Goal: Task Accomplishment & Management: Manage account settings

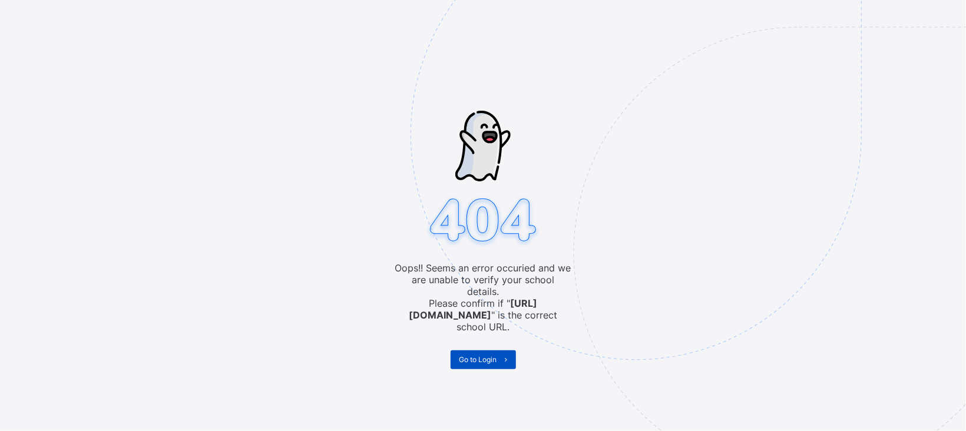
click at [497, 350] on span at bounding box center [506, 359] width 19 height 19
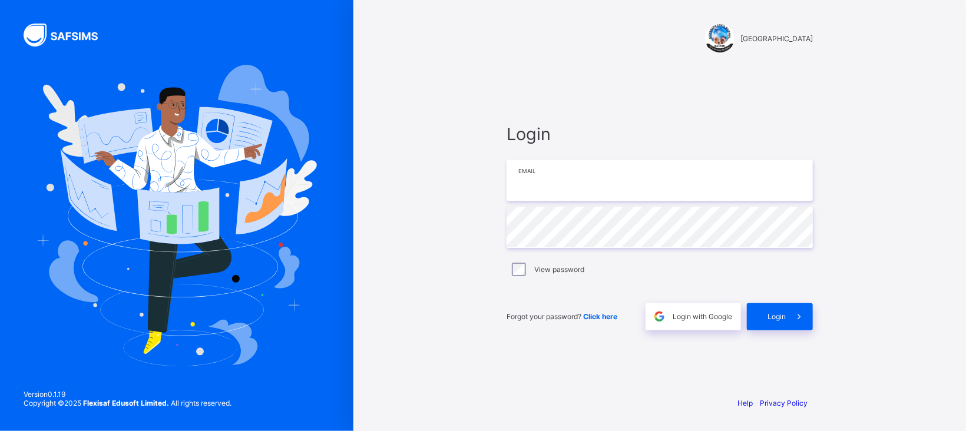
type input "**********"
drag, startPoint x: 0, startPoint y: 0, endPoint x: 377, endPoint y: 68, distance: 383.0
click at [377, 68] on div "**********" at bounding box center [659, 215] width 612 height 431
click at [776, 312] on span "Login" at bounding box center [776, 316] width 18 height 9
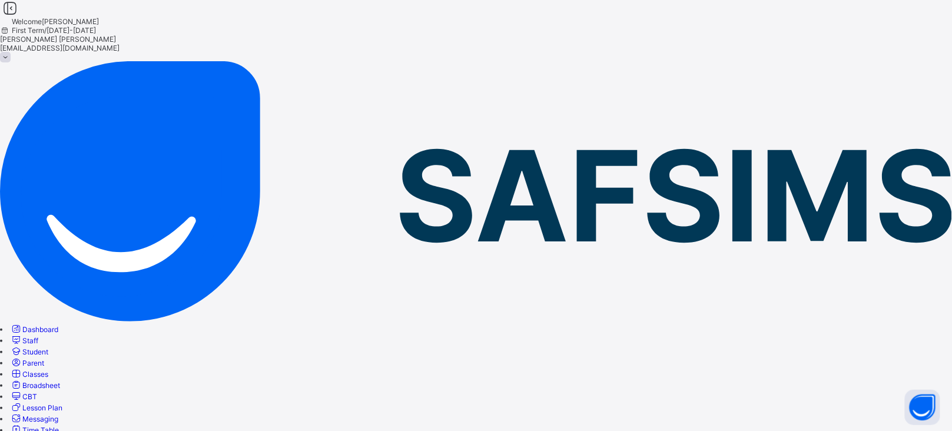
click at [48, 370] on link "Classes" at bounding box center [29, 374] width 38 height 9
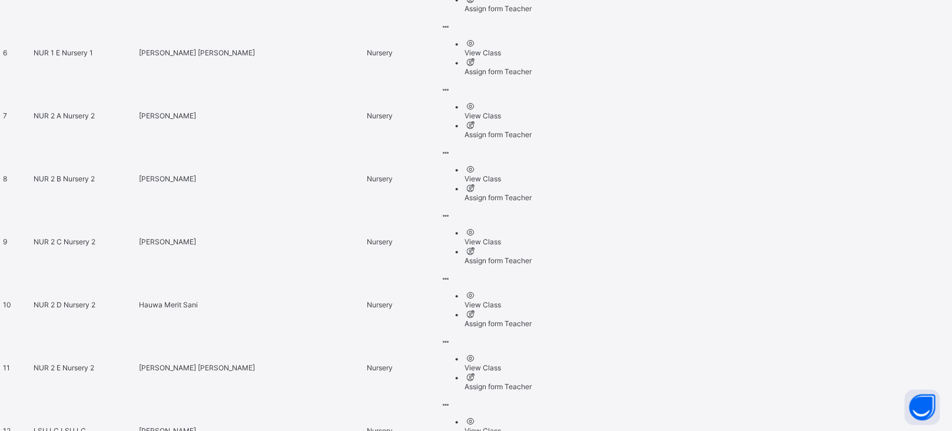
scroll to position [893, 0]
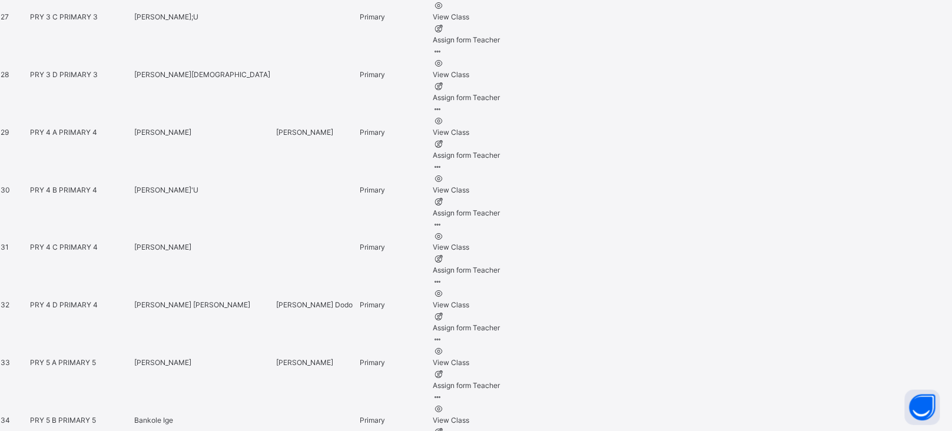
scroll to position [2153, 0]
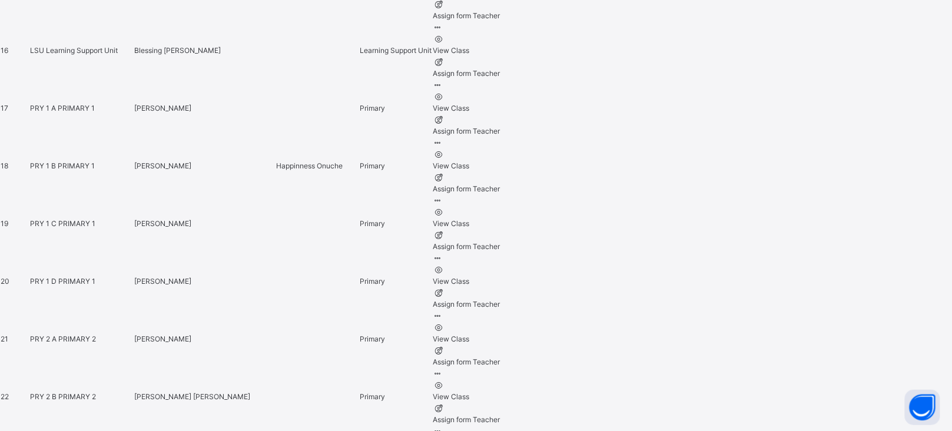
scroll to position [1485, 0]
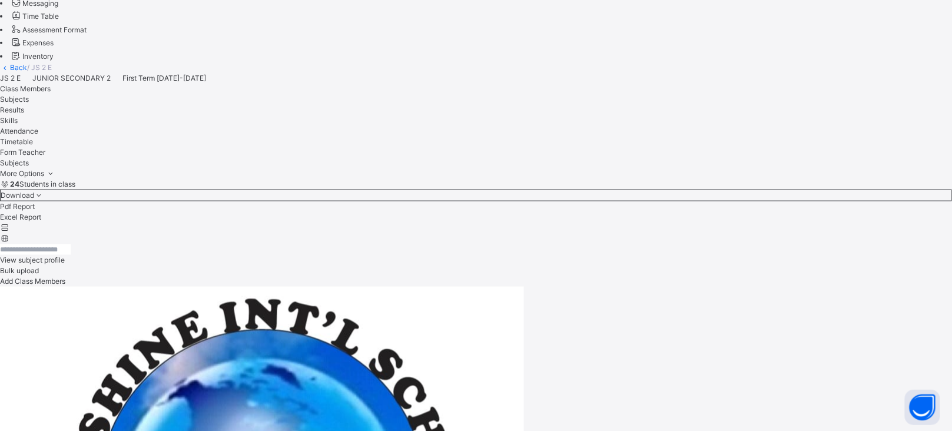
scroll to position [450, 0]
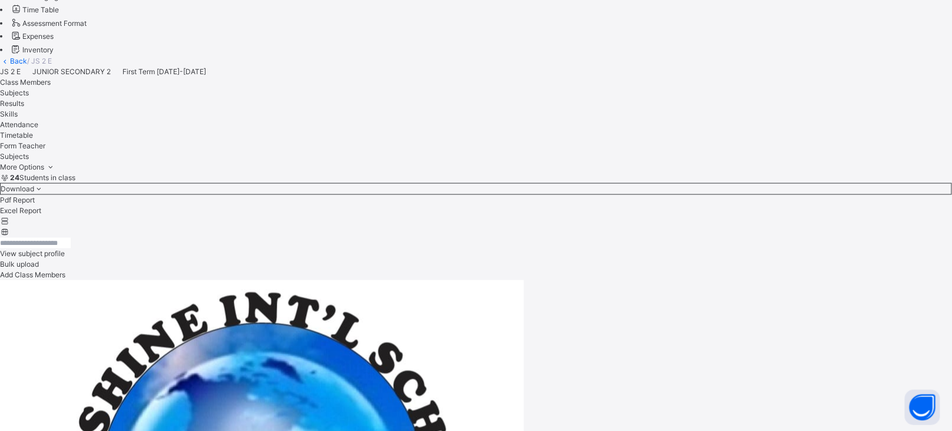
type input "*****"
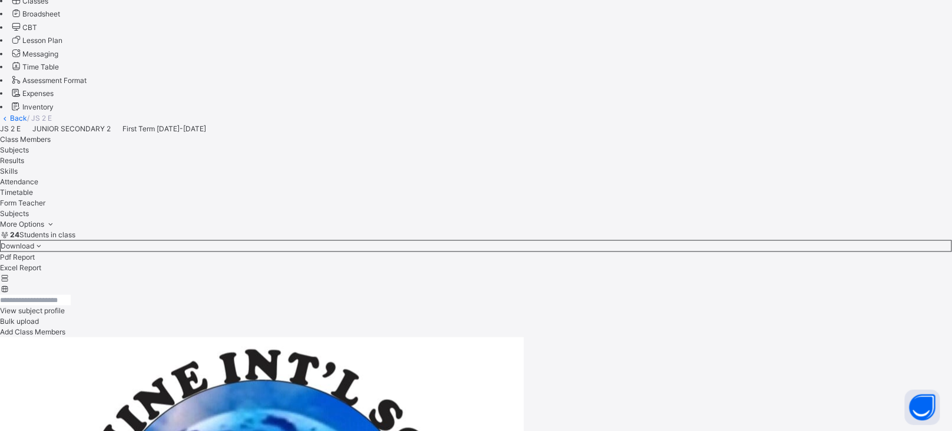
scroll to position [388, 0]
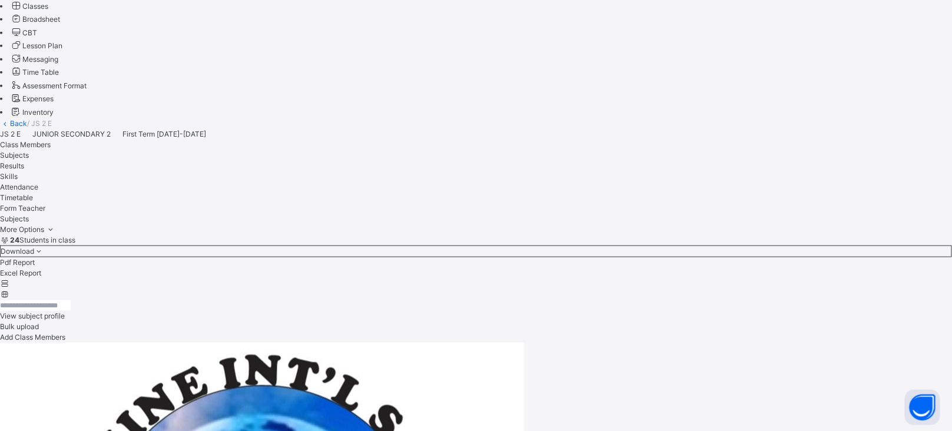
type input "****"
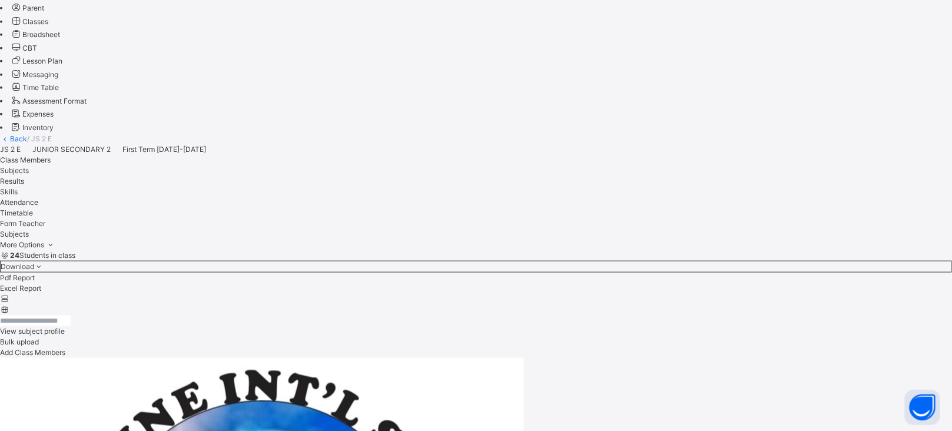
scroll to position [450, 0]
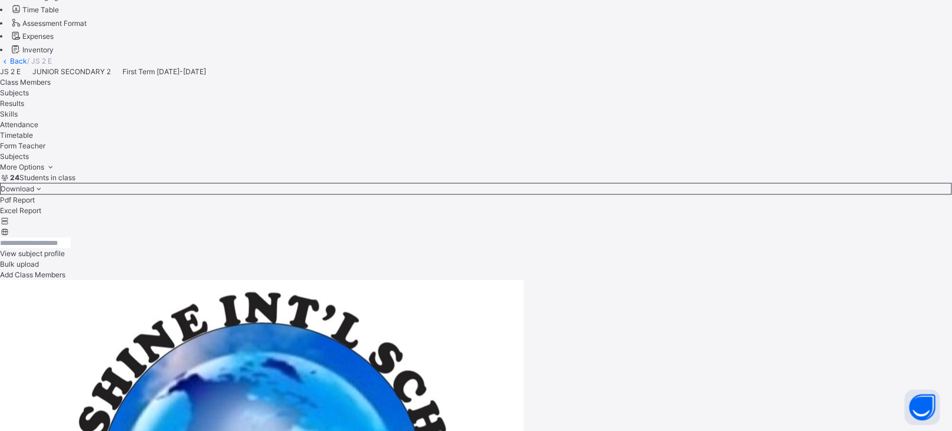
type input "****"
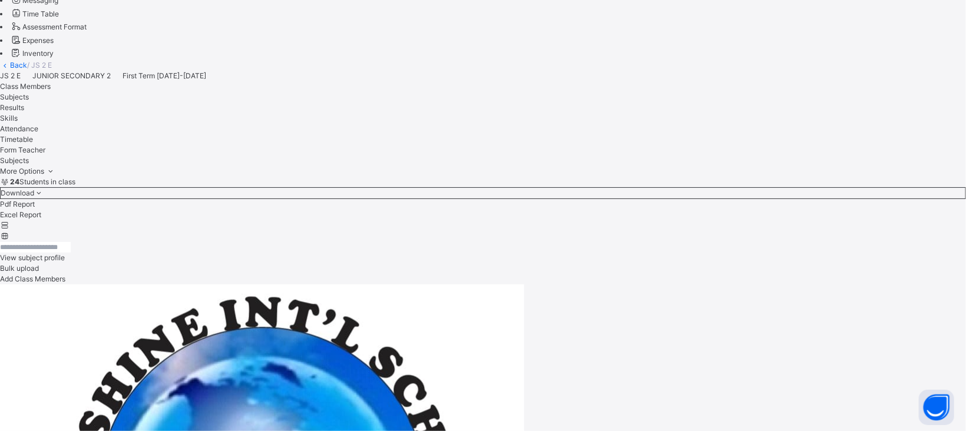
type input "***"
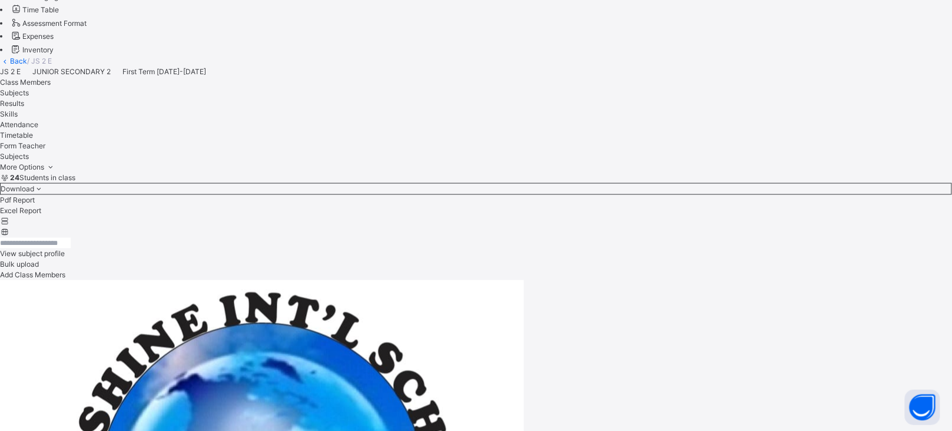
type input "***"
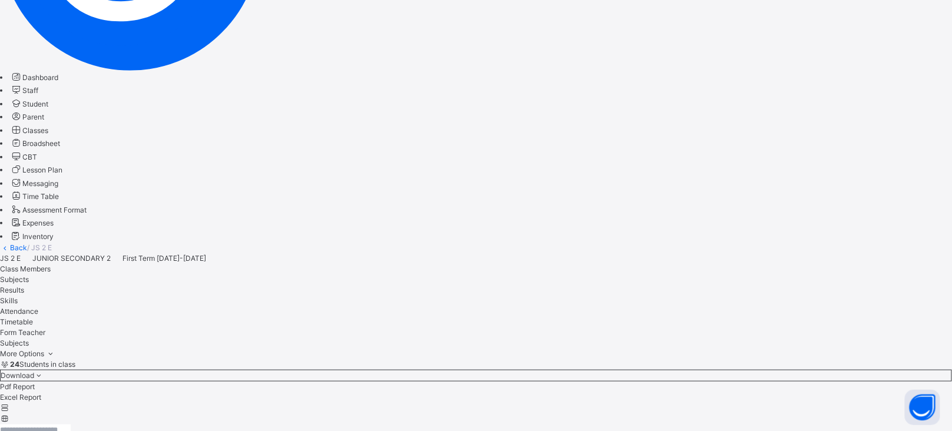
scroll to position [264, 0]
type input "***"
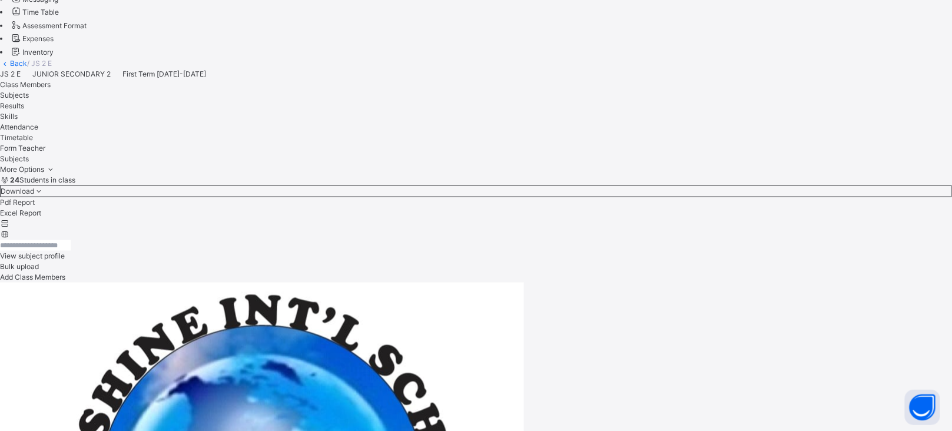
scroll to position [450, 0]
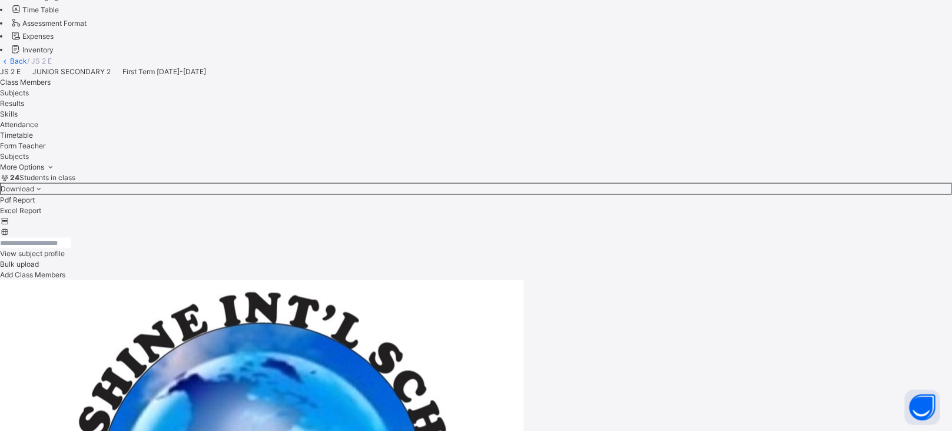
type input "*****"
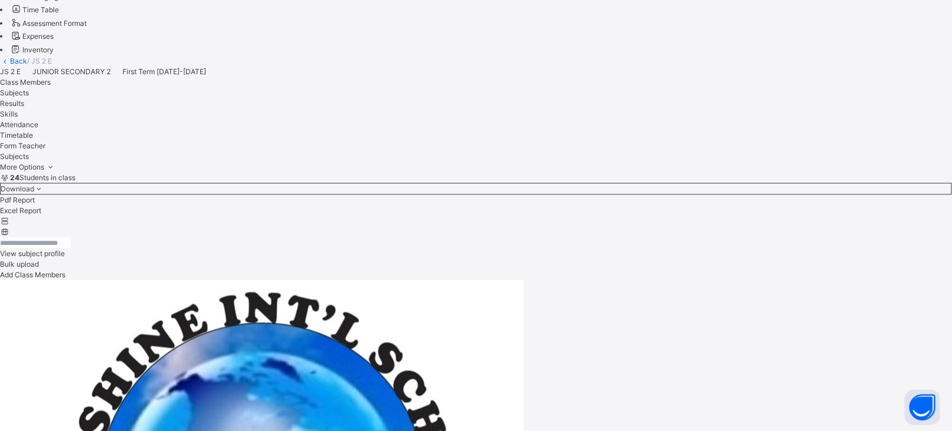
type input "****"
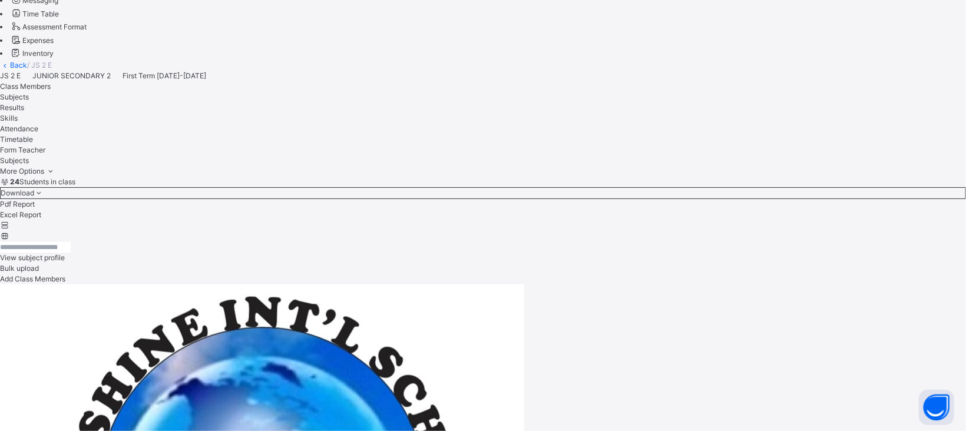
type input "***"
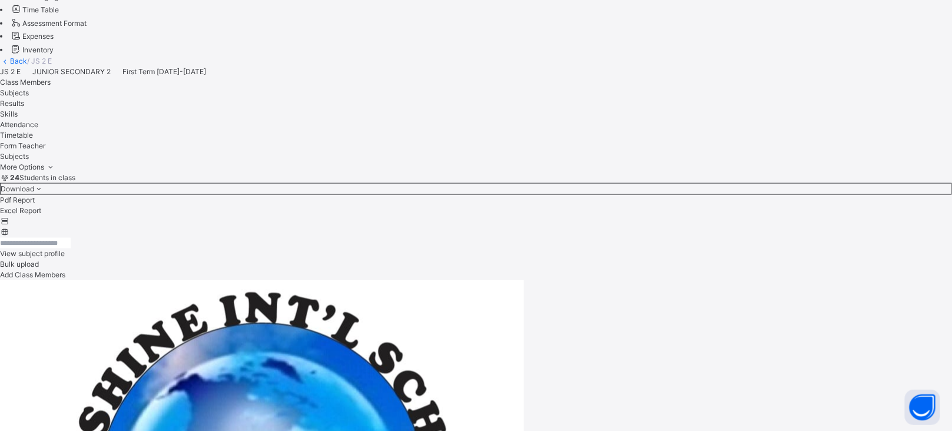
scroll to position [362, 0]
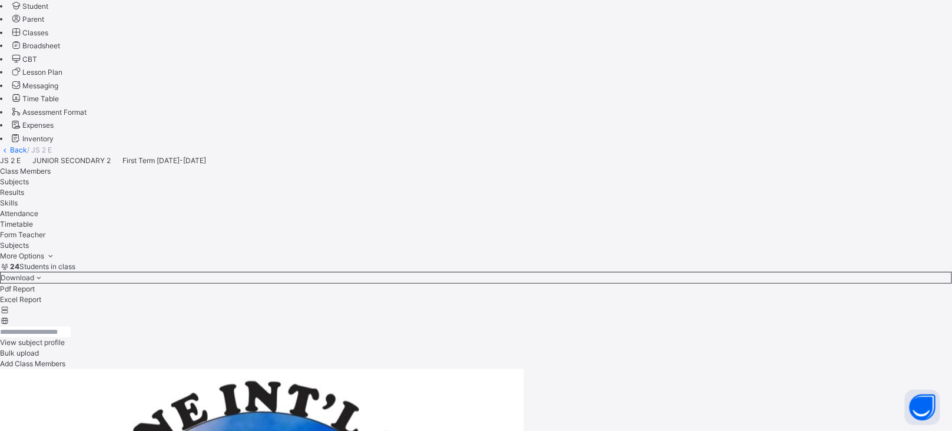
type input "****"
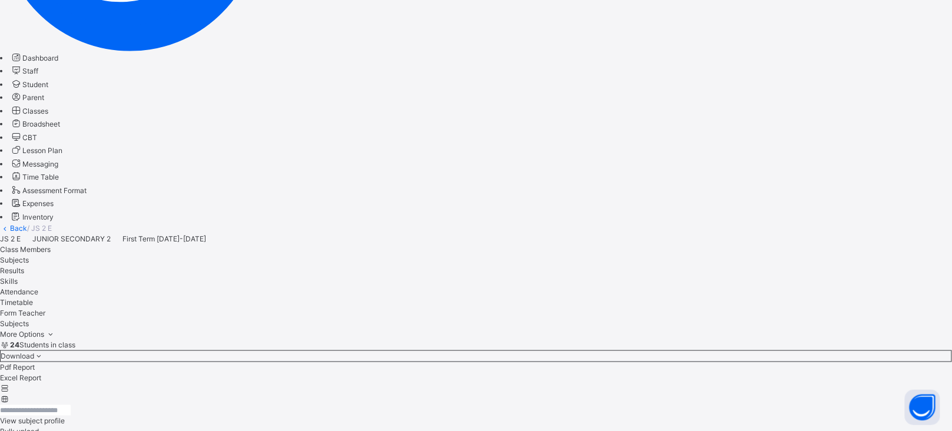
scroll to position [244, 0]
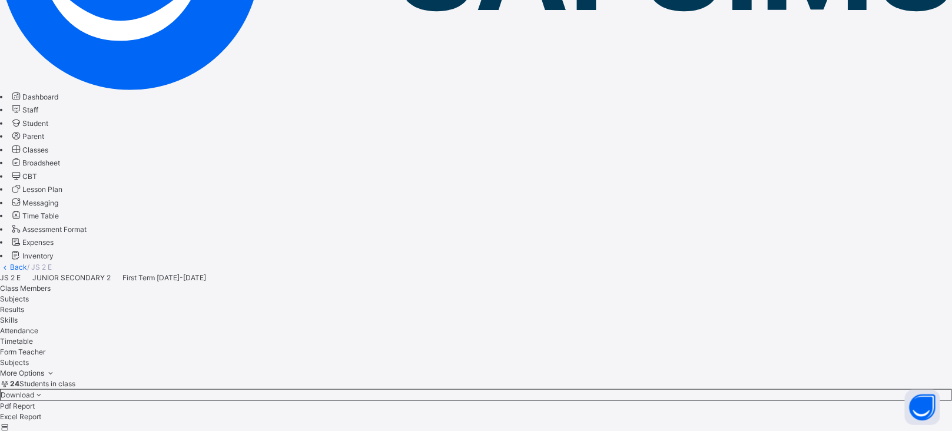
type input "****"
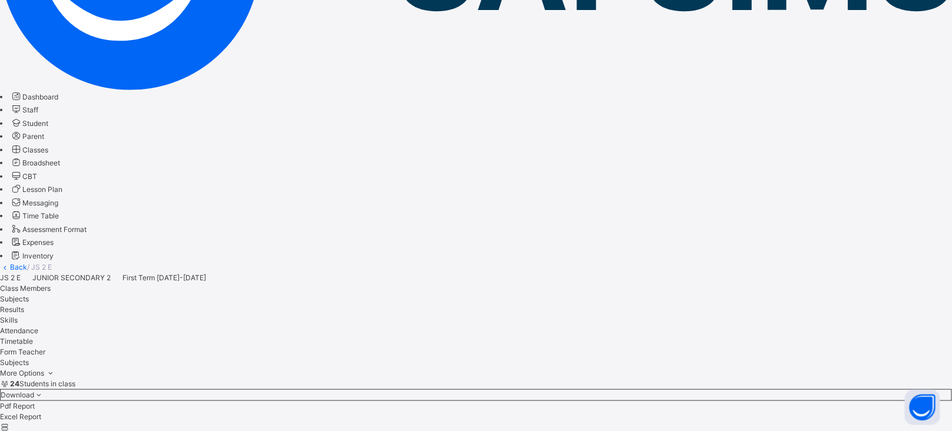
type input "*****"
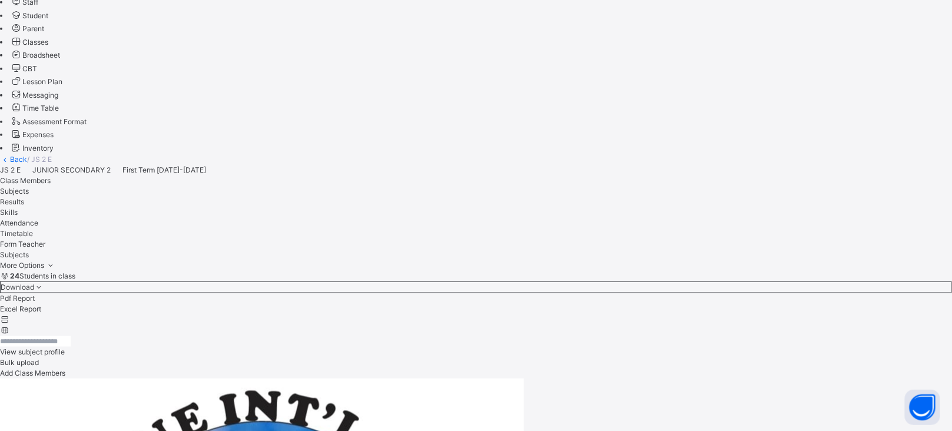
scroll to position [320, 0]
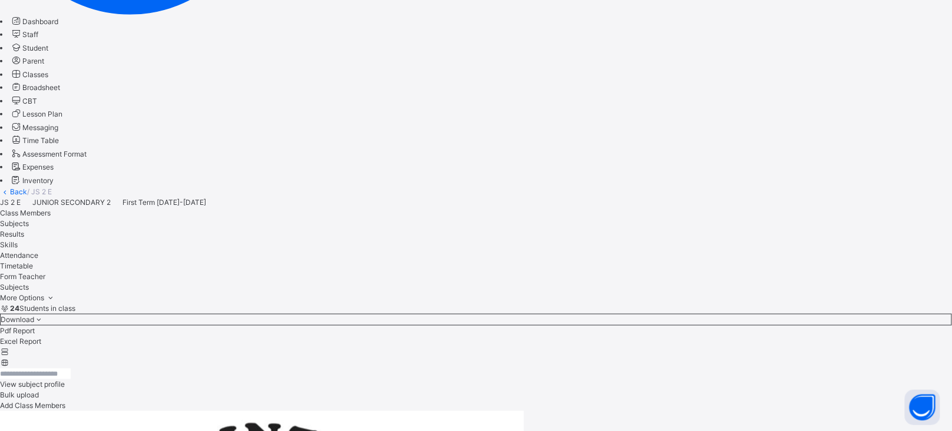
type input "*****"
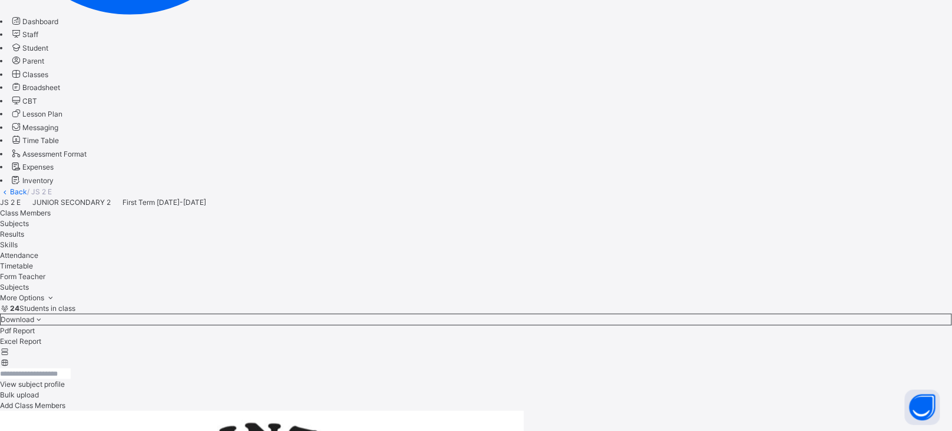
scroll to position [0, 0]
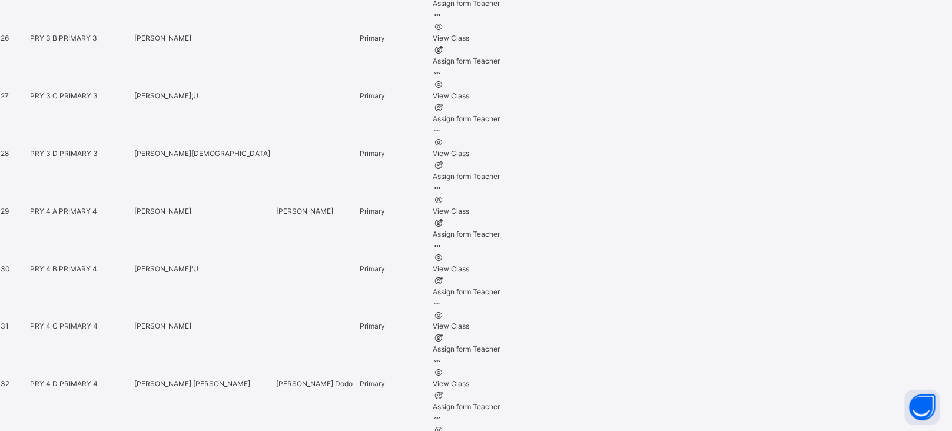
scroll to position [2153, 0]
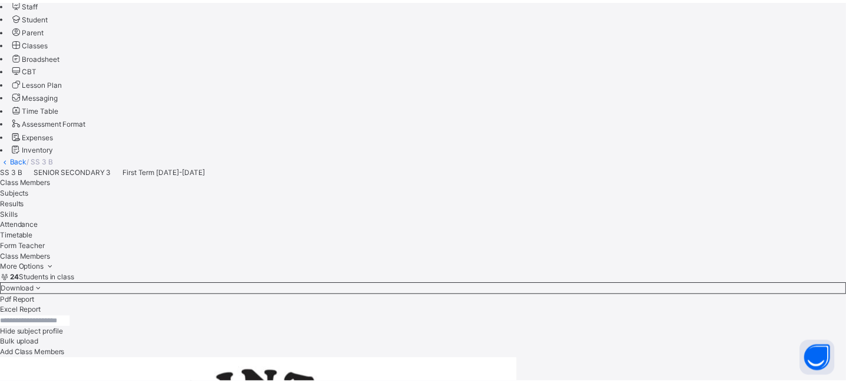
scroll to position [165, 0]
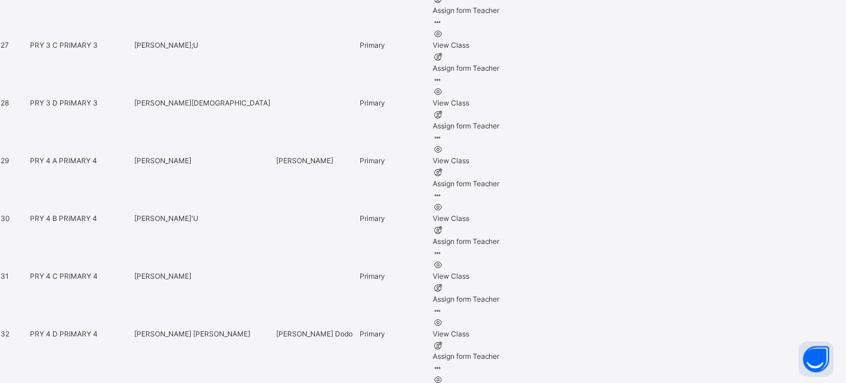
scroll to position [2121, 0]
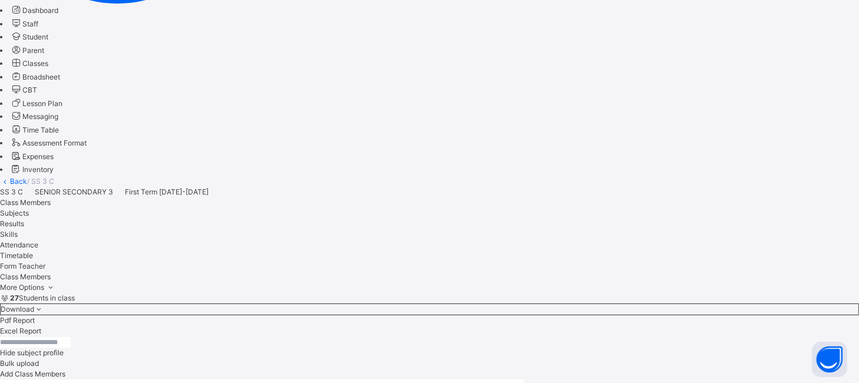
scroll to position [36, 0]
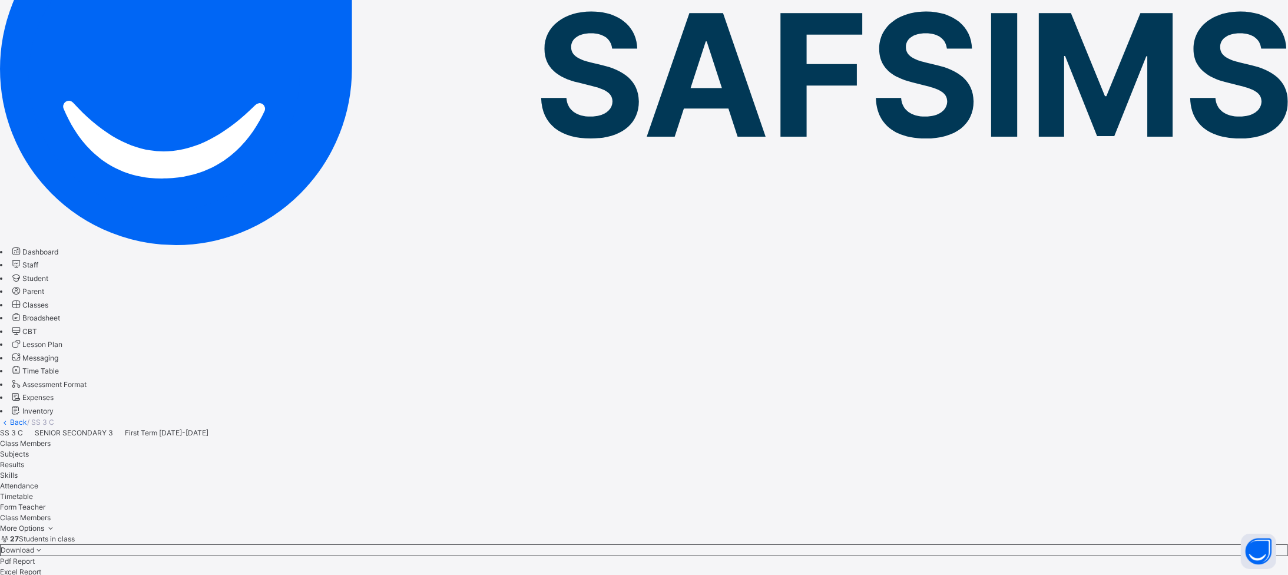
scroll to position [286, 0]
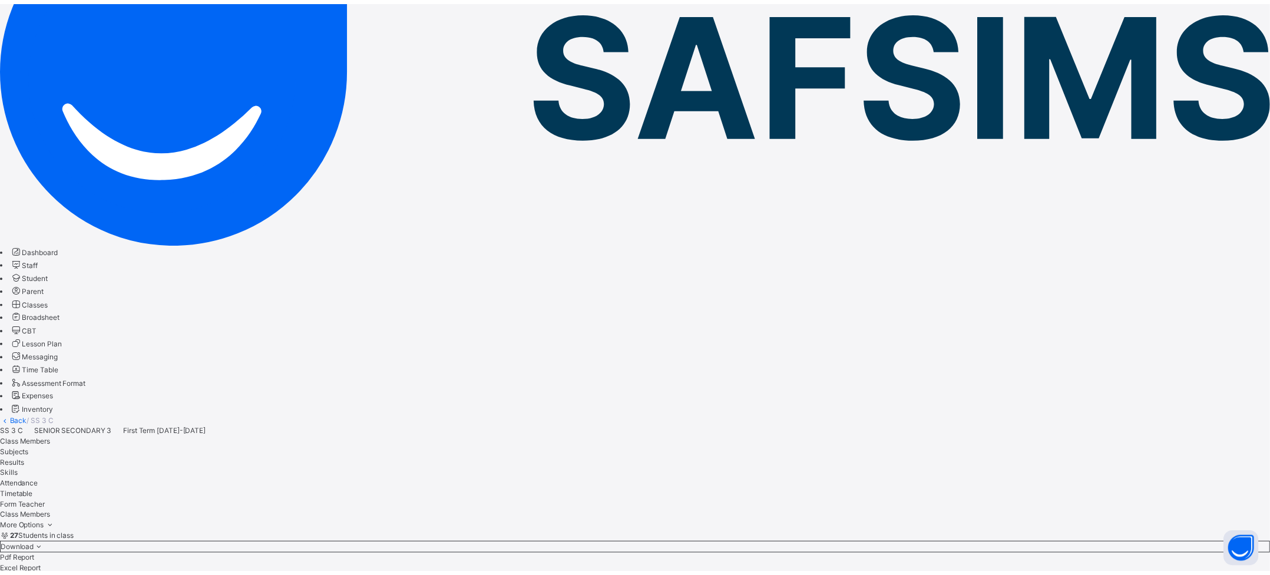
scroll to position [491, 0]
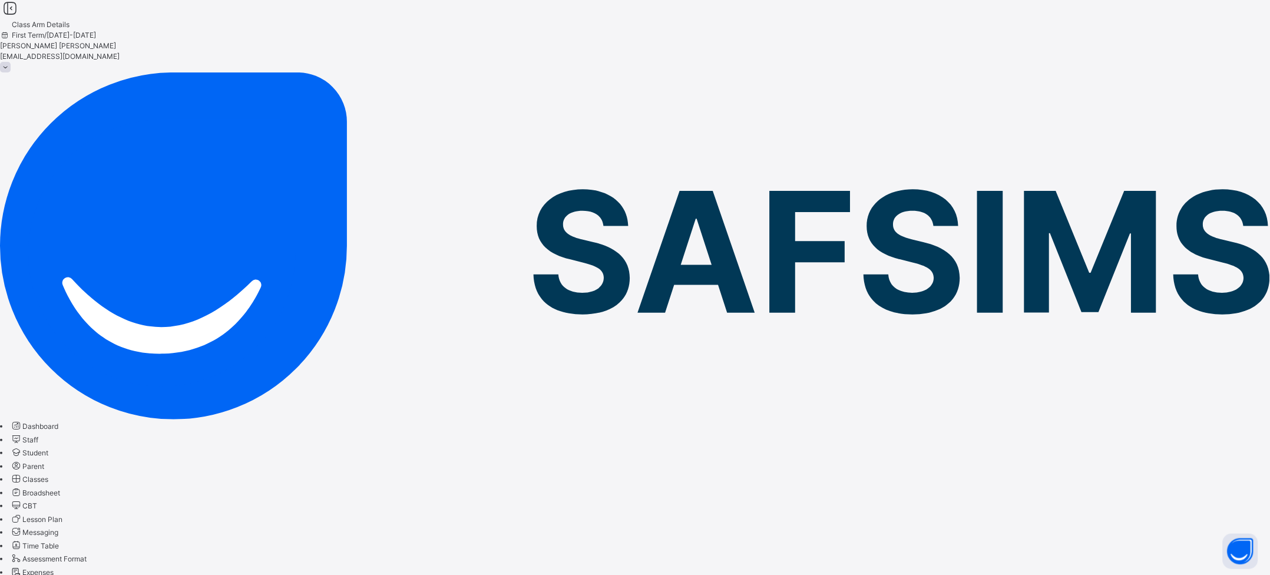
scroll to position [0, 0]
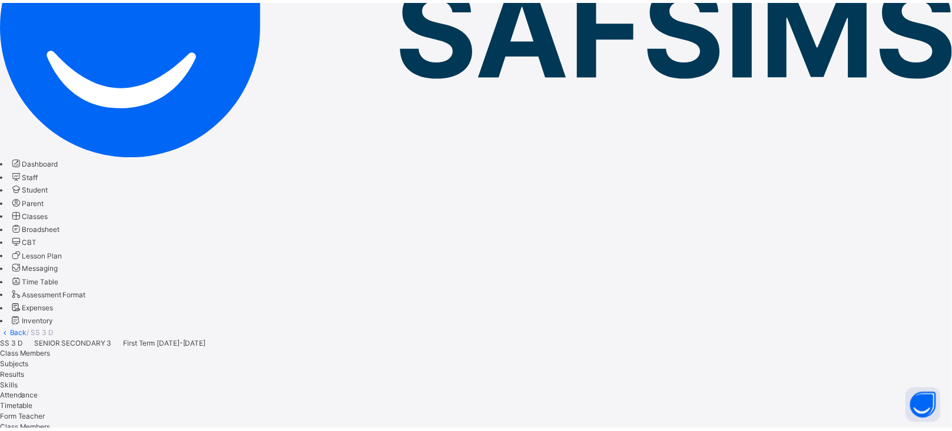
scroll to position [103, 0]
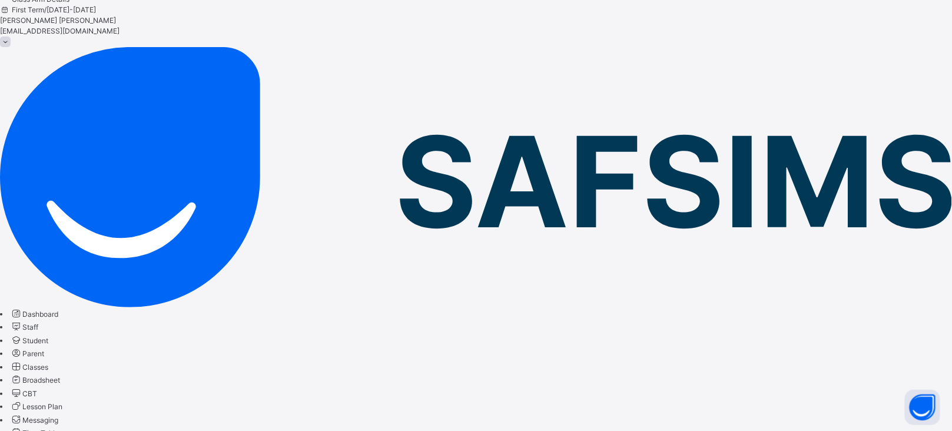
scroll to position [0, 0]
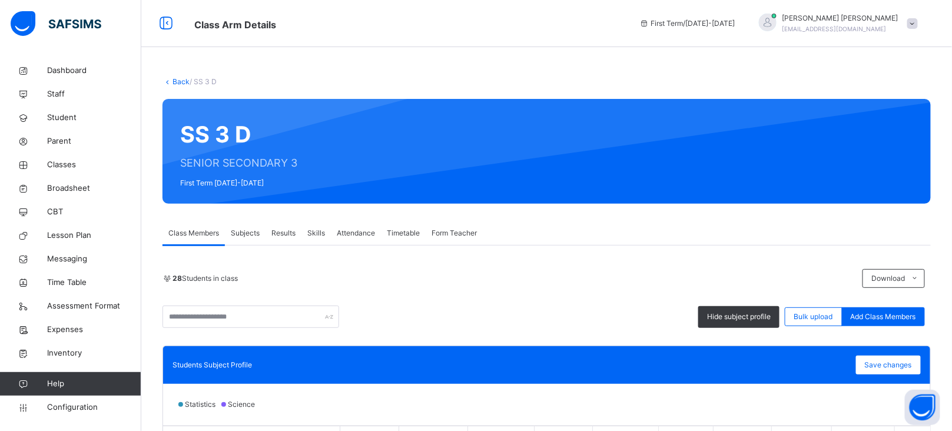
scroll to position [0, 522]
click at [176, 77] on link "Back" at bounding box center [181, 81] width 17 height 9
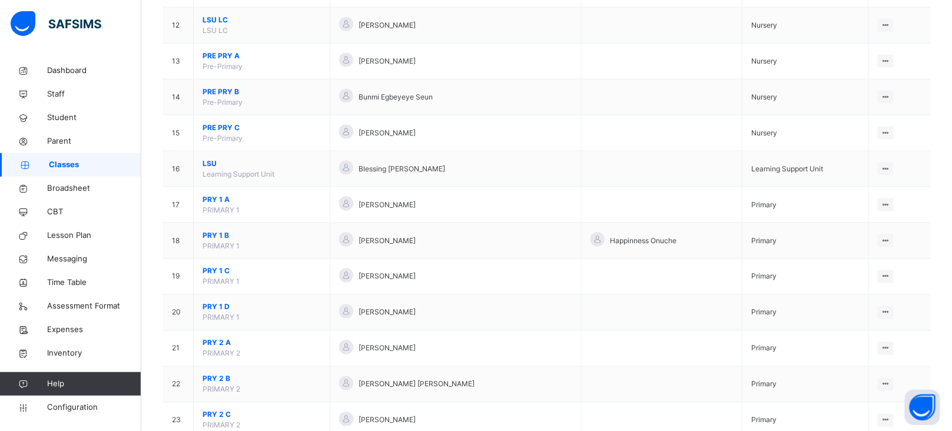
scroll to position [538, 0]
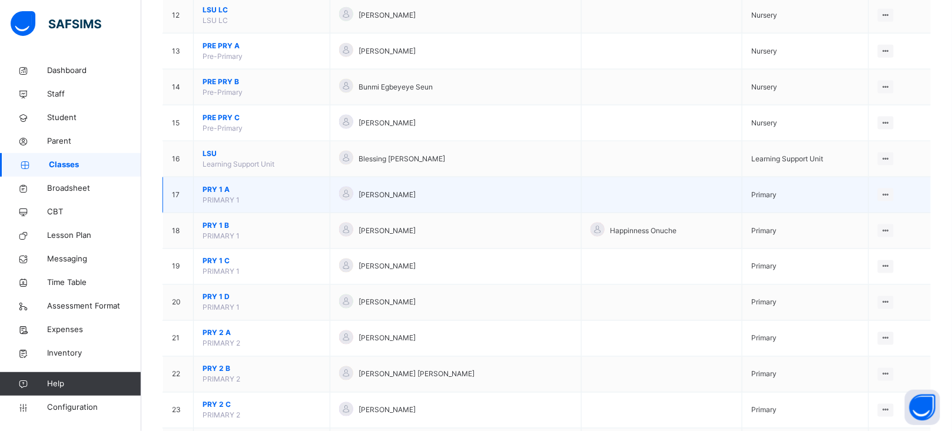
click at [216, 189] on span "PRY 1 A" at bounding box center [262, 189] width 118 height 11
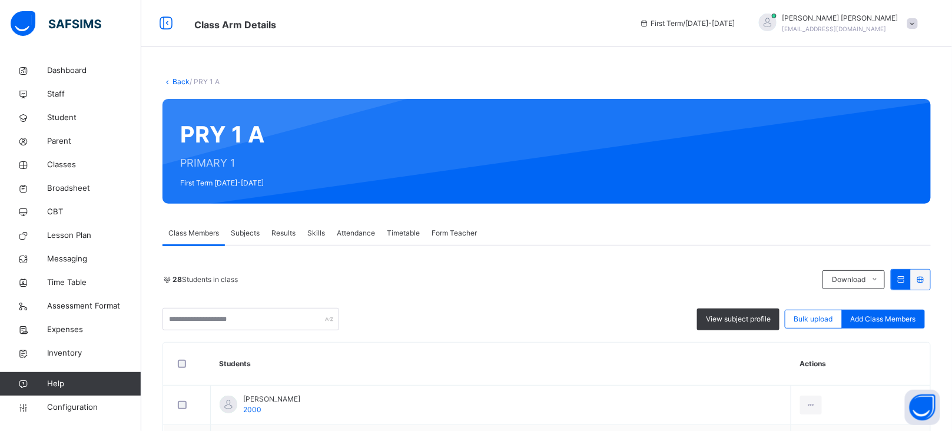
click at [250, 236] on span "Subjects" at bounding box center [245, 233] width 29 height 11
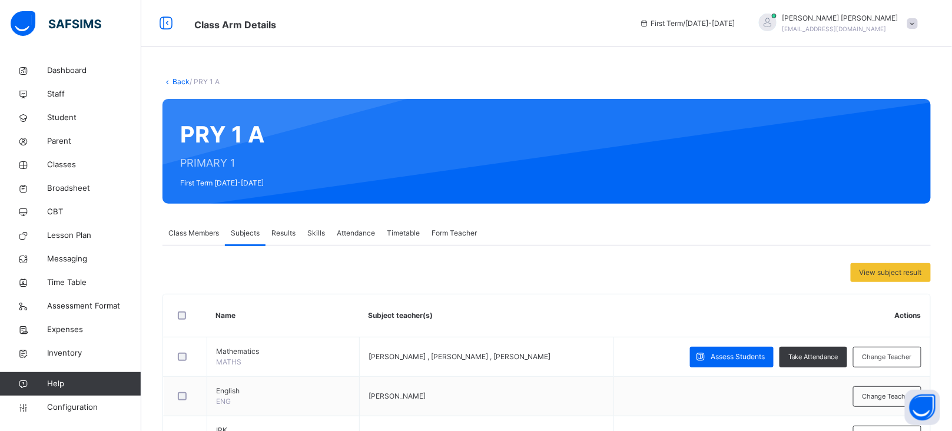
click at [178, 82] on link "Back" at bounding box center [181, 81] width 17 height 9
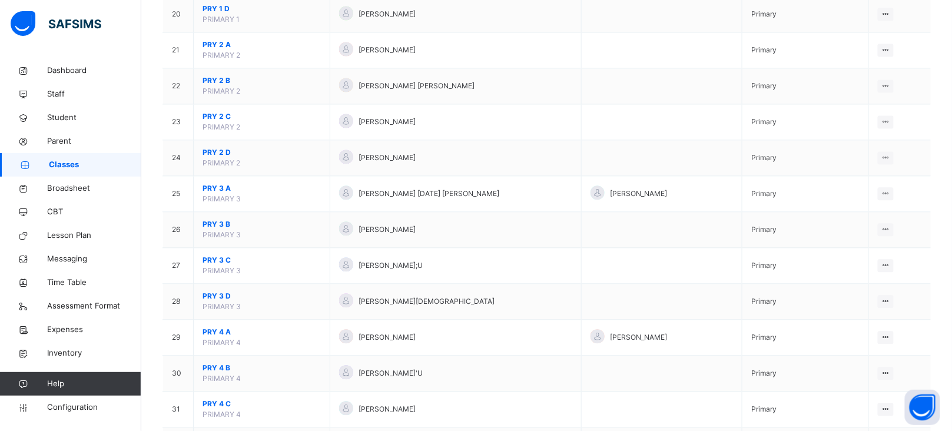
scroll to position [822, 0]
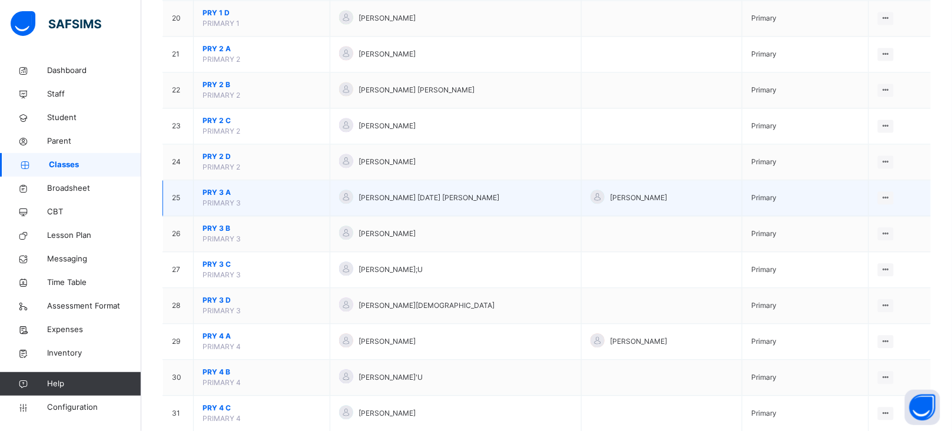
click at [210, 196] on span "PRY 3 A" at bounding box center [262, 192] width 118 height 11
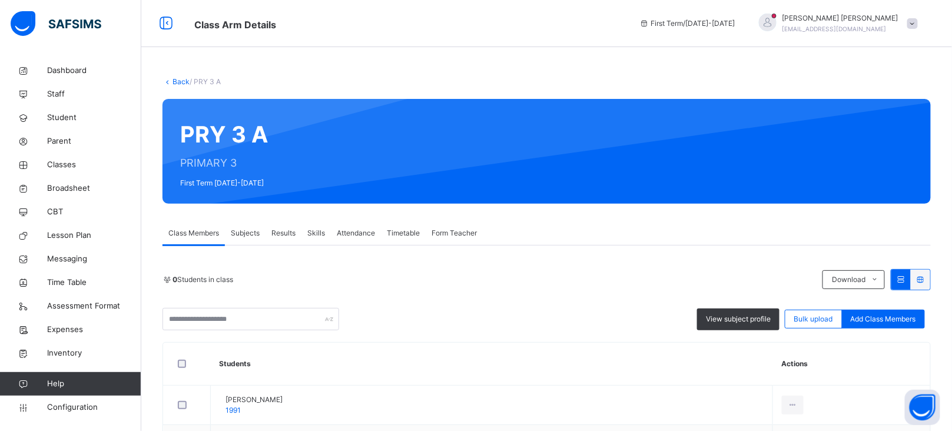
click at [250, 228] on span "Subjects" at bounding box center [245, 233] width 29 height 11
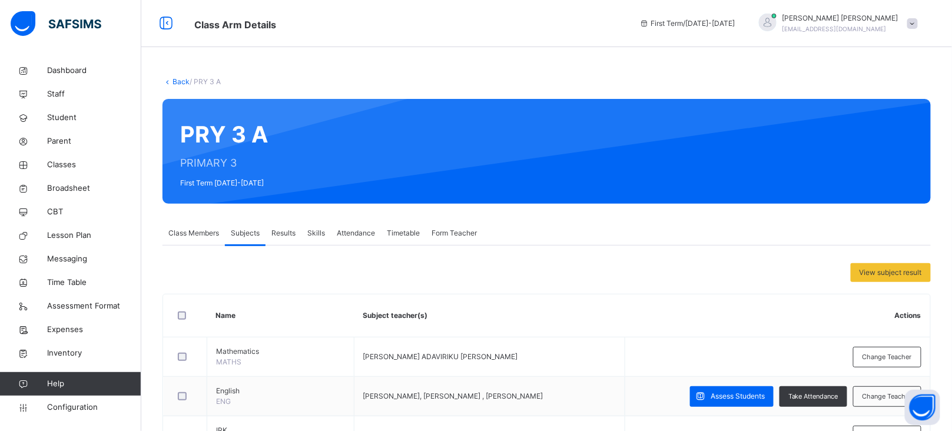
click at [178, 79] on link "Back" at bounding box center [181, 81] width 17 height 9
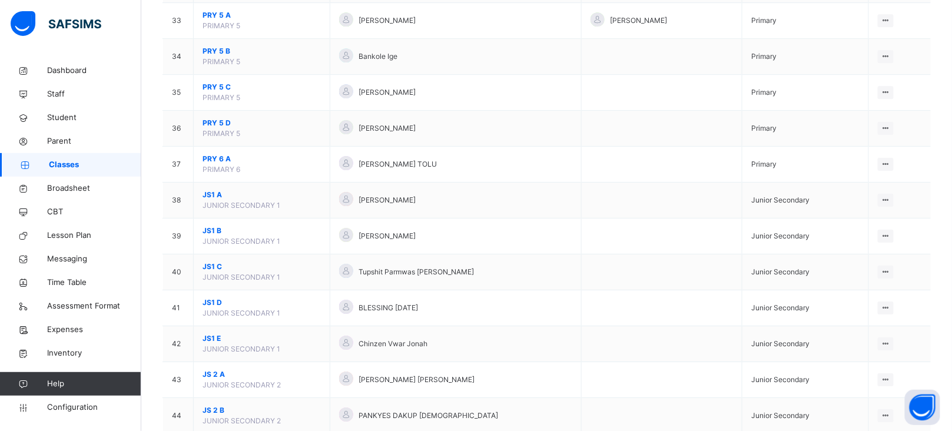
scroll to position [1287, 0]
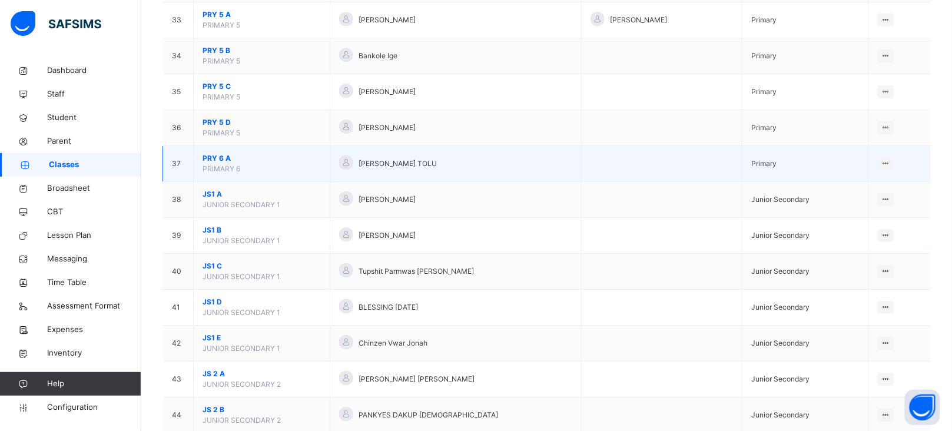
click at [220, 160] on span "PRY 6 A" at bounding box center [262, 158] width 118 height 11
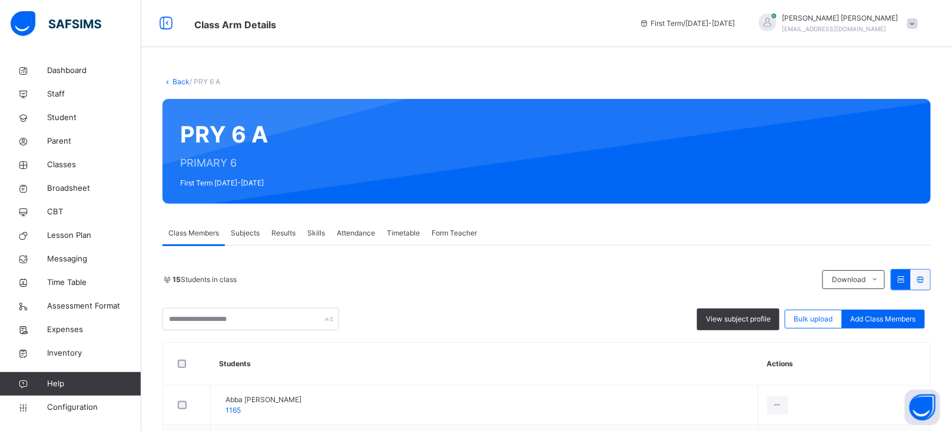
click at [253, 227] on div "Subjects" at bounding box center [245, 233] width 41 height 24
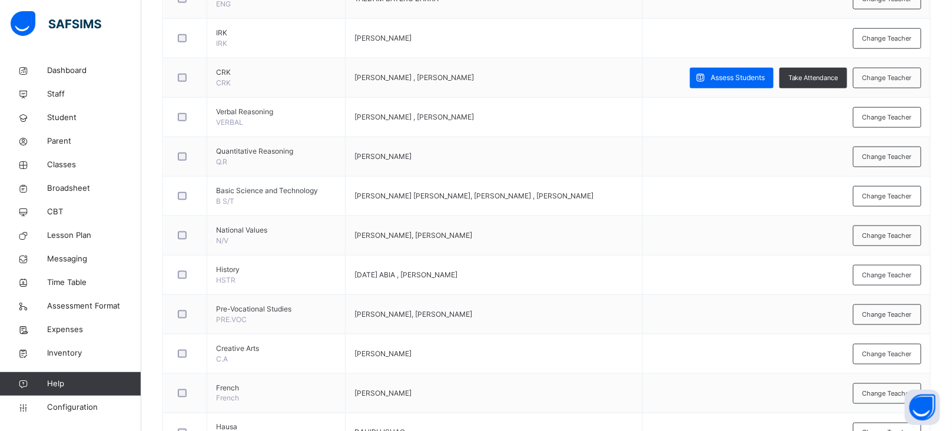
scroll to position [395, 0]
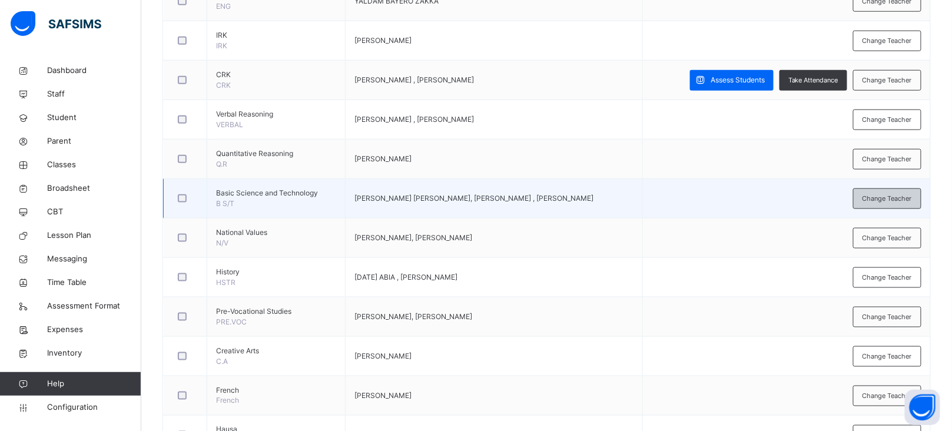
click at [879, 196] on span "Change Teacher" at bounding box center [887, 199] width 49 height 10
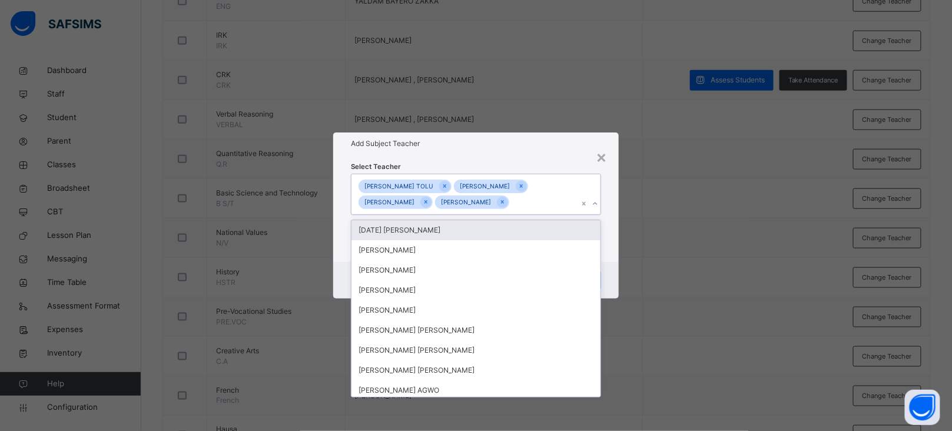
click at [498, 200] on div "ELIZABETH IYANDA TOLU Isaac Yangeaor Sekav Paul Sylvester Joel Atte" at bounding box center [465, 194] width 227 height 41
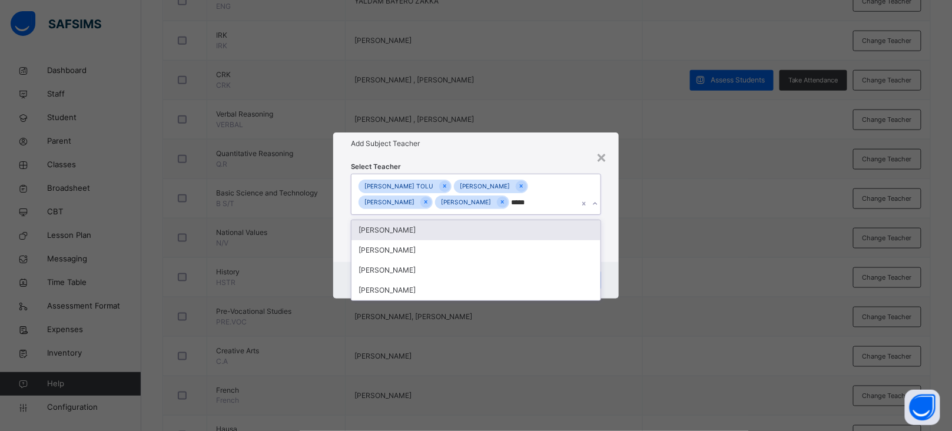
type input "******"
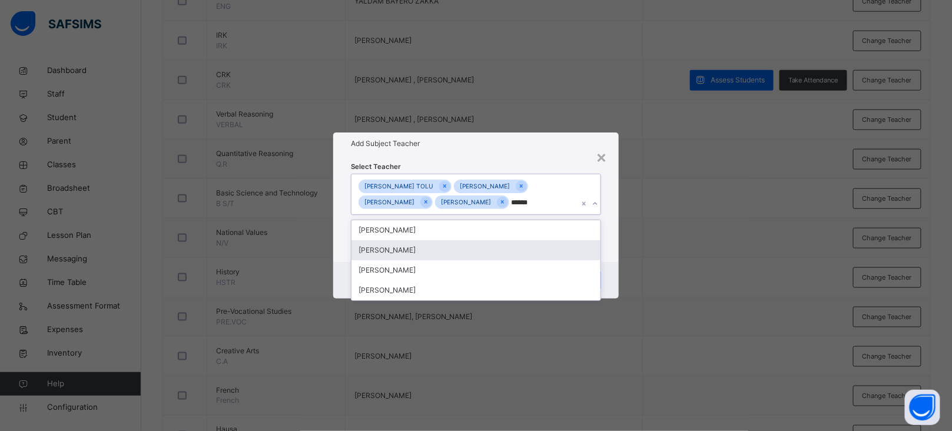
click at [416, 251] on div "[PERSON_NAME]" at bounding box center [476, 250] width 249 height 20
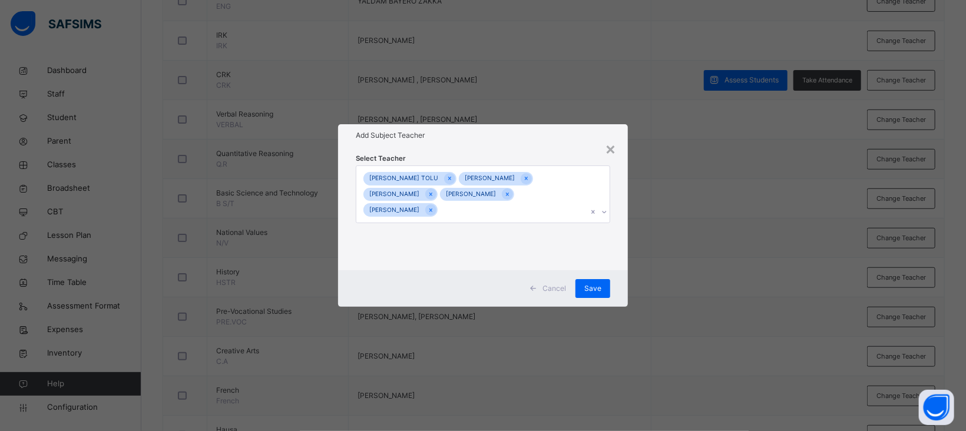
click at [561, 141] on h1 "Add Subject Teacher" at bounding box center [483, 135] width 254 height 11
click at [589, 283] on span "Save" at bounding box center [592, 288] width 17 height 11
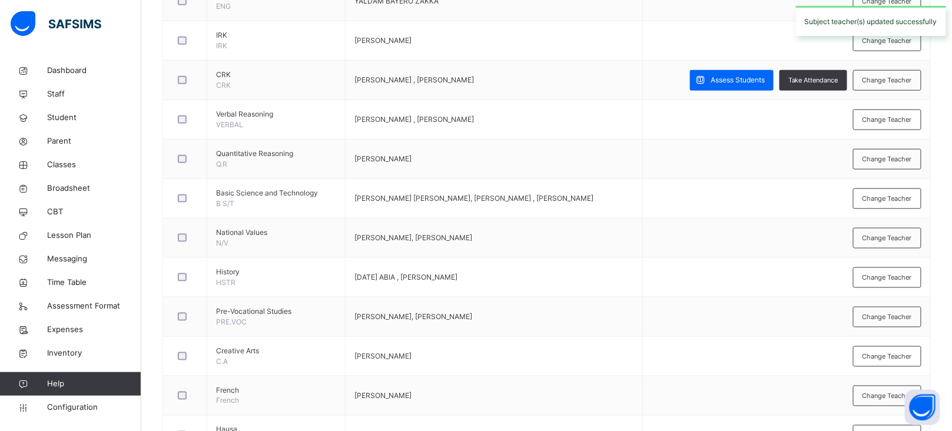
scroll to position [0, 0]
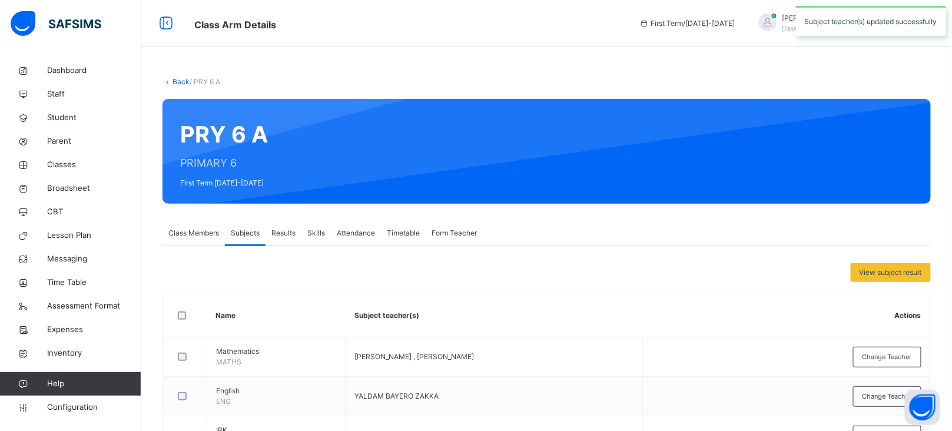
click at [183, 79] on link "Back" at bounding box center [181, 81] width 17 height 9
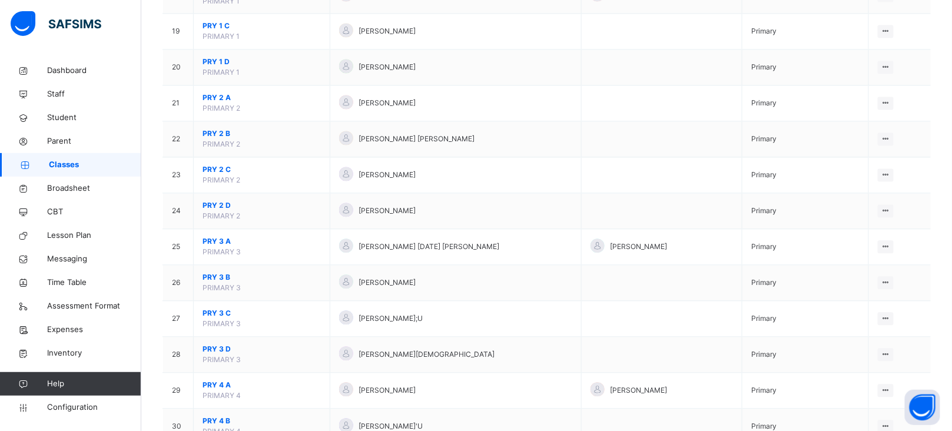
scroll to position [785, 0]
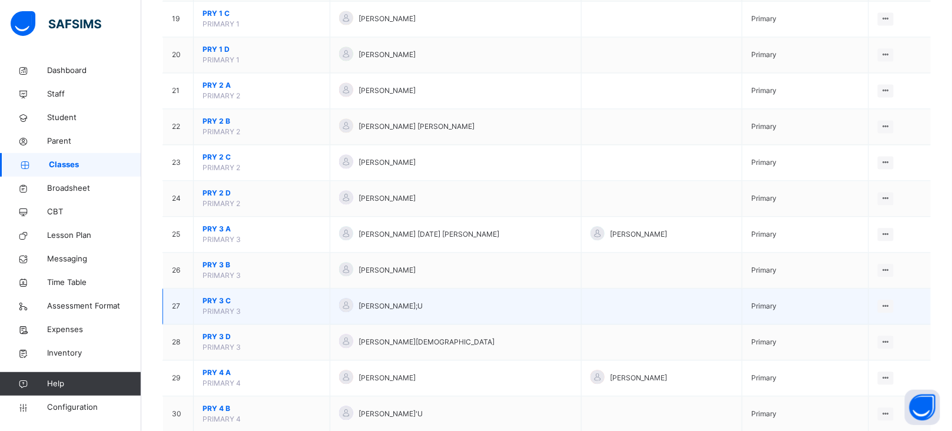
click at [214, 305] on span "PRY 3 C" at bounding box center [262, 301] width 118 height 11
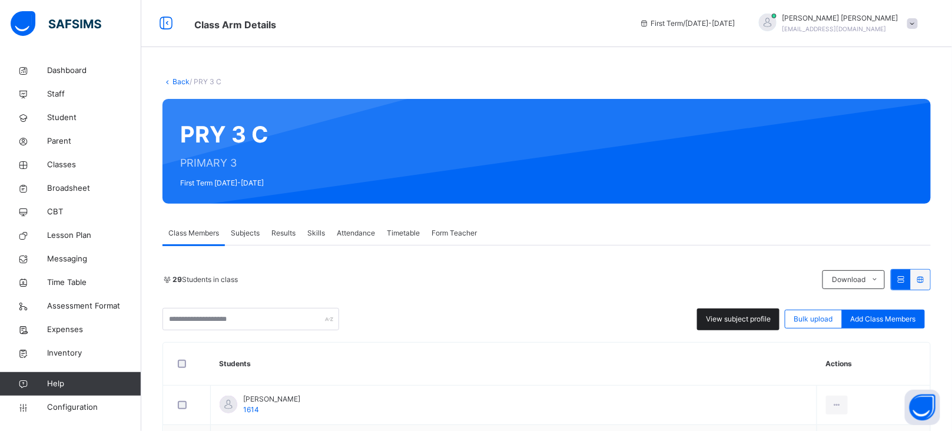
click at [746, 319] on span "View subject profile" at bounding box center [738, 319] width 65 height 11
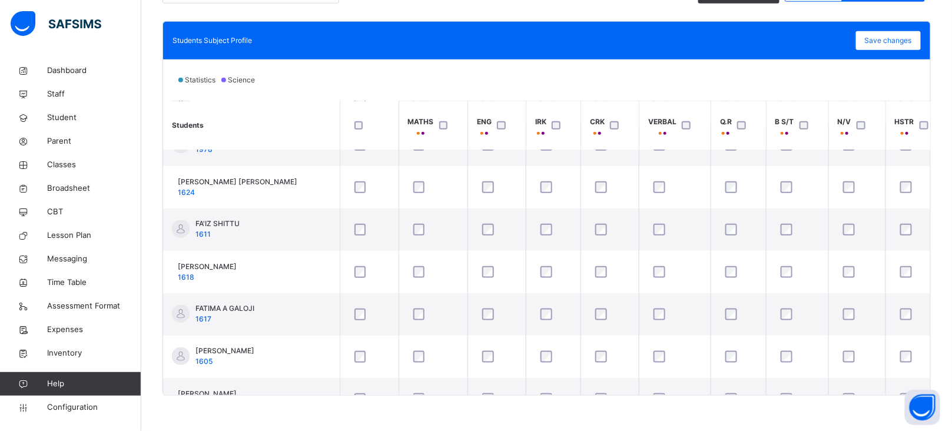
scroll to position [252, 0]
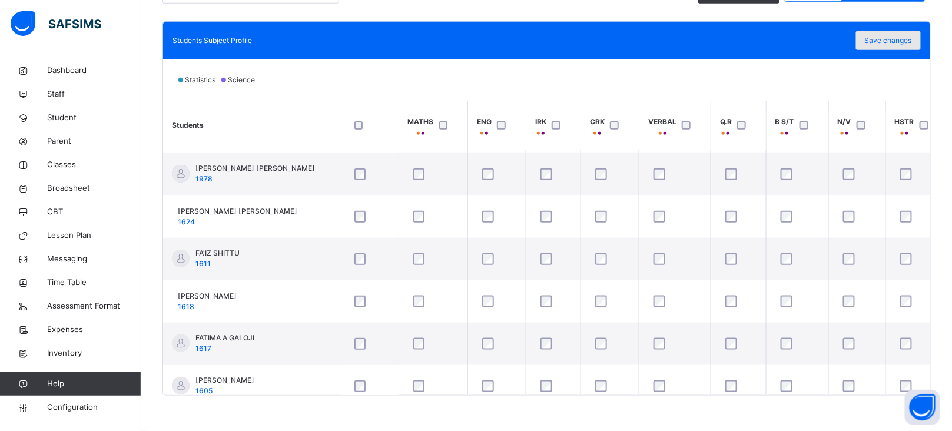
click at [907, 39] on span "Save changes" at bounding box center [888, 40] width 47 height 11
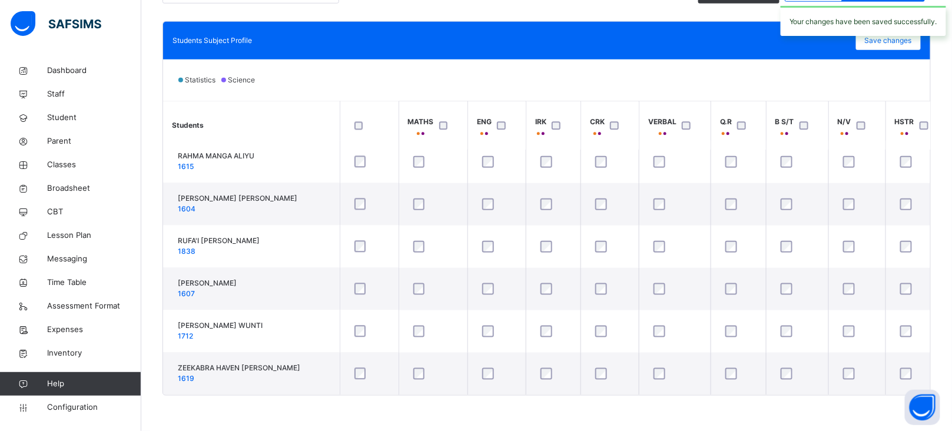
scroll to position [0, 0]
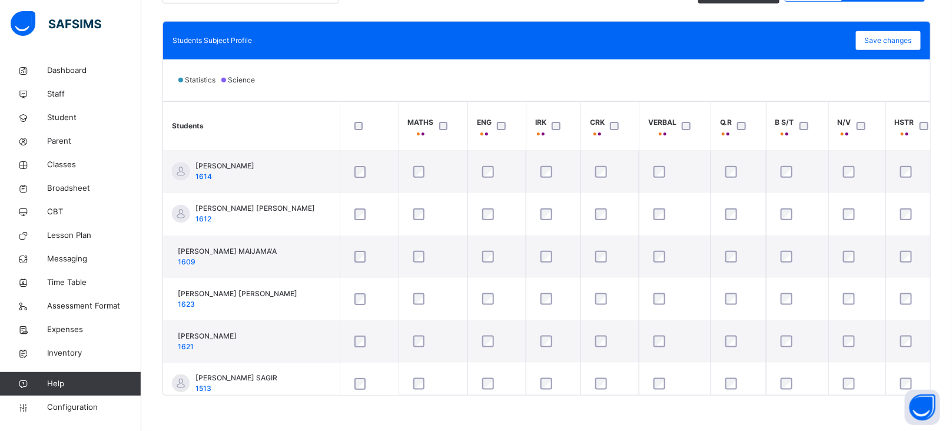
click at [907, 40] on span "Save changes" at bounding box center [888, 40] width 47 height 11
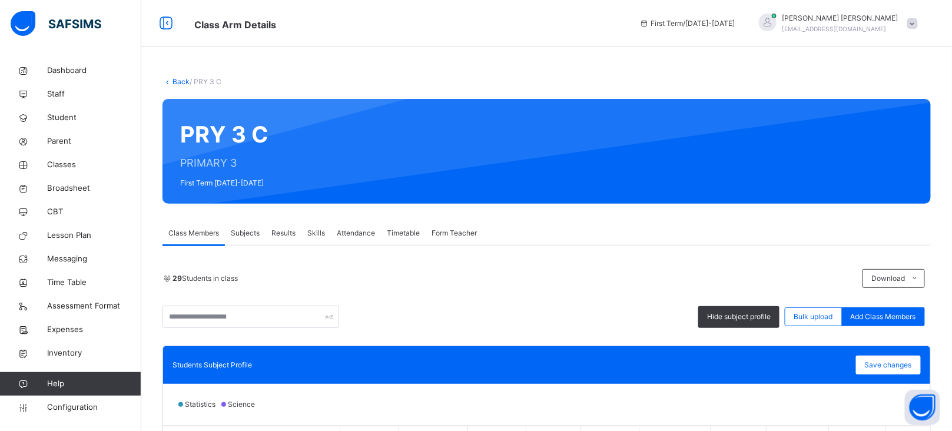
click at [178, 82] on link "Back" at bounding box center [181, 81] width 17 height 9
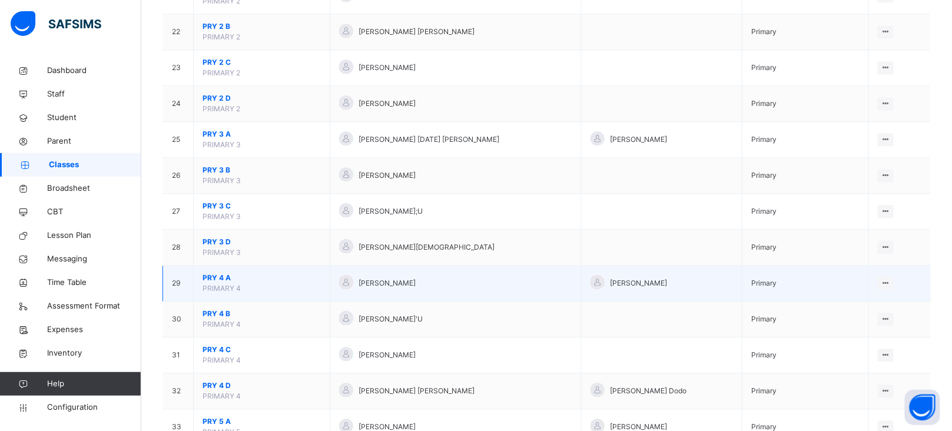
scroll to position [879, 0]
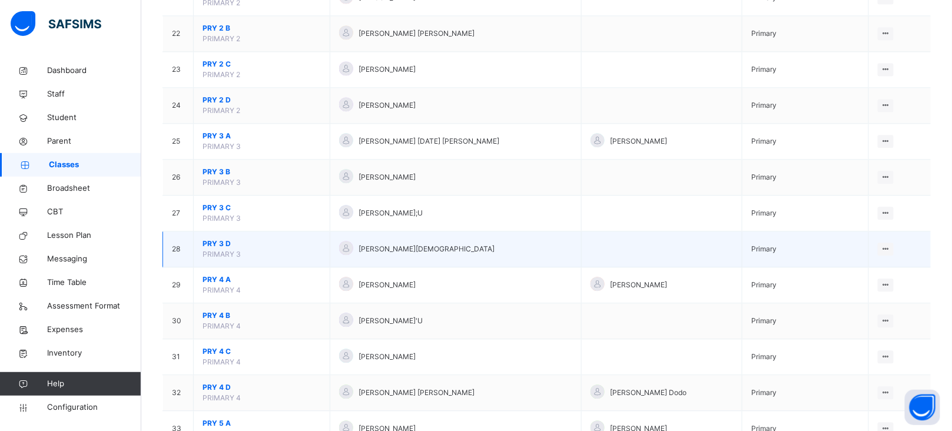
click at [217, 247] on span "PRY 3 D" at bounding box center [262, 243] width 118 height 11
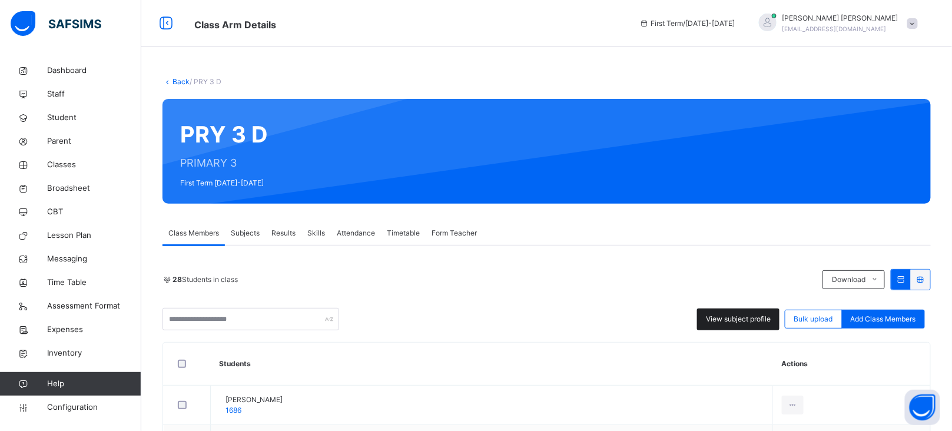
click at [733, 321] on span "View subject profile" at bounding box center [738, 319] width 65 height 11
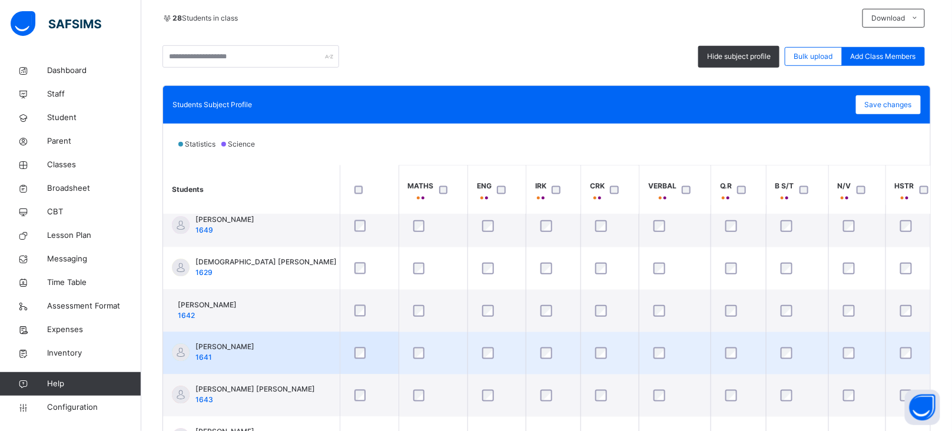
scroll to position [325, 0]
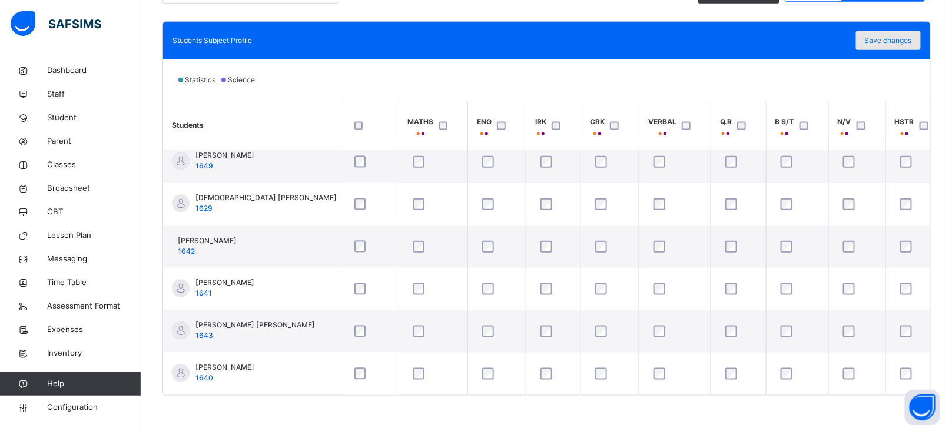
click at [904, 37] on span "Save changes" at bounding box center [888, 40] width 47 height 11
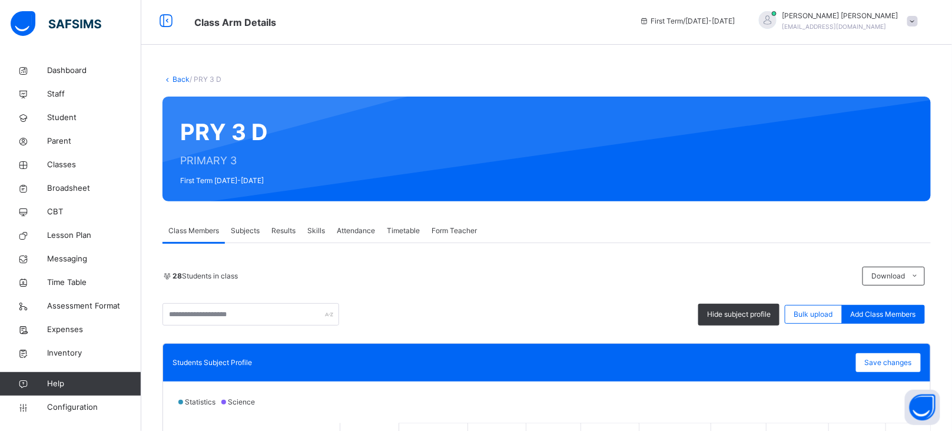
scroll to position [0, 0]
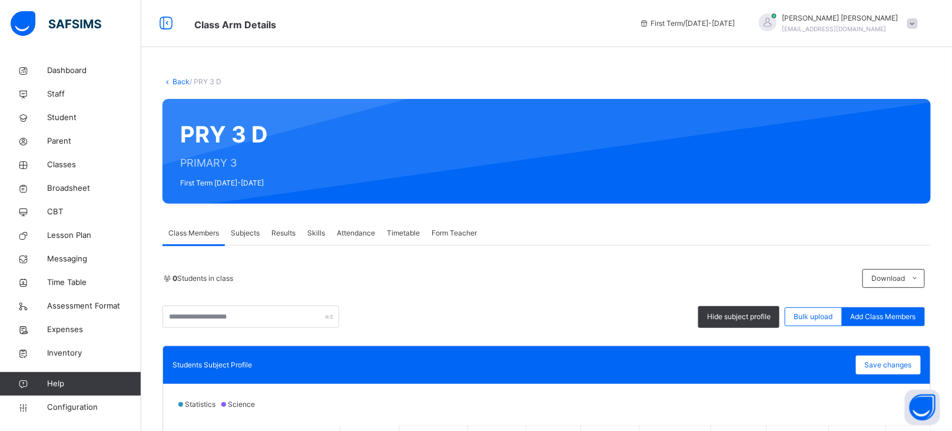
click at [183, 84] on link "Back" at bounding box center [181, 81] width 17 height 9
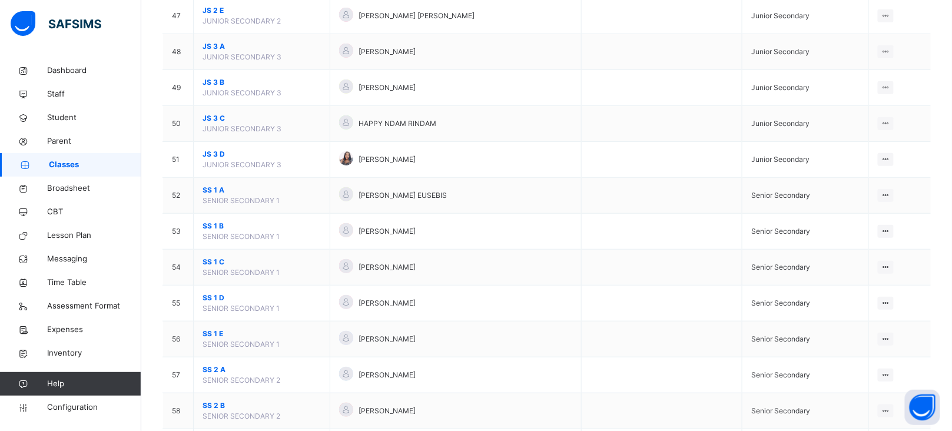
scroll to position [2153, 0]
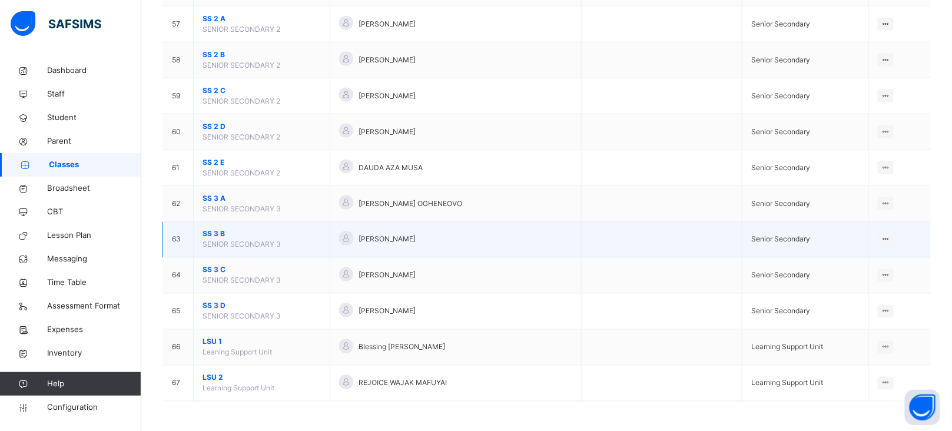
click at [215, 234] on span "SS 3 B" at bounding box center [262, 234] width 118 height 11
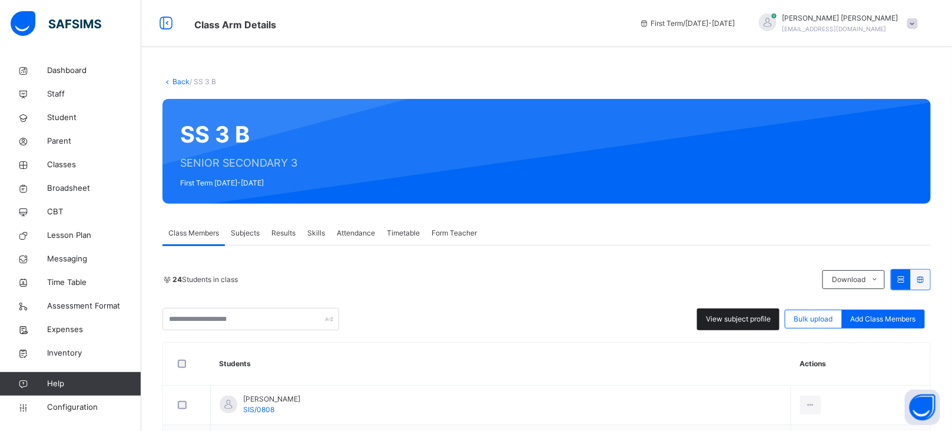
click at [741, 323] on span "View subject profile" at bounding box center [738, 319] width 65 height 11
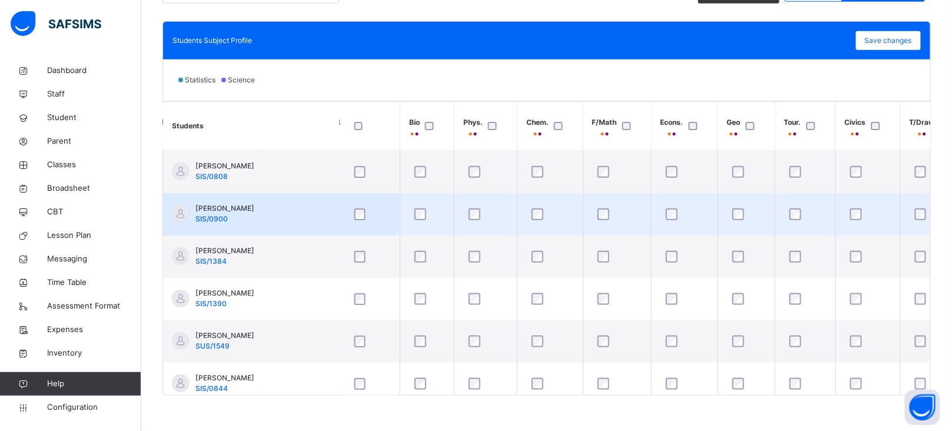
scroll to position [0, 876]
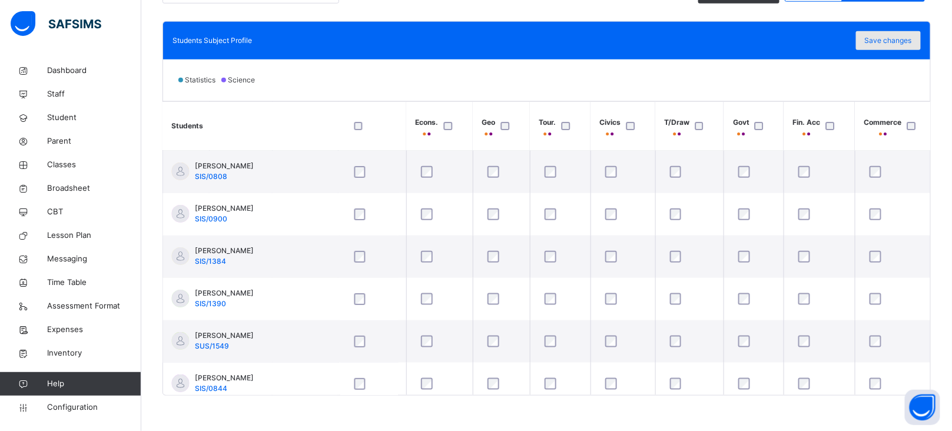
click at [907, 42] on span "Save changes" at bounding box center [888, 40] width 47 height 11
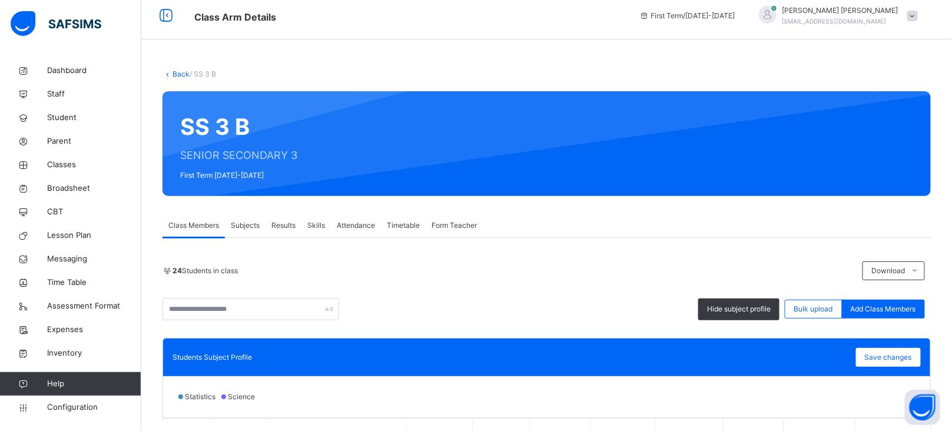
scroll to position [0, 0]
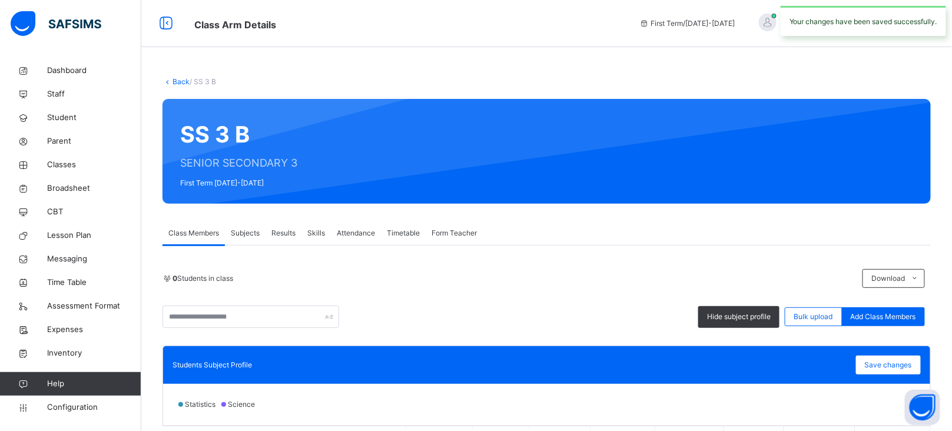
click at [181, 81] on link "Back" at bounding box center [181, 81] width 17 height 9
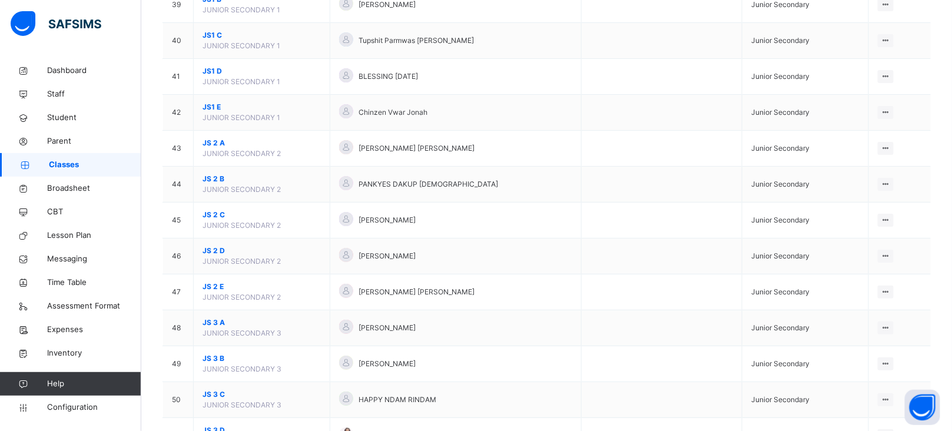
scroll to position [2153, 0]
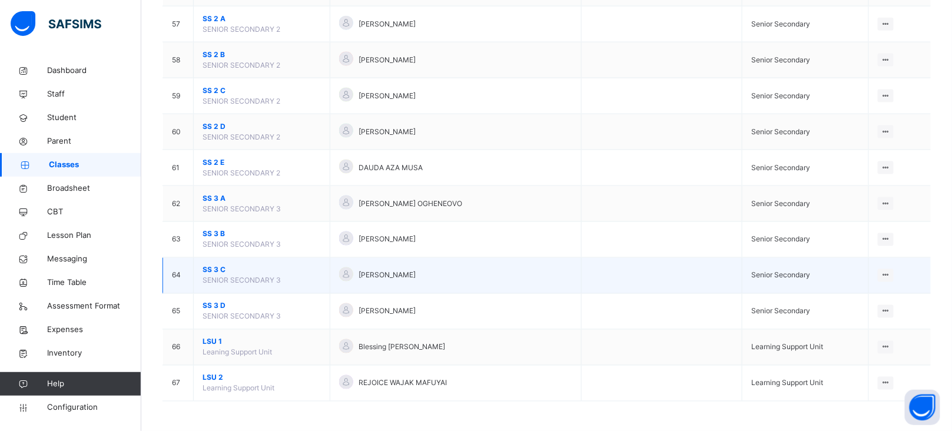
click at [217, 269] on span "SS 3 C" at bounding box center [262, 270] width 118 height 11
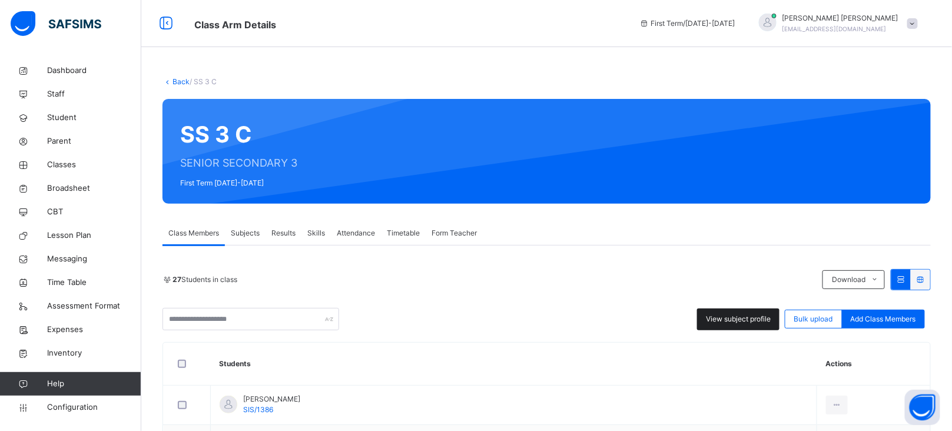
click at [736, 322] on span "View subject profile" at bounding box center [738, 319] width 65 height 11
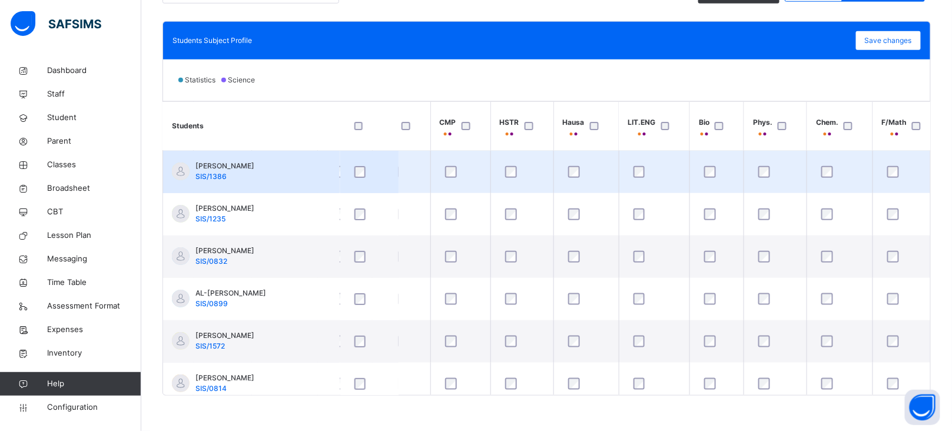
scroll to position [0, 876]
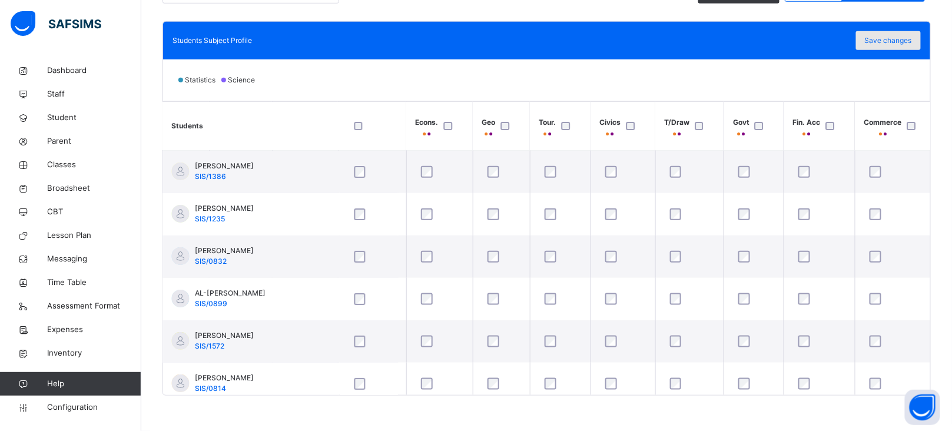
click at [906, 37] on span "Save changes" at bounding box center [888, 40] width 47 height 11
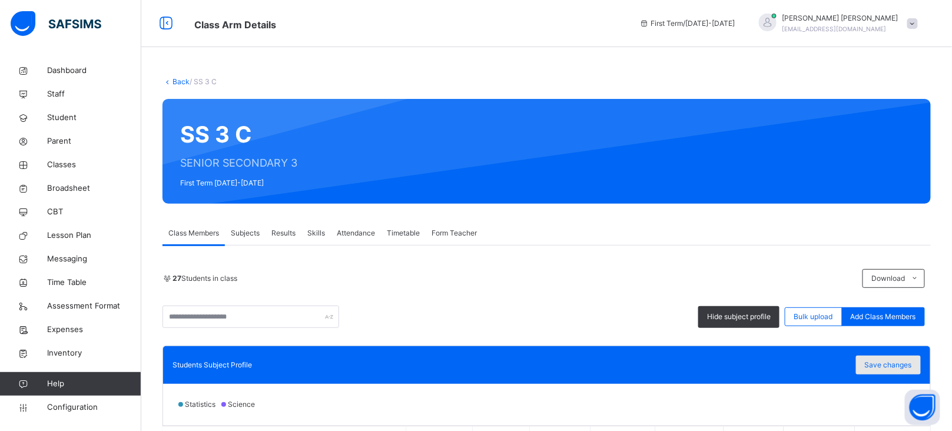
click at [900, 362] on span "Save changes" at bounding box center [888, 365] width 47 height 11
click at [173, 82] on link "Back" at bounding box center [181, 81] width 17 height 9
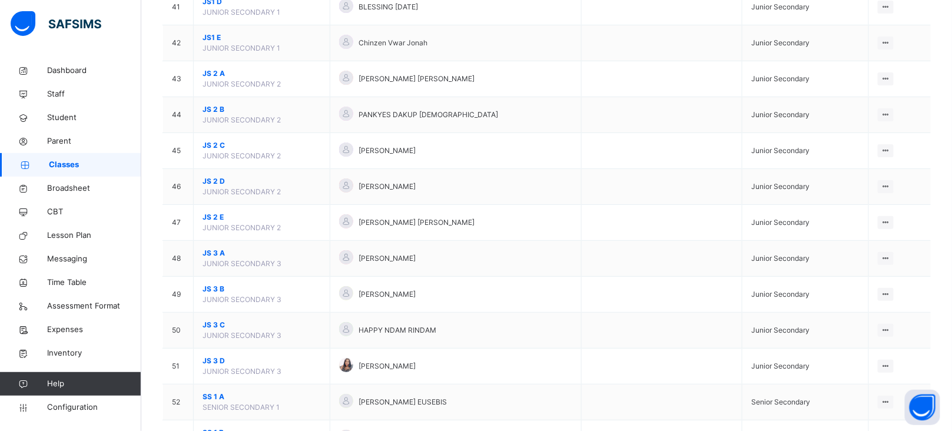
scroll to position [2153, 0]
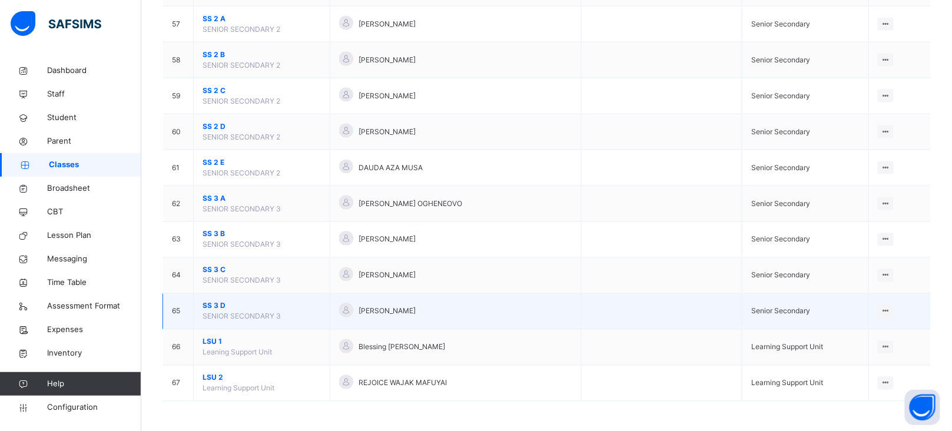
click at [204, 304] on span "SS 3 D" at bounding box center [262, 306] width 118 height 11
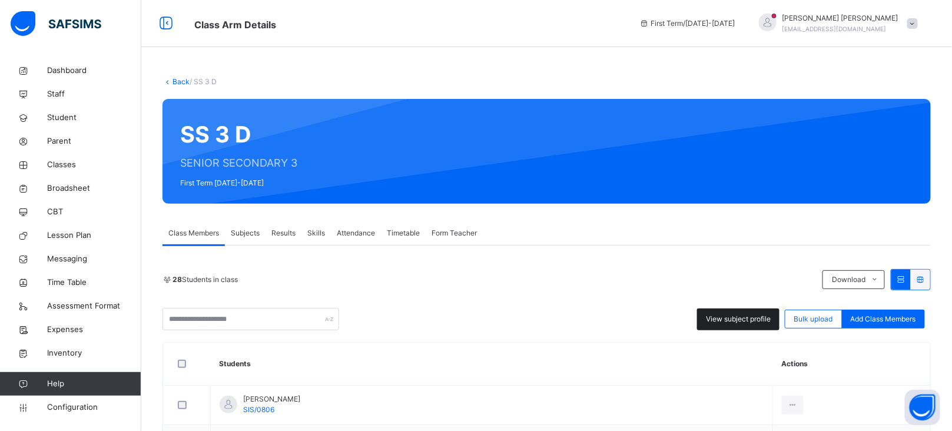
click at [725, 323] on span "View subject profile" at bounding box center [738, 319] width 65 height 11
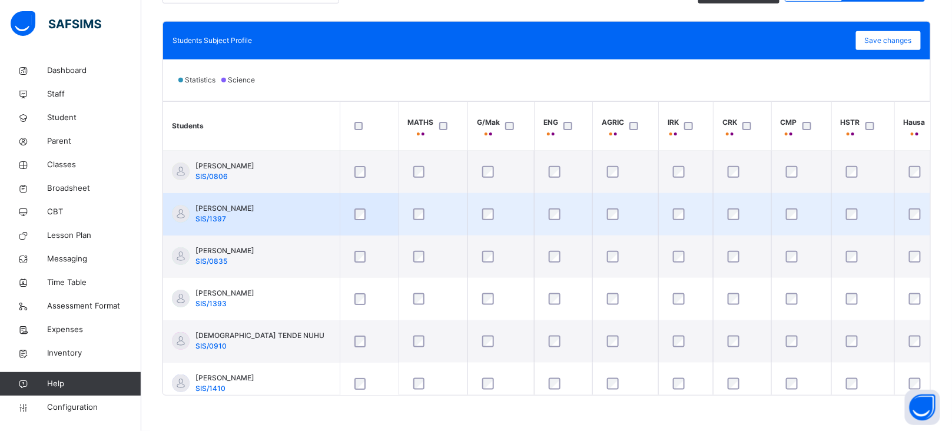
scroll to position [0, 876]
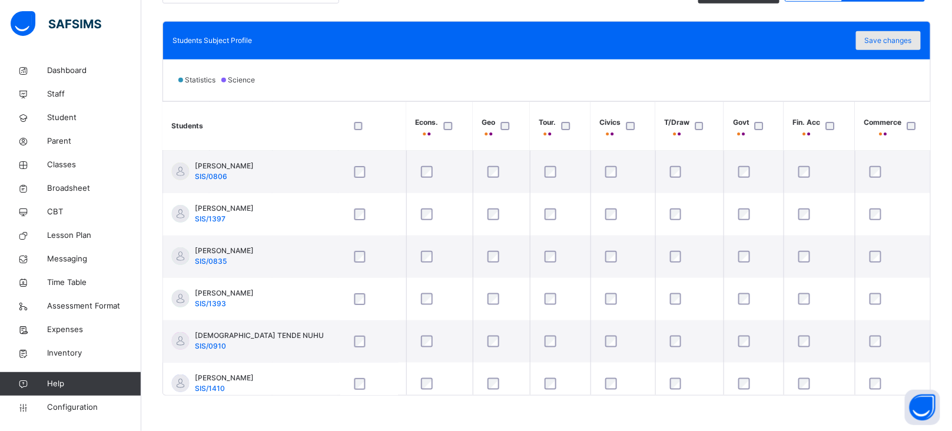
click at [888, 47] on div "Save changes" at bounding box center [888, 40] width 65 height 19
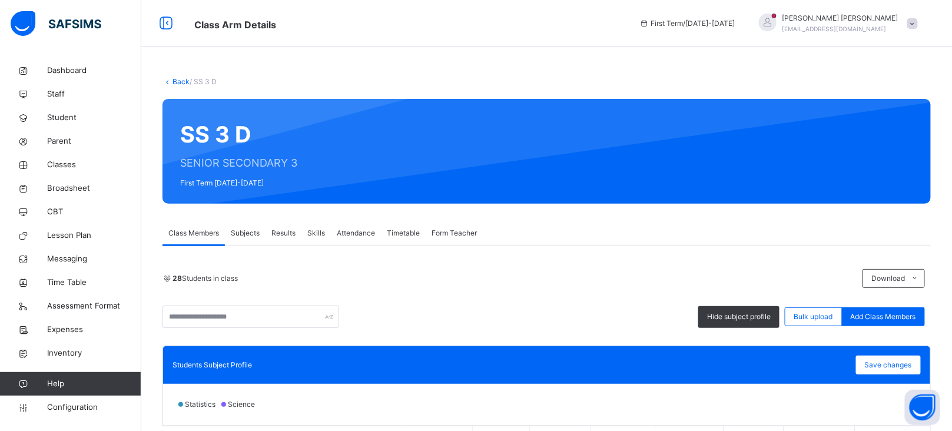
click at [181, 83] on link "Back" at bounding box center [181, 81] width 17 height 9
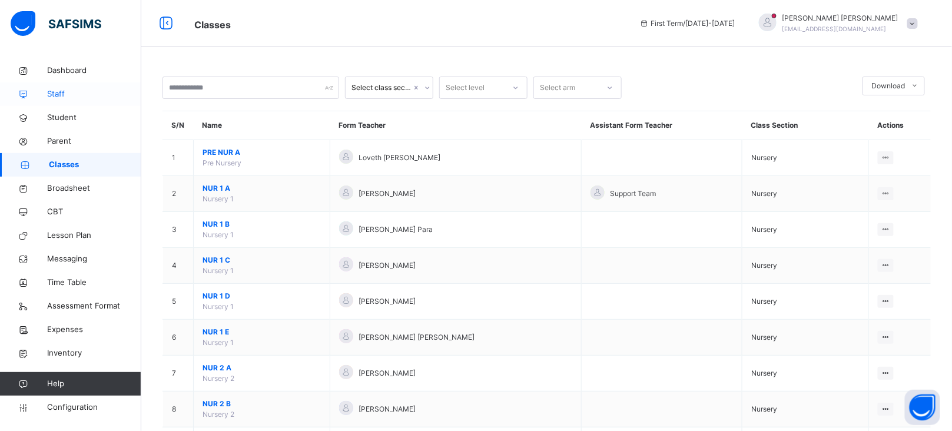
click at [55, 92] on span "Staff" at bounding box center [94, 94] width 94 height 12
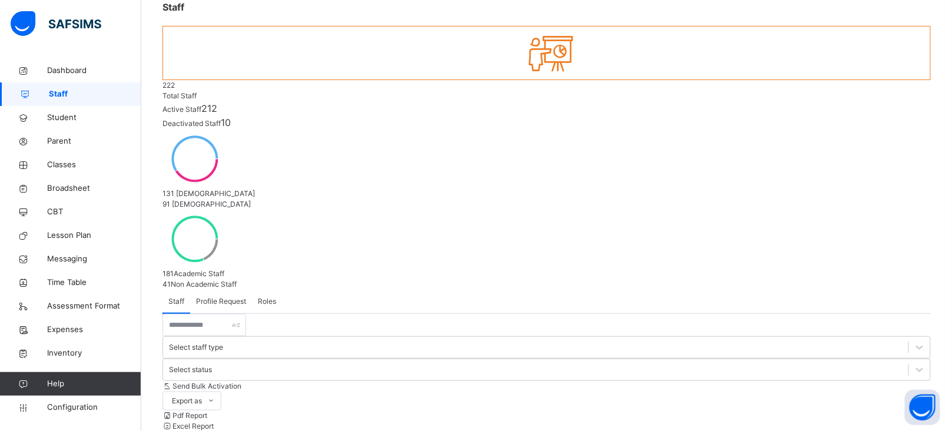
scroll to position [89, 0]
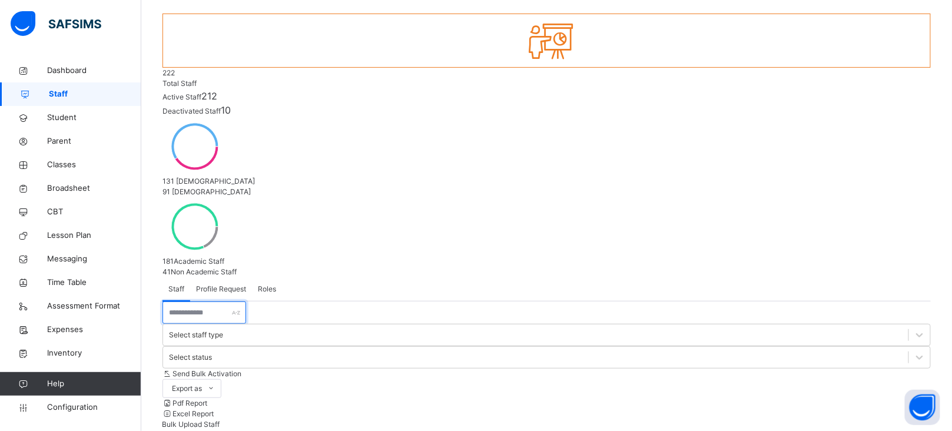
click at [218, 302] on input "text" at bounding box center [205, 313] width 84 height 22
type input "********"
click at [540, 277] on div "Staff Profile Request Roles" at bounding box center [547, 289] width 768 height 24
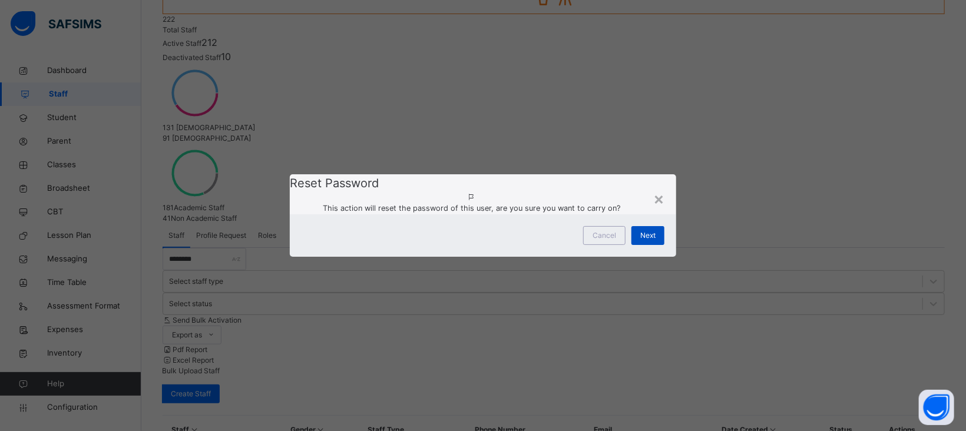
click at [653, 241] on span "Next" at bounding box center [647, 235] width 15 height 11
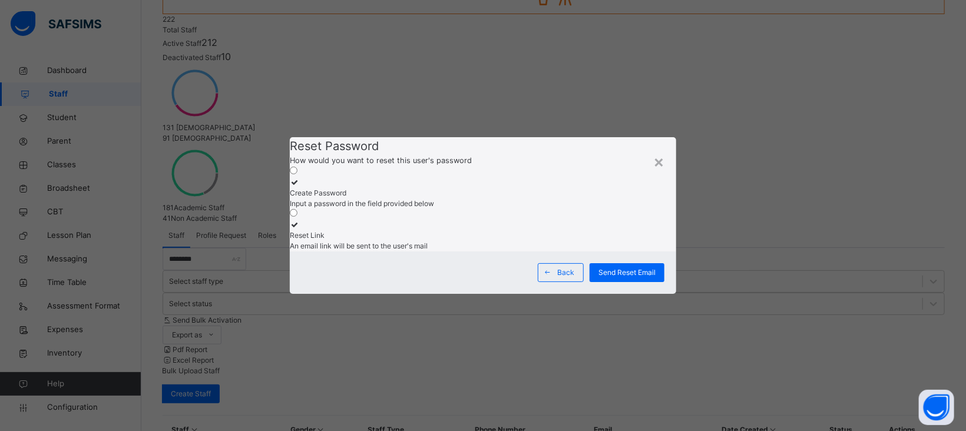
click at [423, 199] on span "Input a password in the field provided below" at bounding box center [362, 203] width 144 height 9
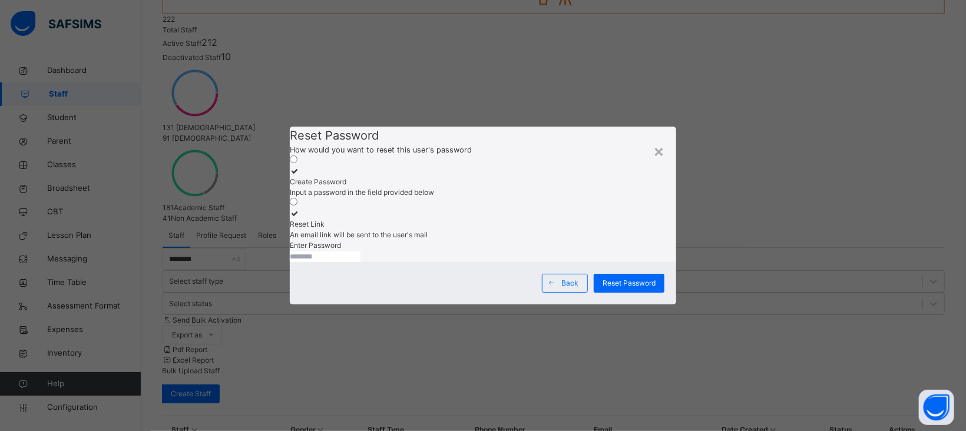
click at [360, 255] on input "text" at bounding box center [325, 256] width 71 height 11
type input "**********"
click at [638, 289] on span "Reset Password" at bounding box center [628, 283] width 53 height 11
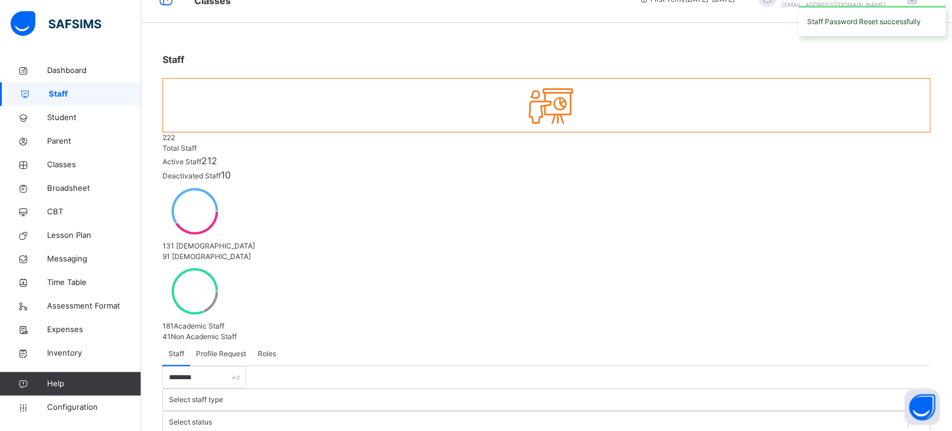
scroll to position [19, 0]
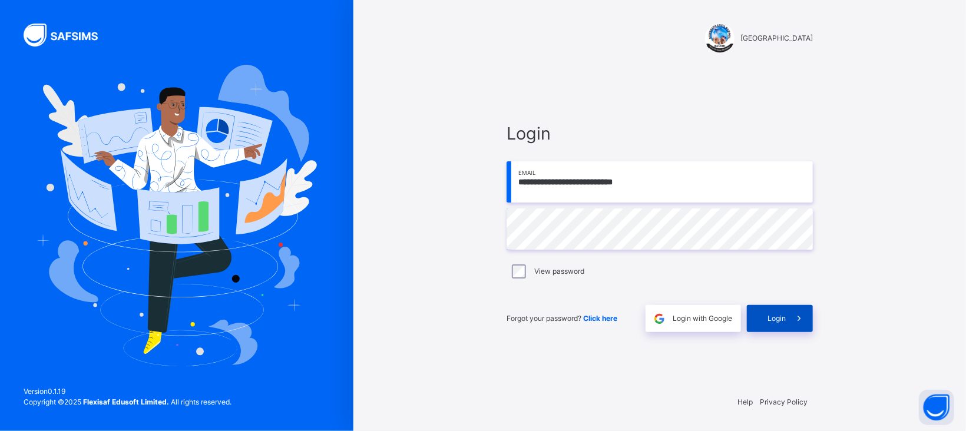
click at [786, 316] on span at bounding box center [799, 318] width 27 height 27
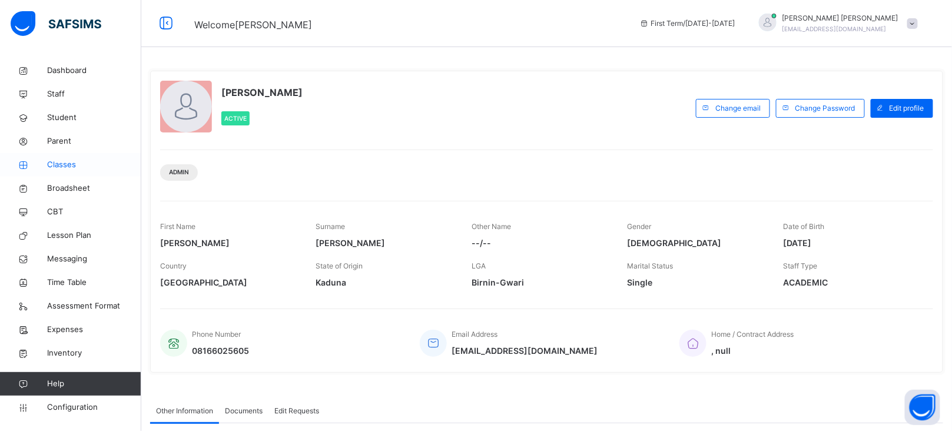
click at [63, 160] on span "Classes" at bounding box center [94, 165] width 94 height 12
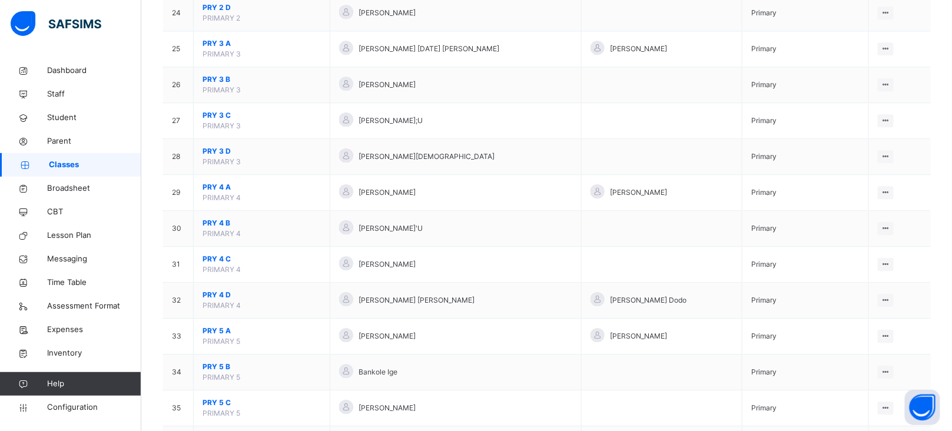
scroll to position [962, 0]
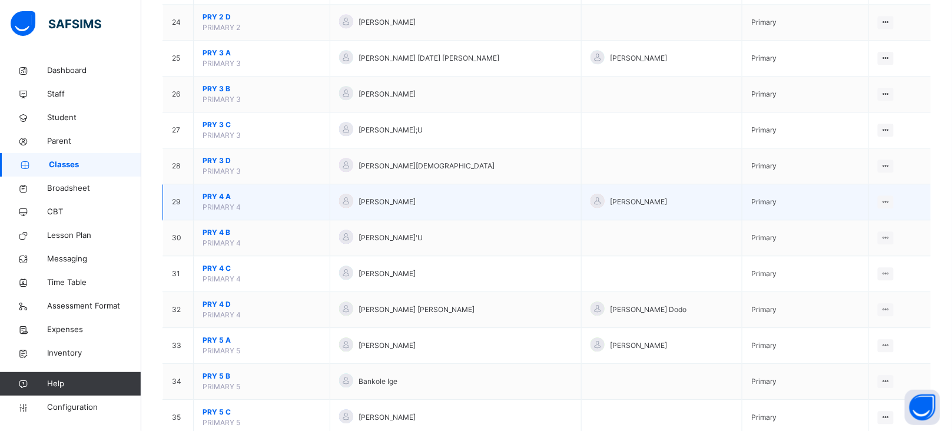
click at [218, 202] on span "PRY 4 A" at bounding box center [262, 196] width 118 height 11
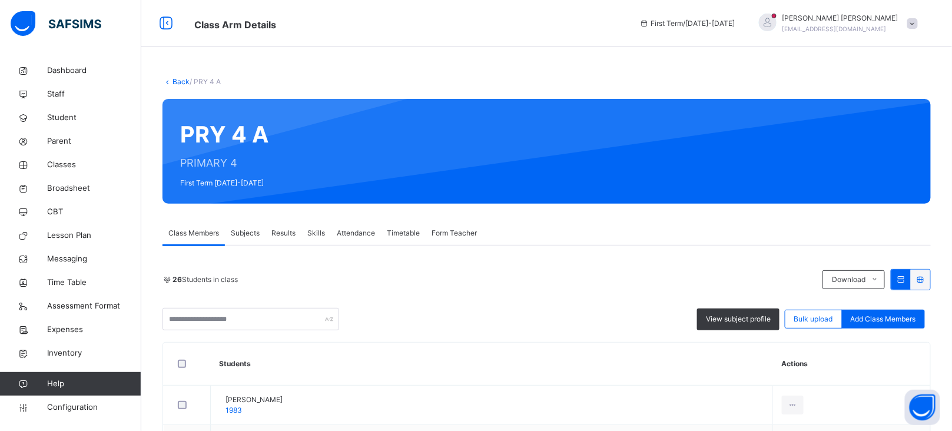
click at [238, 235] on span "Subjects" at bounding box center [245, 233] width 29 height 11
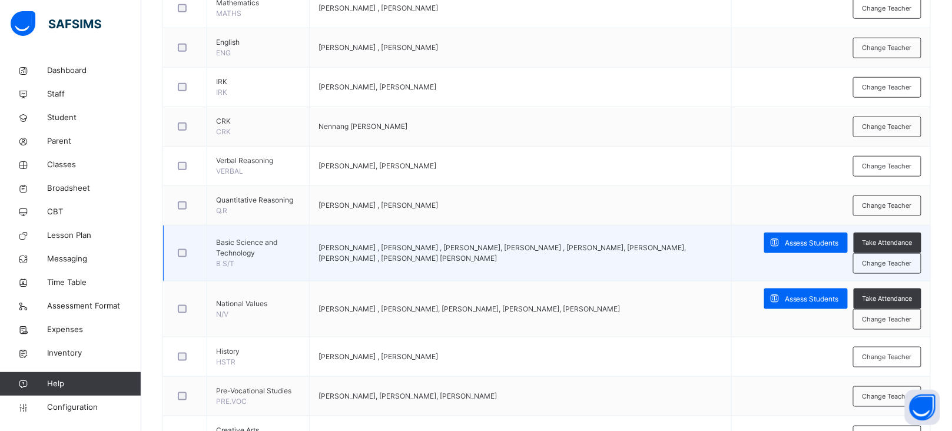
scroll to position [350, 0]
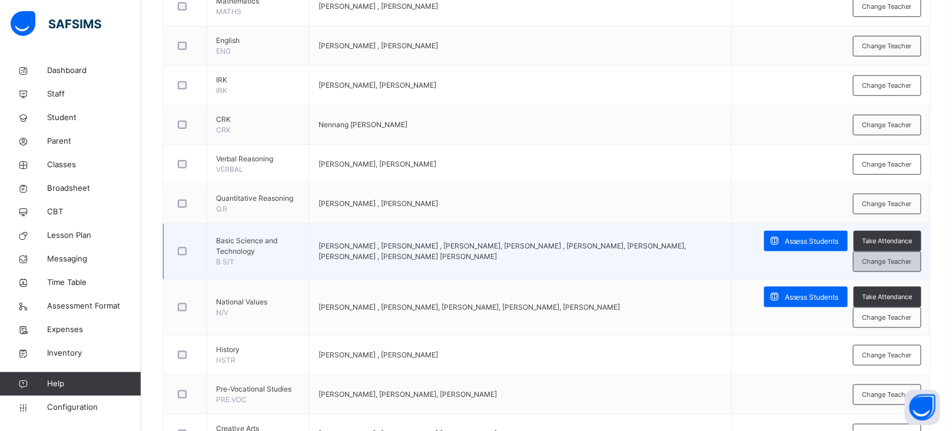
click at [907, 265] on span "Change Teacher" at bounding box center [887, 262] width 49 height 10
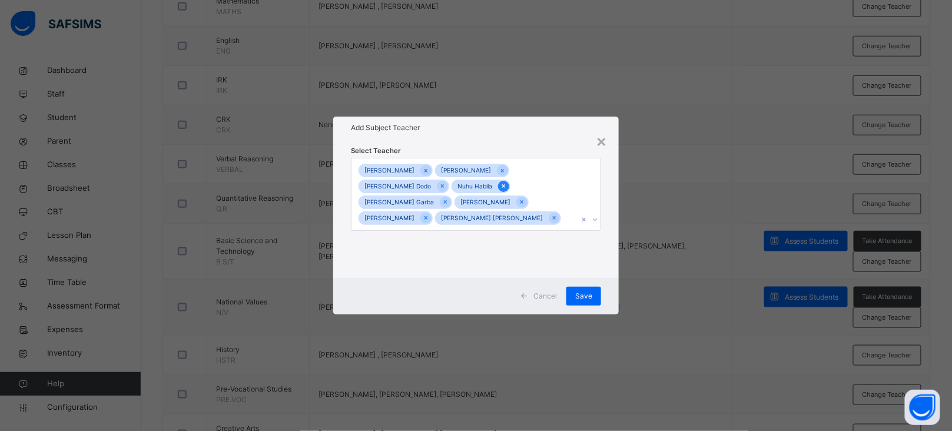
click at [501, 184] on icon at bounding box center [504, 186] width 6 height 8
click at [444, 185] on icon at bounding box center [447, 186] width 6 height 8
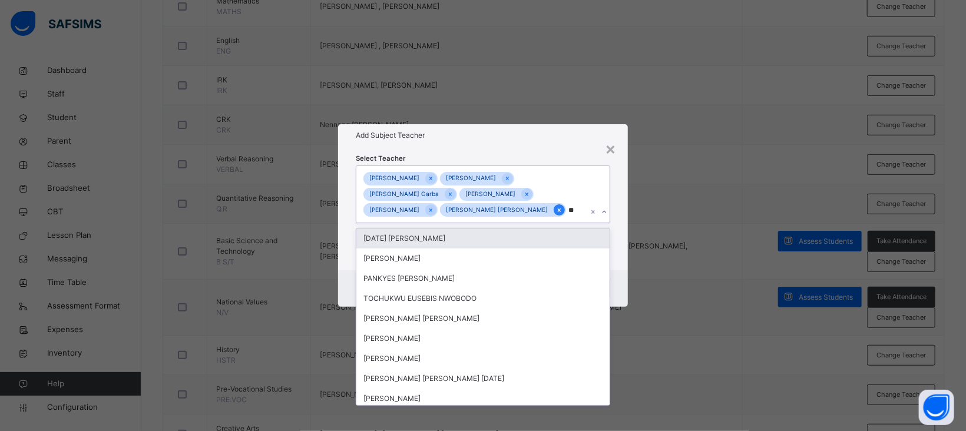
type input "***"
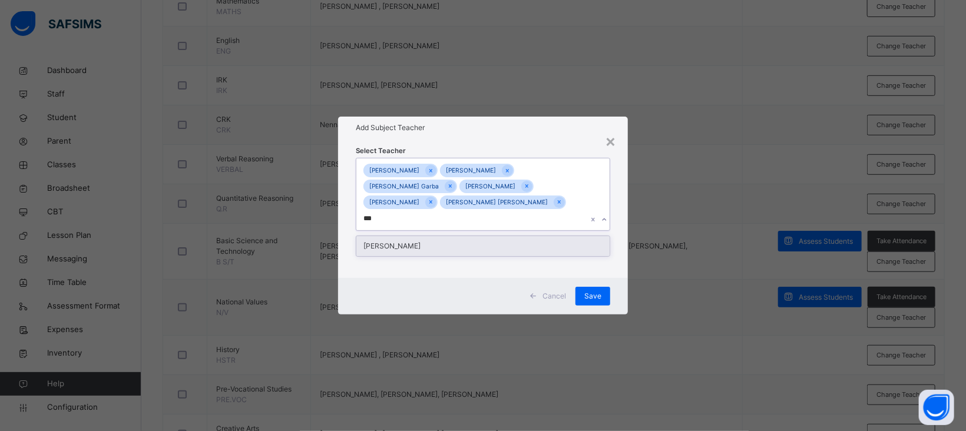
click at [471, 236] on div "[PERSON_NAME]" at bounding box center [482, 246] width 253 height 20
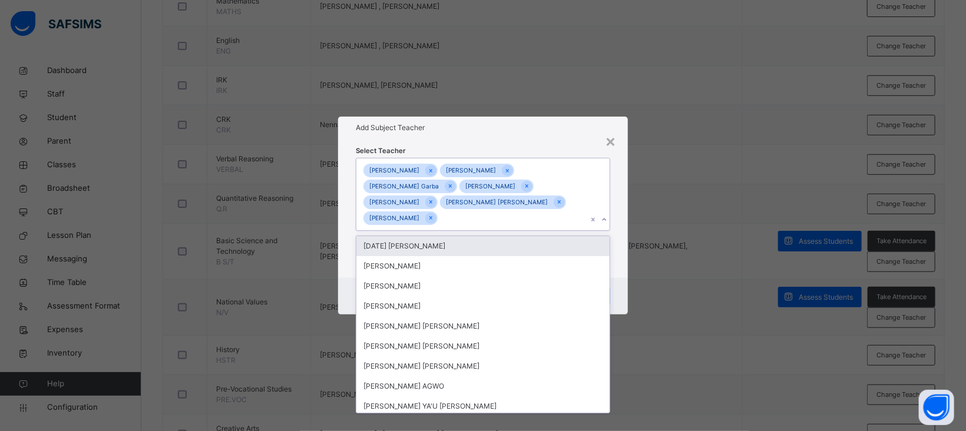
click at [509, 145] on div "Select Teacher option Isaac Sekav Yangeaor, selected. option Sunday Ugbede Jose…" at bounding box center [483, 209] width 254 height 128
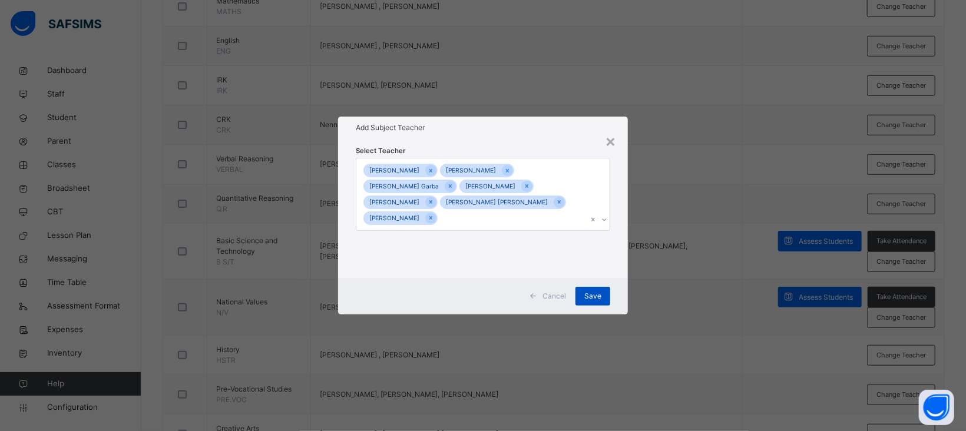
click at [589, 293] on span "Save" at bounding box center [592, 296] width 17 height 11
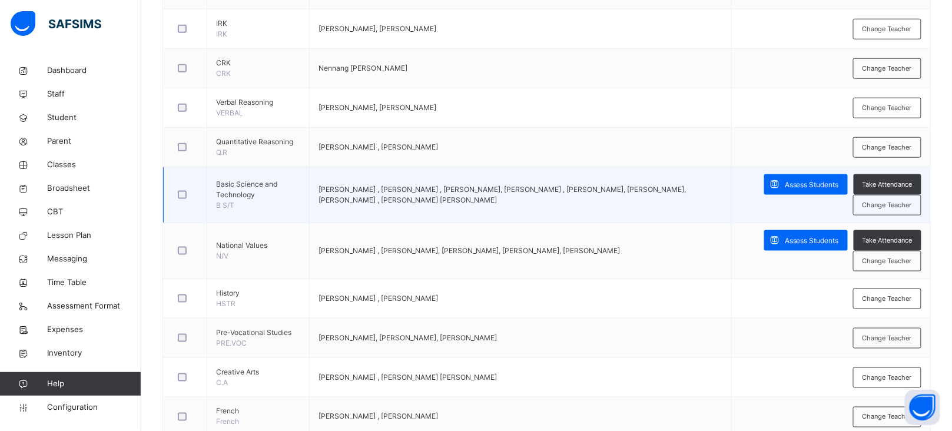
scroll to position [412, 0]
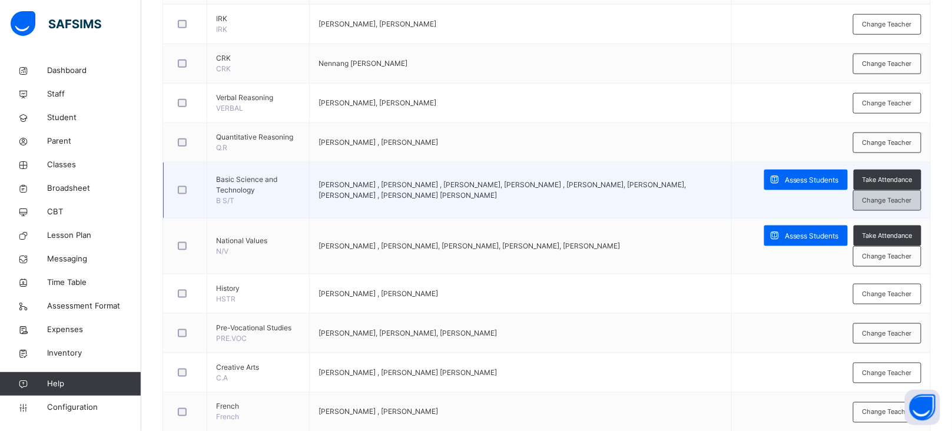
click at [896, 197] on span "Change Teacher" at bounding box center [887, 201] width 49 height 10
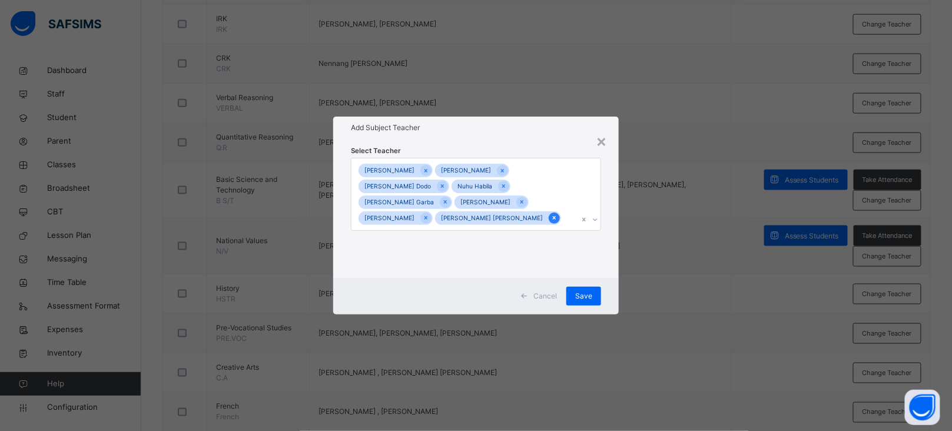
click at [551, 215] on icon at bounding box center [554, 218] width 6 height 8
click at [503, 185] on div at bounding box center [508, 186] width 11 height 11
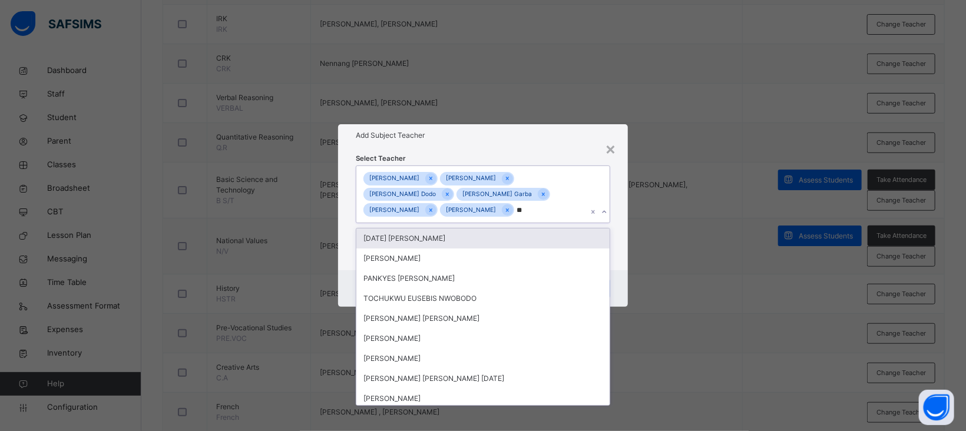
type input "***"
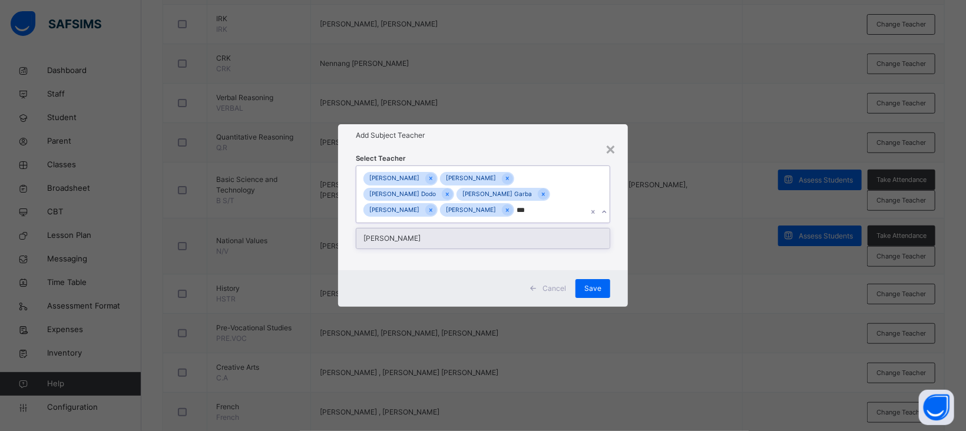
click at [452, 237] on div "[PERSON_NAME]" at bounding box center [482, 238] width 253 height 20
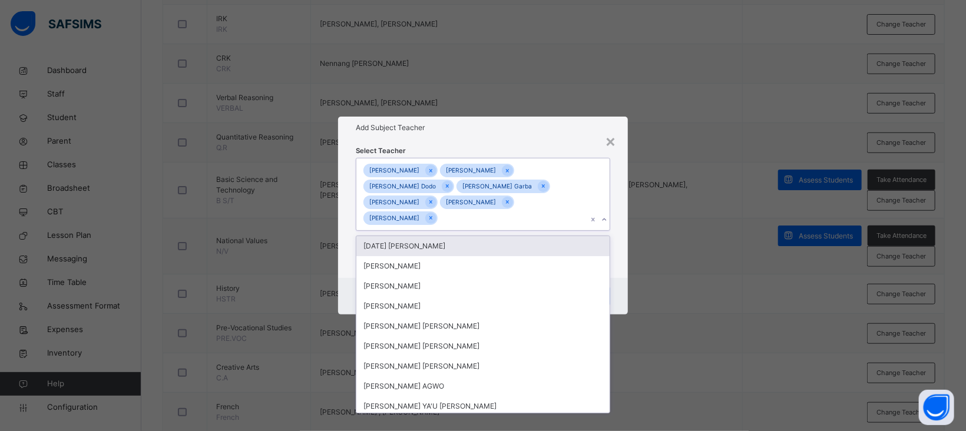
click at [513, 164] on div "JEREMIAH BENJAMIN" at bounding box center [477, 171] width 74 height 14
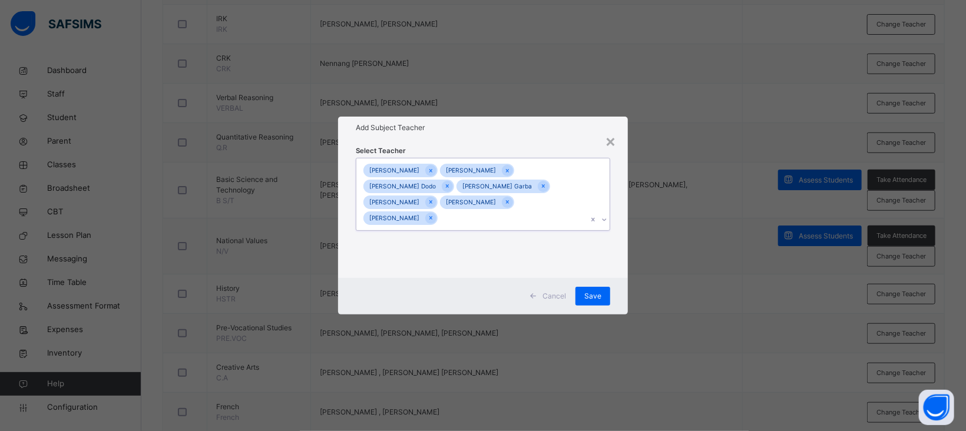
click at [532, 148] on div "Select Teacher option Isaac Sekav Yangeaor, selected. 0 results available. Sele…" at bounding box center [483, 209] width 254 height 128
click at [592, 291] on span "Save" at bounding box center [592, 296] width 17 height 11
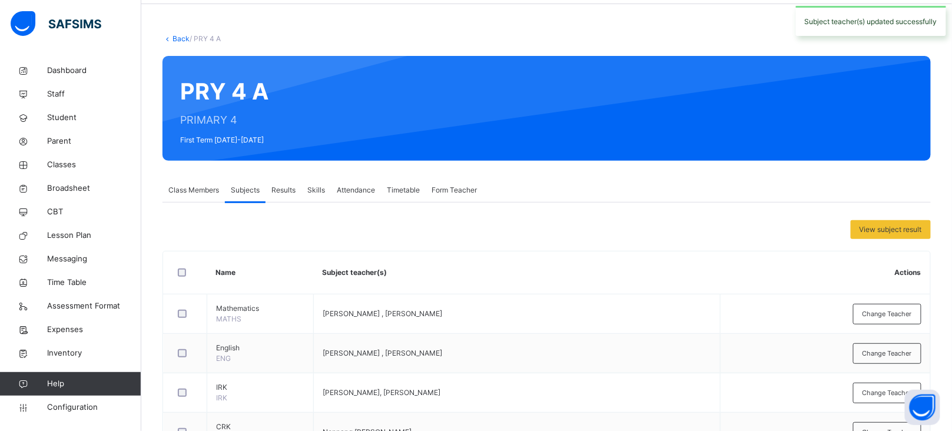
scroll to position [0, 0]
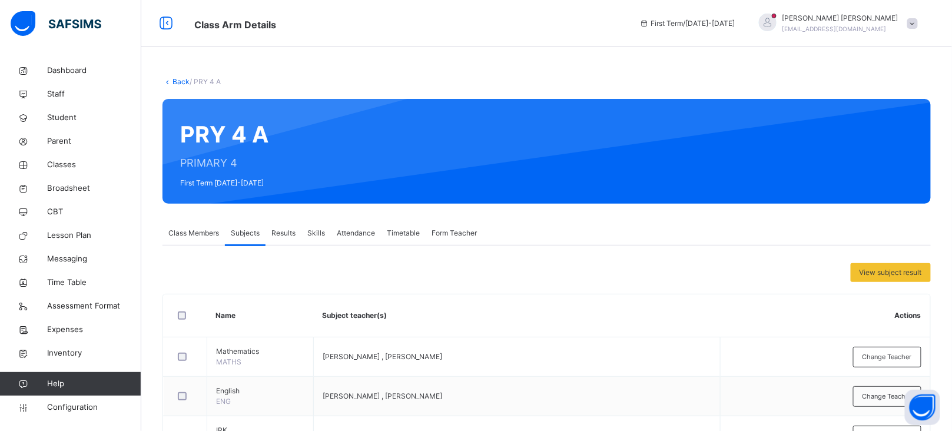
click at [181, 82] on link "Back" at bounding box center [181, 81] width 17 height 9
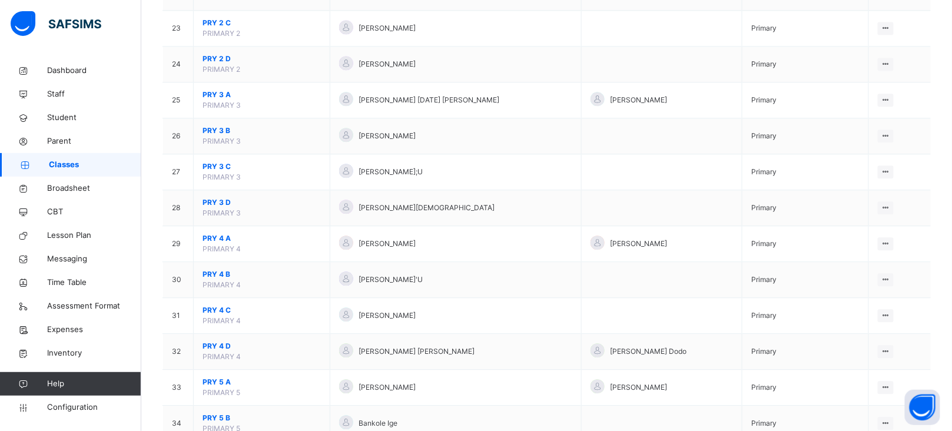
scroll to position [920, 0]
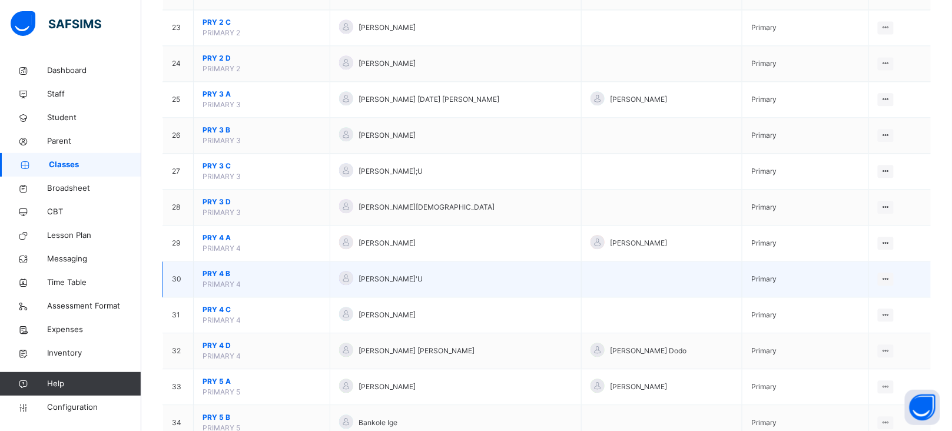
click at [221, 276] on span "PRY 4 B" at bounding box center [262, 274] width 118 height 11
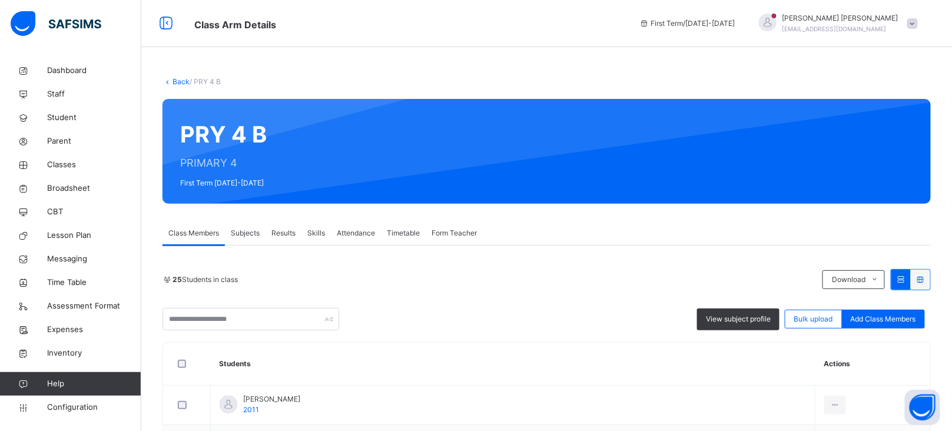
click at [256, 237] on span "Subjects" at bounding box center [245, 233] width 29 height 11
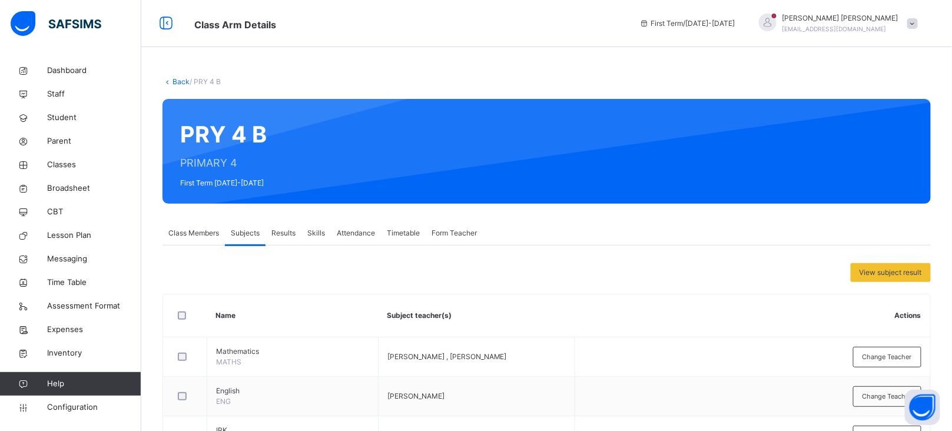
click at [183, 82] on link "Back" at bounding box center [181, 81] width 17 height 9
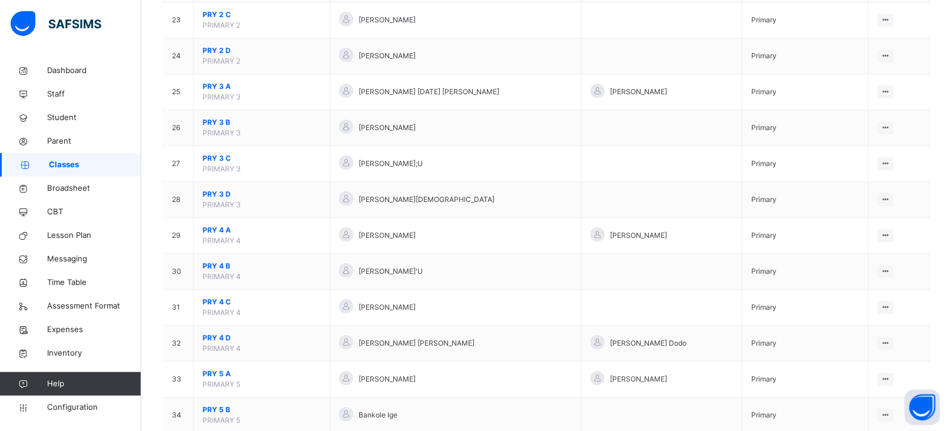
scroll to position [982, 0]
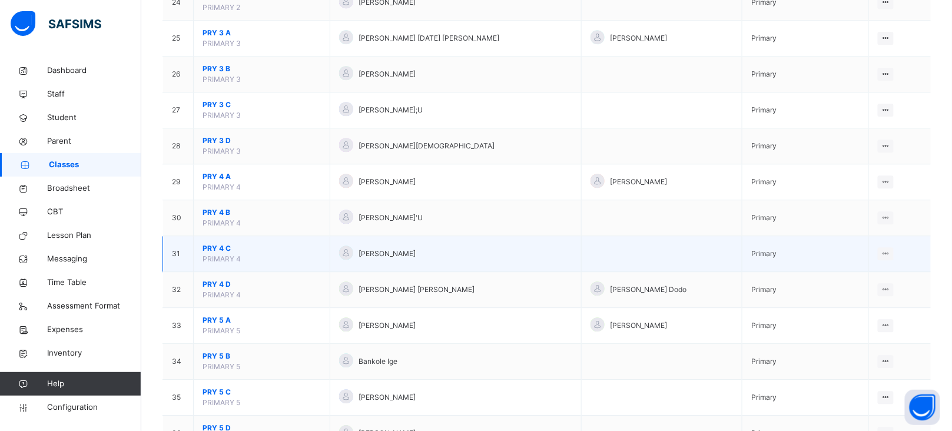
click at [218, 248] on span "PRY 4 C" at bounding box center [262, 248] width 118 height 11
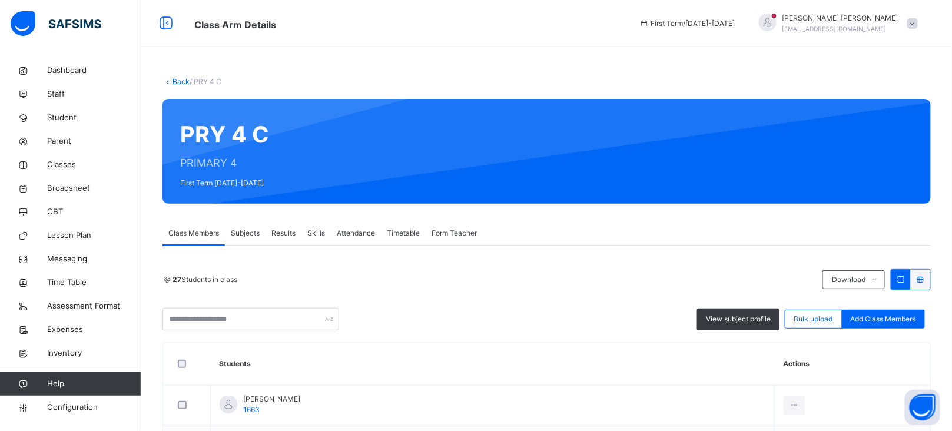
click at [250, 231] on span "Subjects" at bounding box center [245, 233] width 29 height 11
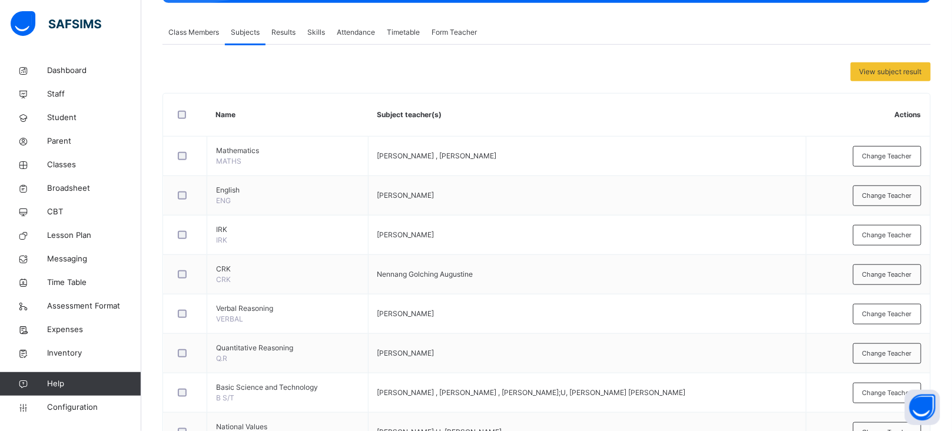
scroll to position [302, 0]
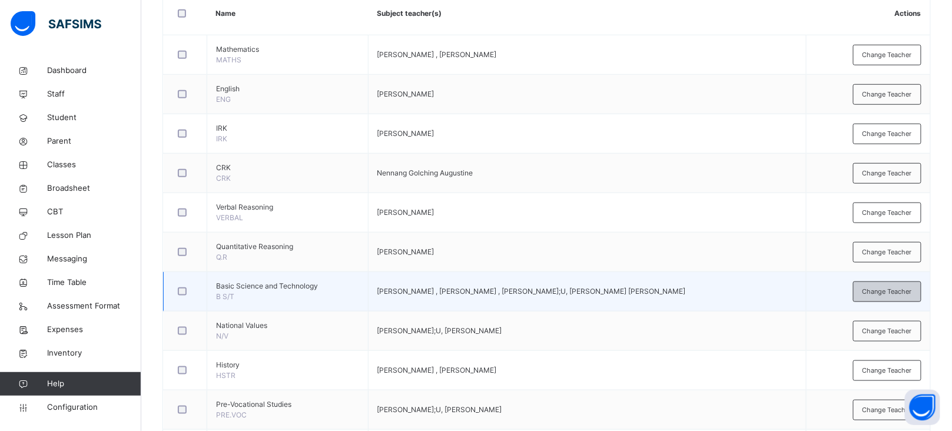
click at [884, 289] on span "Change Teacher" at bounding box center [887, 292] width 49 height 10
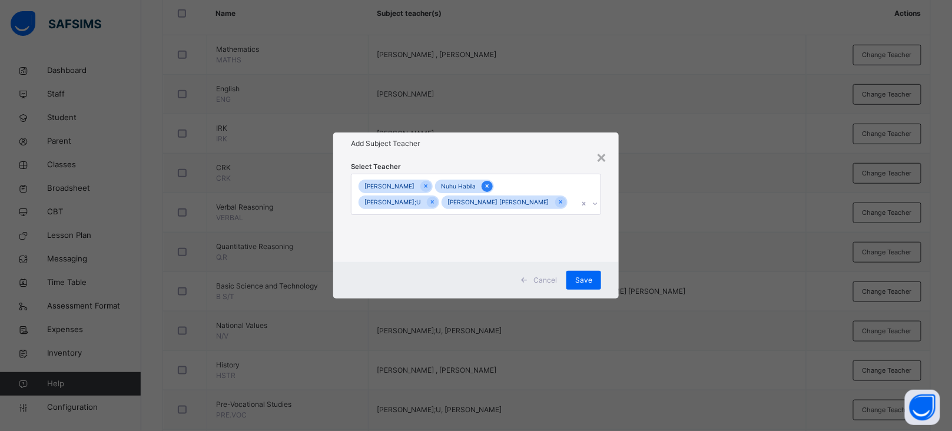
click at [484, 190] on icon at bounding box center [487, 186] width 6 height 8
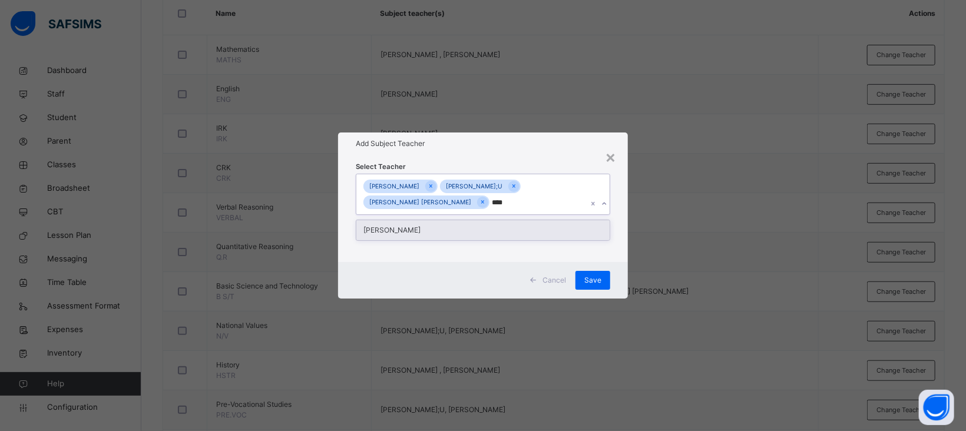
type input "*****"
click at [450, 237] on div "[PERSON_NAME]" at bounding box center [482, 230] width 253 height 20
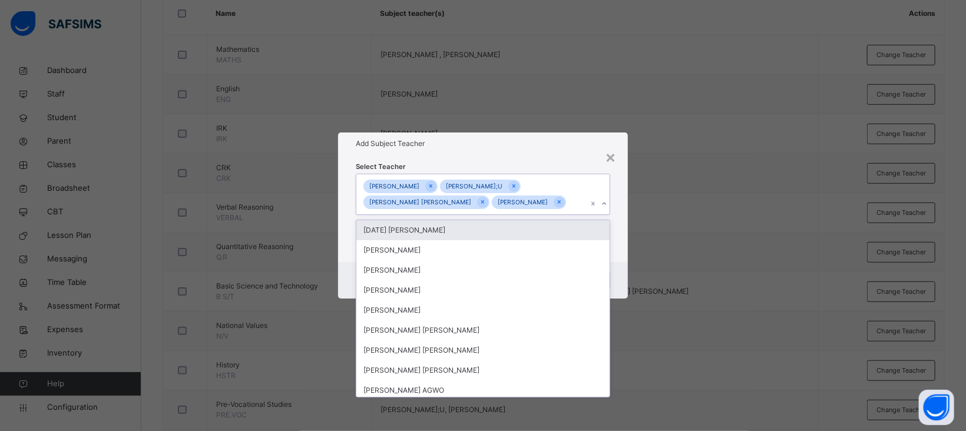
click at [532, 141] on h1 "Add Subject Teacher" at bounding box center [483, 143] width 254 height 11
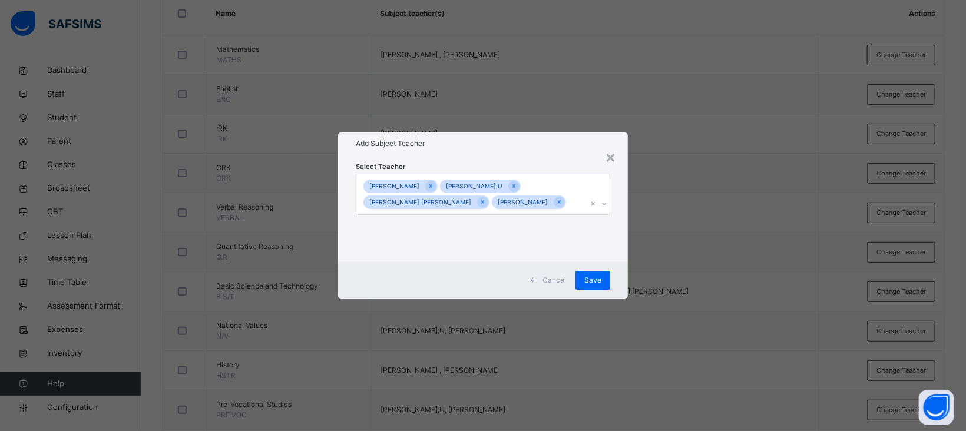
click at [594, 283] on span "Save" at bounding box center [592, 280] width 17 height 11
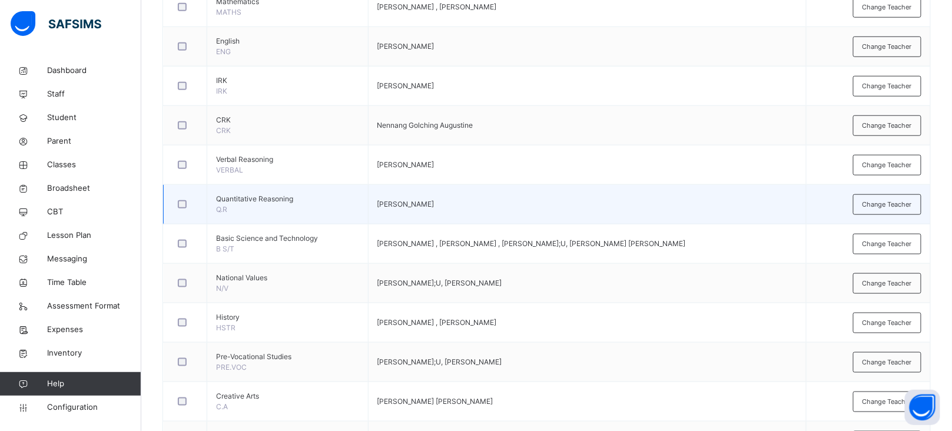
scroll to position [350, 0]
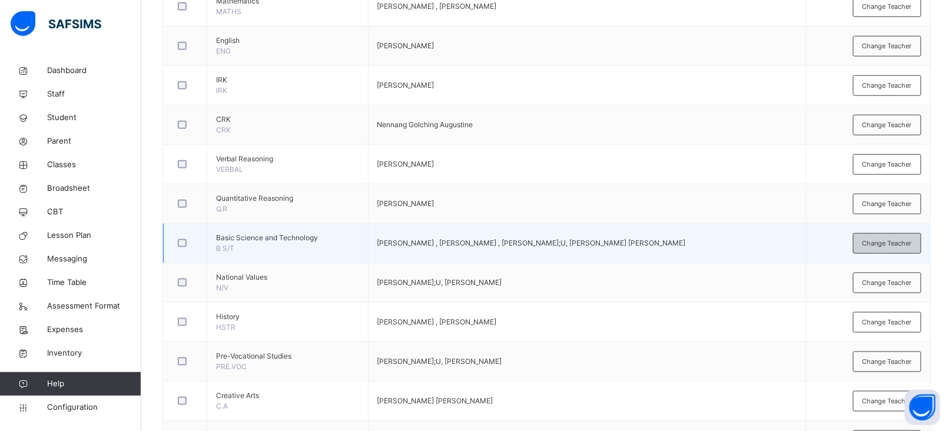
click at [896, 242] on span "Change Teacher" at bounding box center [887, 243] width 49 height 10
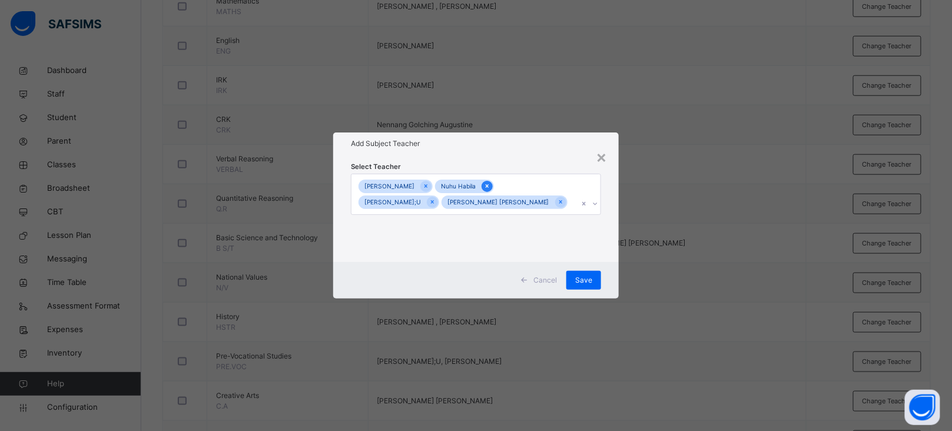
click at [484, 185] on icon at bounding box center [487, 186] width 6 height 8
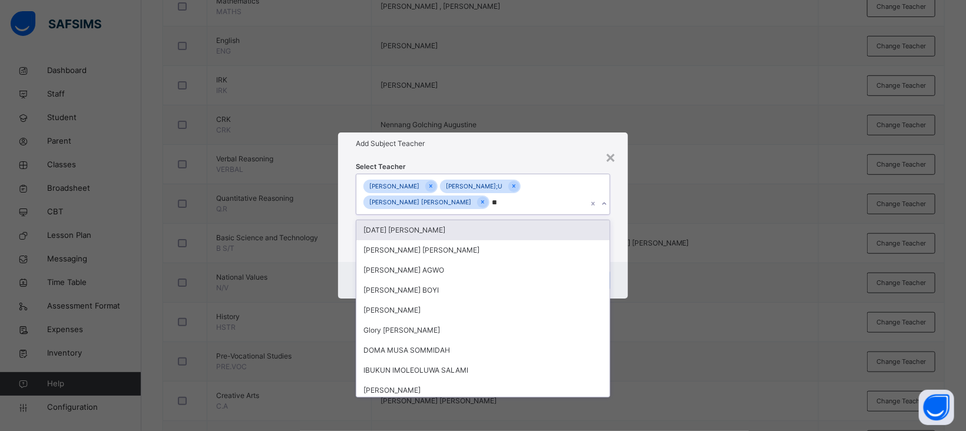
type input "***"
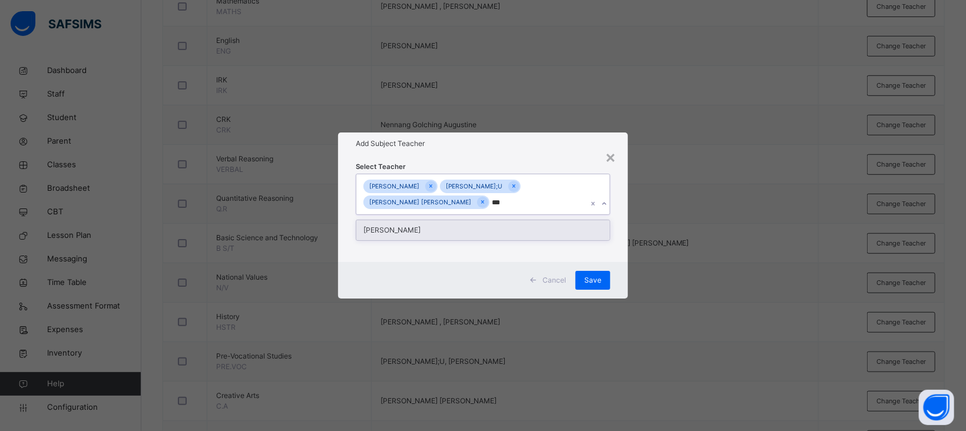
click at [455, 235] on div "[PERSON_NAME]" at bounding box center [482, 230] width 253 height 20
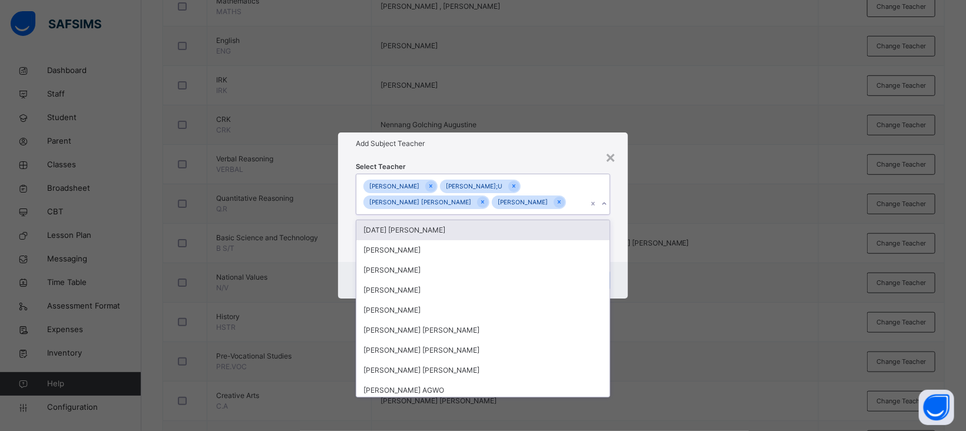
click at [535, 151] on div "Add Subject Teacher" at bounding box center [483, 143] width 290 height 22
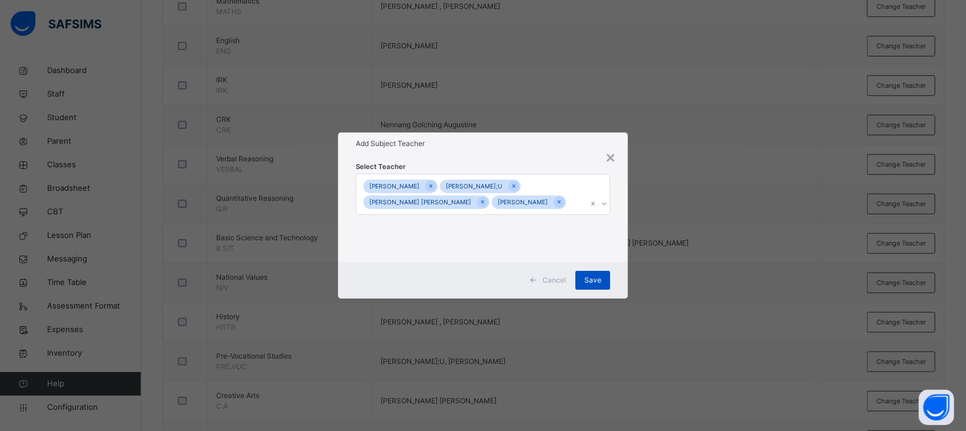
click at [599, 277] on span "Save" at bounding box center [592, 280] width 17 height 11
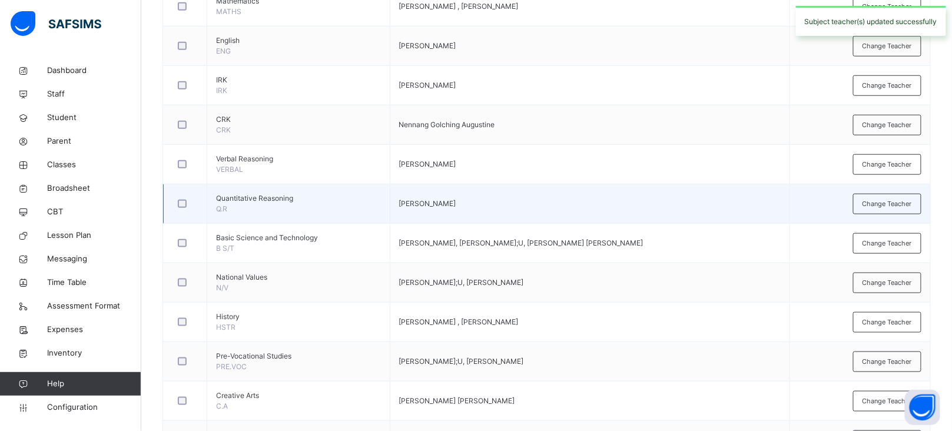
scroll to position [0, 0]
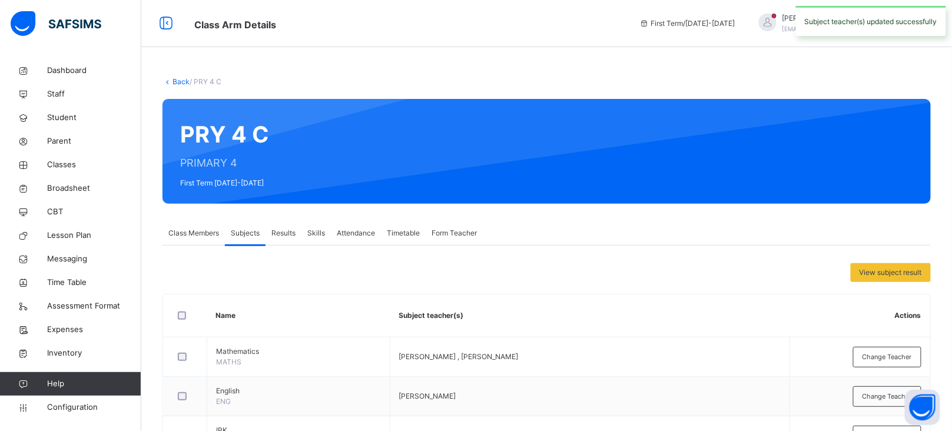
click at [181, 83] on link "Back" at bounding box center [181, 81] width 17 height 9
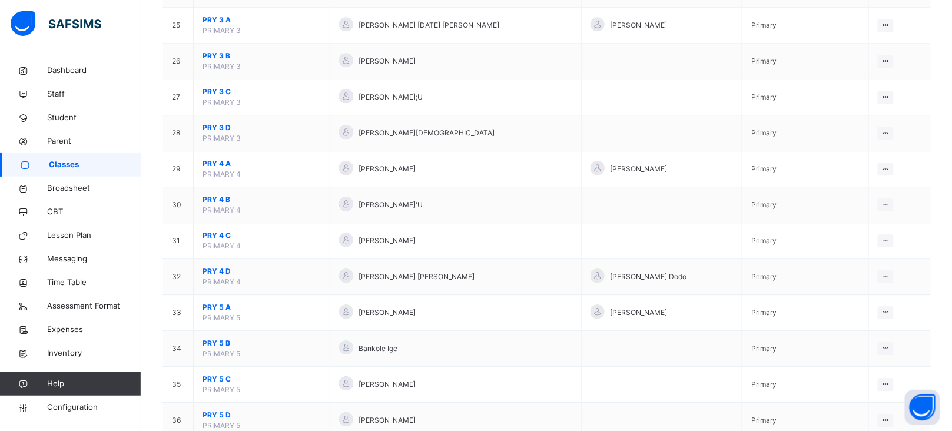
scroll to position [1009, 0]
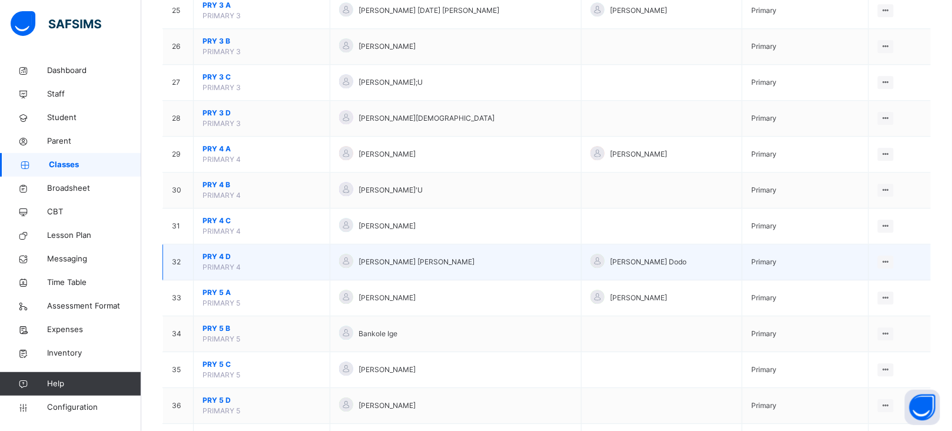
click at [224, 261] on span "PRY 4 D" at bounding box center [262, 256] width 118 height 11
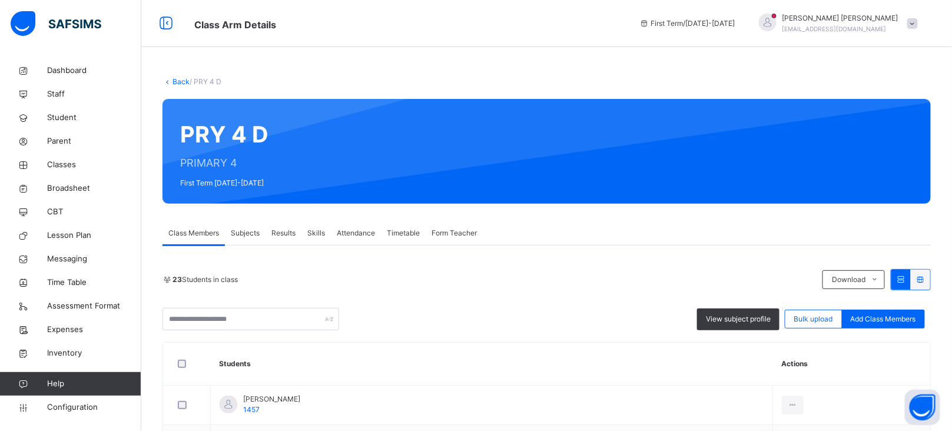
click at [245, 227] on div "Subjects" at bounding box center [245, 233] width 41 height 24
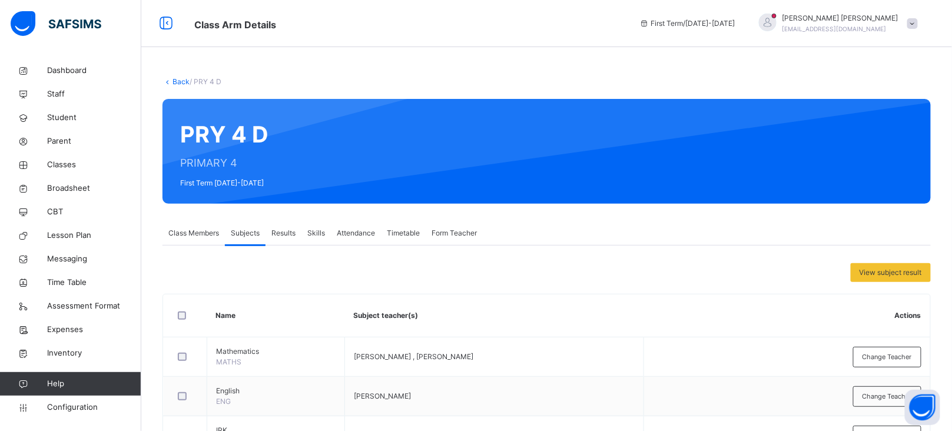
click at [181, 82] on link "Back" at bounding box center [181, 81] width 17 height 9
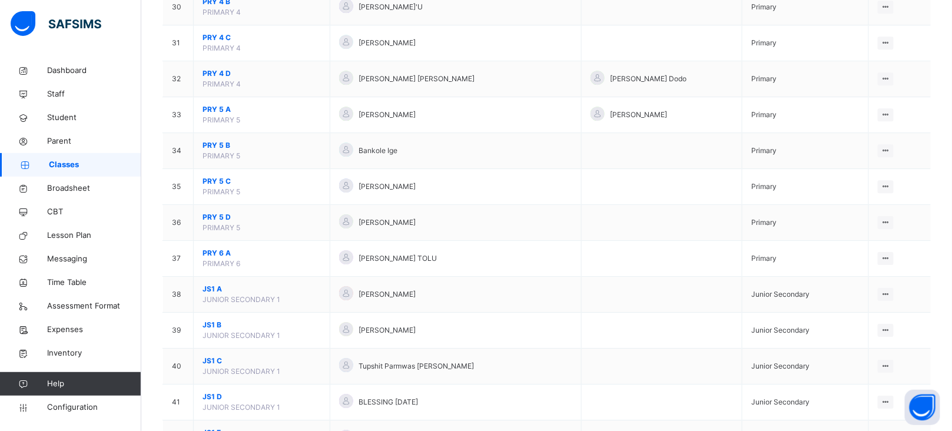
scroll to position [1188, 0]
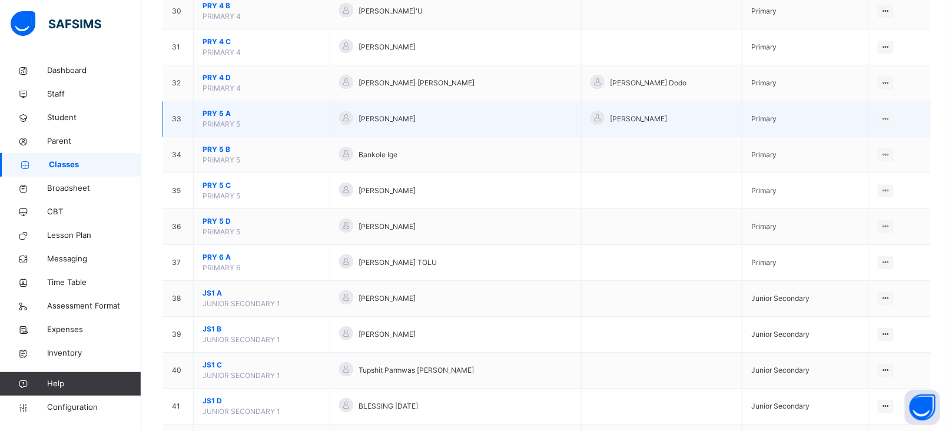
click at [216, 119] on span "PRY 5 A" at bounding box center [262, 113] width 118 height 11
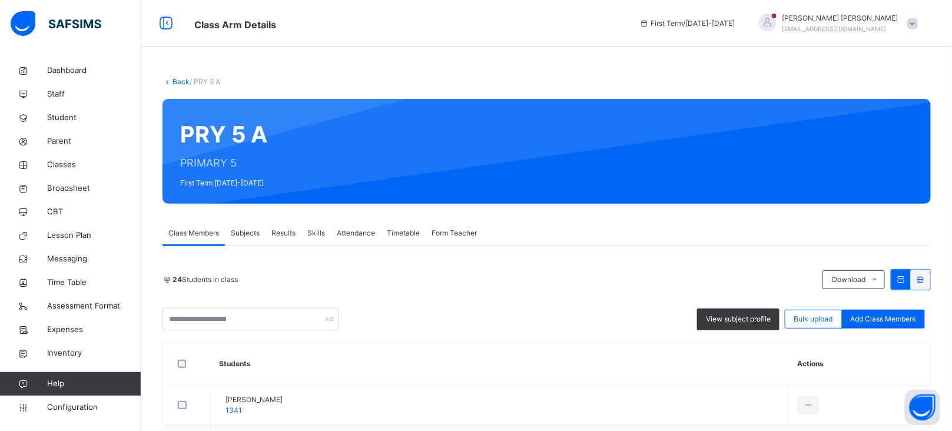
click at [247, 227] on div "Subjects" at bounding box center [245, 233] width 41 height 24
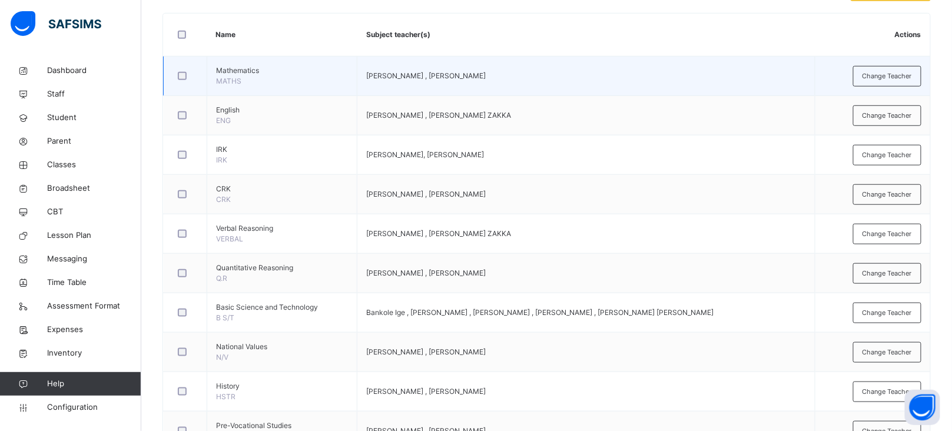
scroll to position [281, 0]
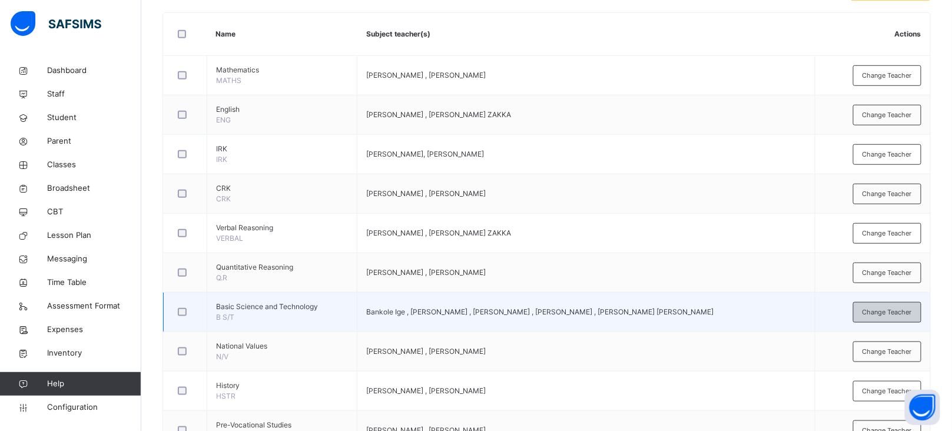
click at [893, 307] on span "Change Teacher" at bounding box center [887, 312] width 49 height 10
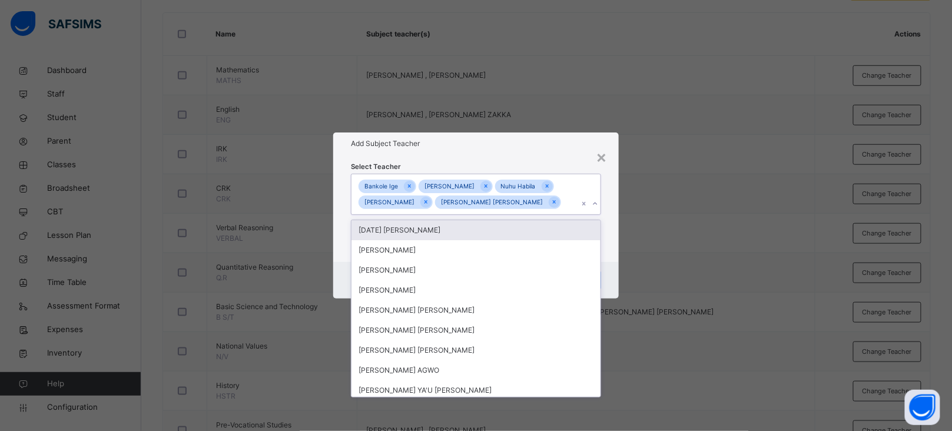
click at [551, 205] on div "Bankole Ige MUSA YAKUBU Nuhu Habila BENJAMIN JEREMIAH Tahir Ibrahim Nurudeen" at bounding box center [465, 194] width 227 height 41
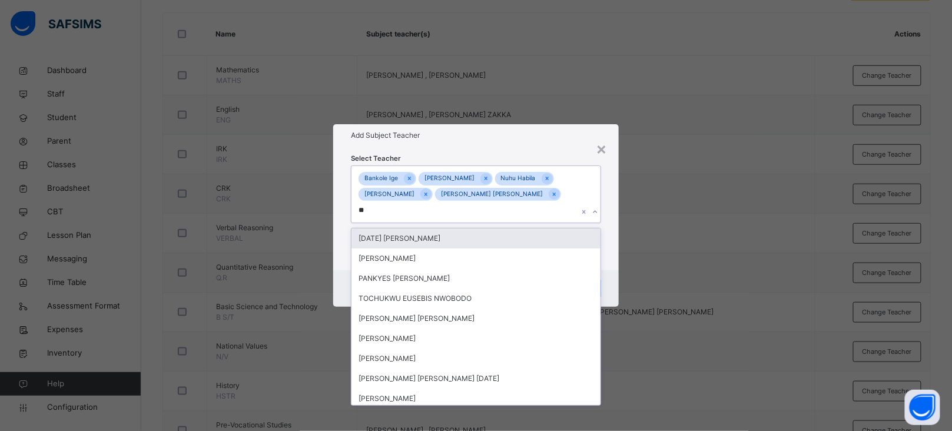
type input "***"
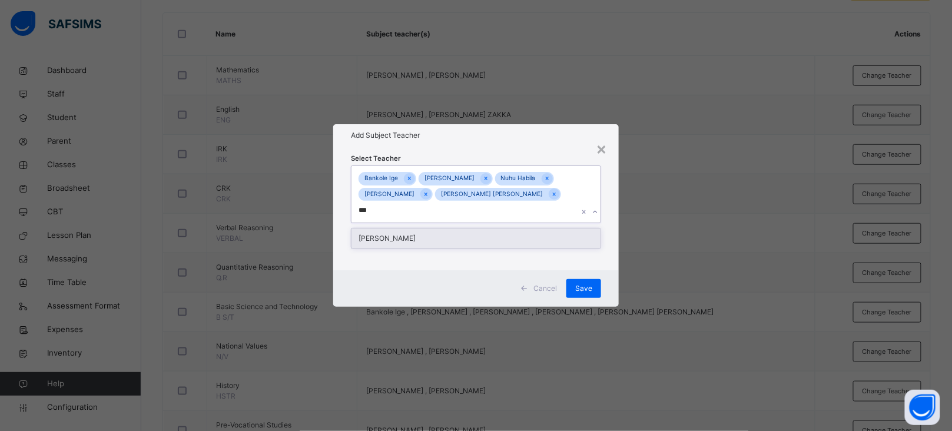
click at [489, 228] on div "[PERSON_NAME]" at bounding box center [476, 238] width 249 height 20
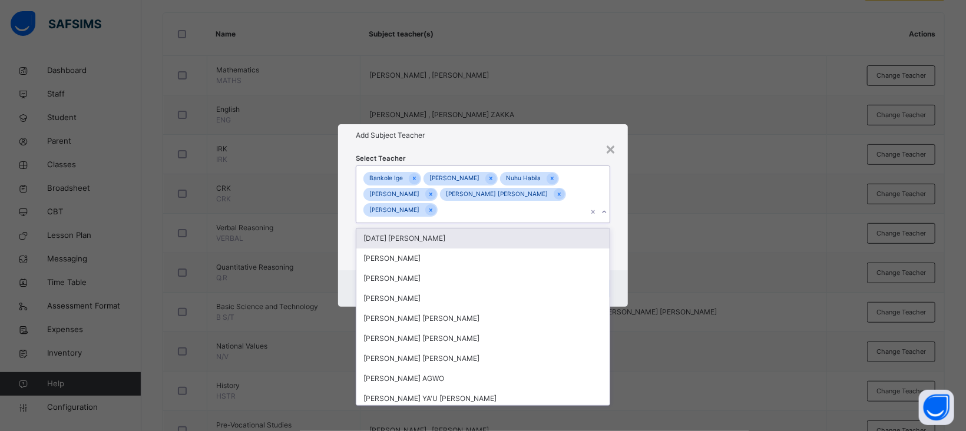
click at [532, 135] on h1 "Add Subject Teacher" at bounding box center [483, 135] width 254 height 11
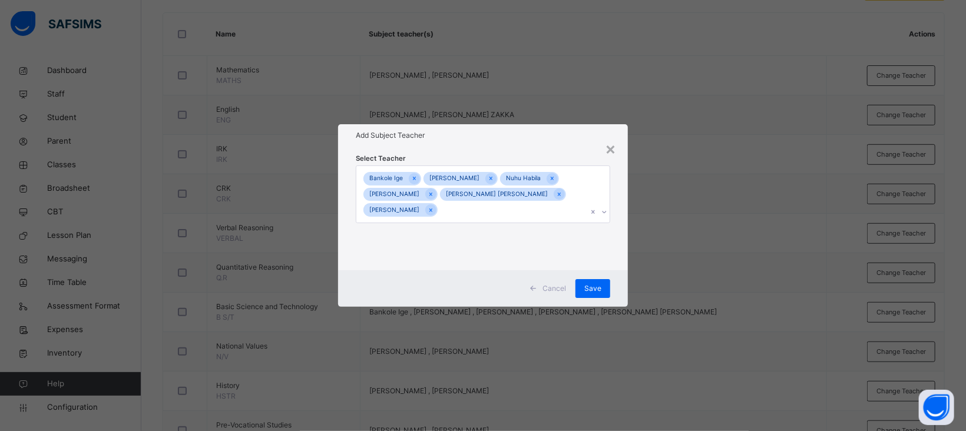
click at [598, 286] on span "Save" at bounding box center [592, 288] width 17 height 11
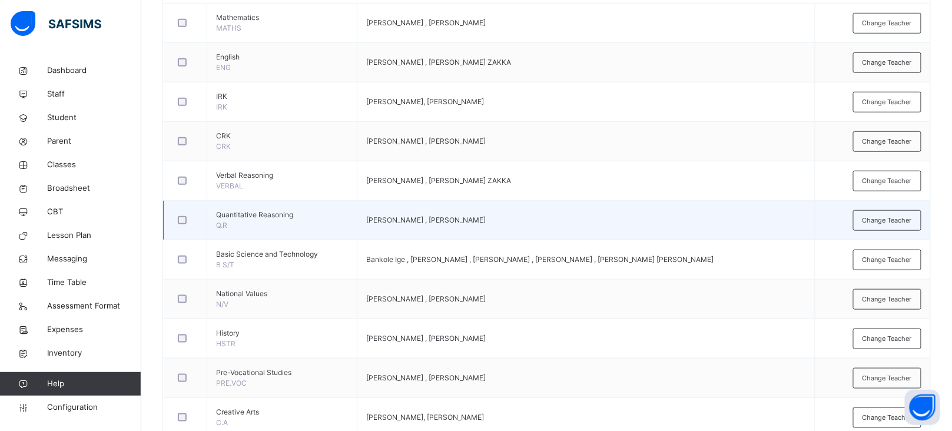
scroll to position [336, 0]
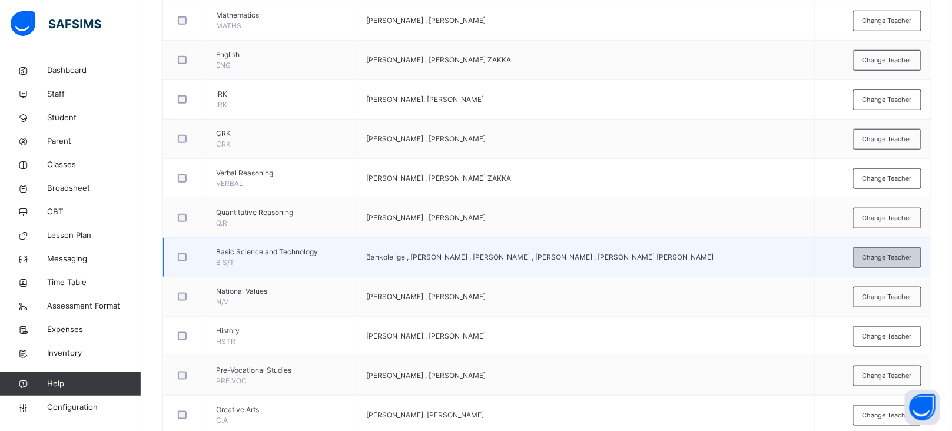
click at [895, 254] on span "Change Teacher" at bounding box center [887, 258] width 49 height 10
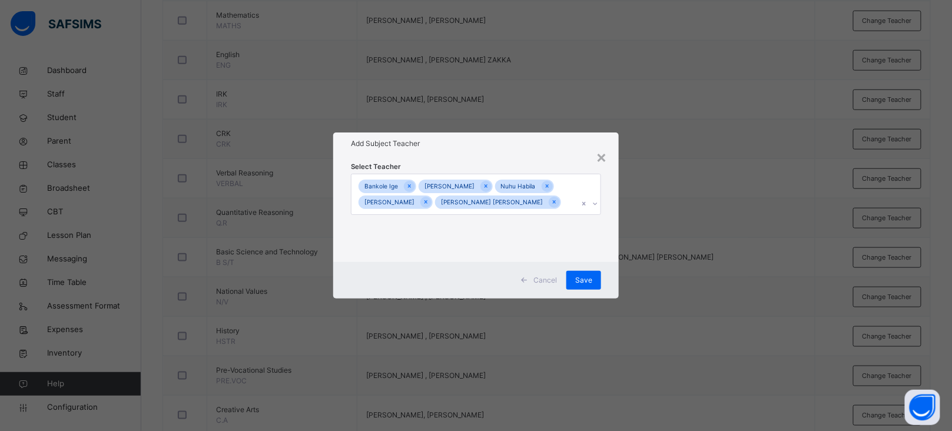
click at [549, 208] on div "Bankole Ige MUSA YAKUBU Nuhu Habila BENJAMIN JEREMIAH Tahir Ibrahim Nurudeen" at bounding box center [465, 194] width 227 height 41
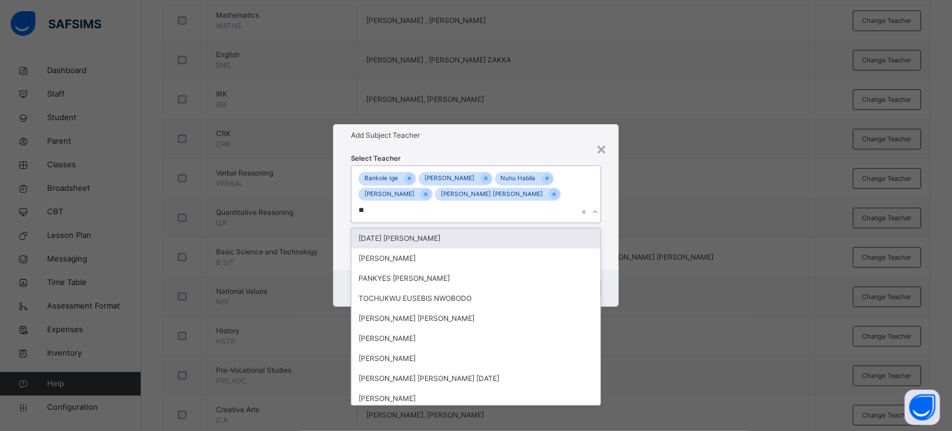
type input "***"
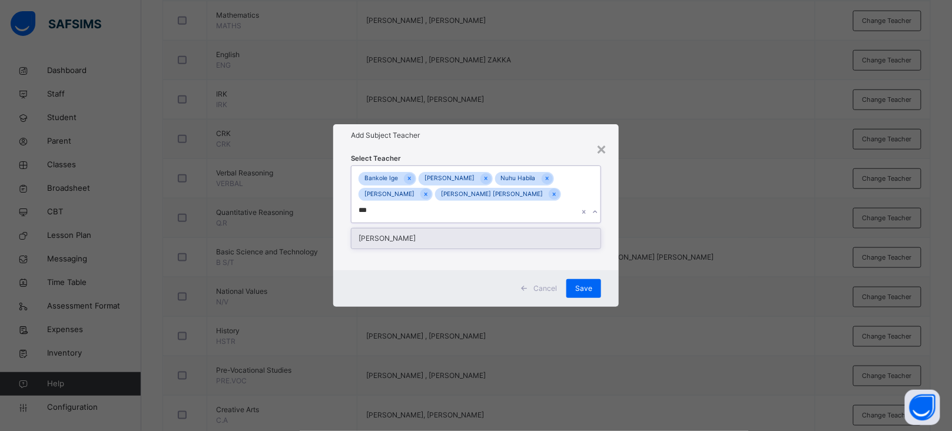
click at [446, 237] on div "[PERSON_NAME]" at bounding box center [476, 238] width 249 height 20
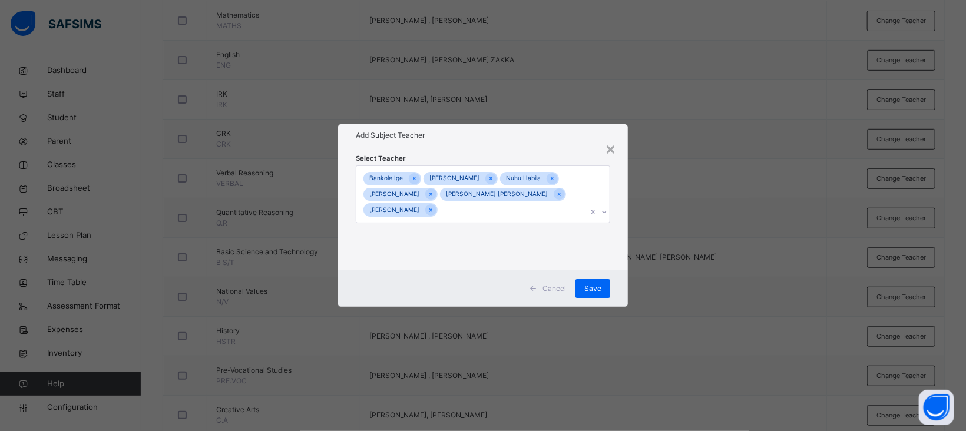
click at [541, 155] on div "Select Teacher Bankole Ige MUSA YAKUBU Nuhu Habila BENJAMIN JEREMIAH Tahir Ibra…" at bounding box center [483, 209] width 254 height 112
click at [596, 284] on span "Save" at bounding box center [592, 288] width 17 height 11
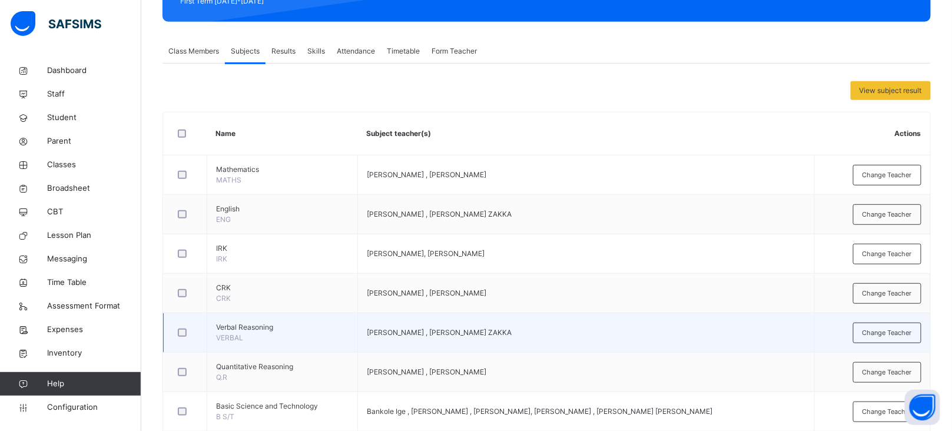
scroll to position [0, 0]
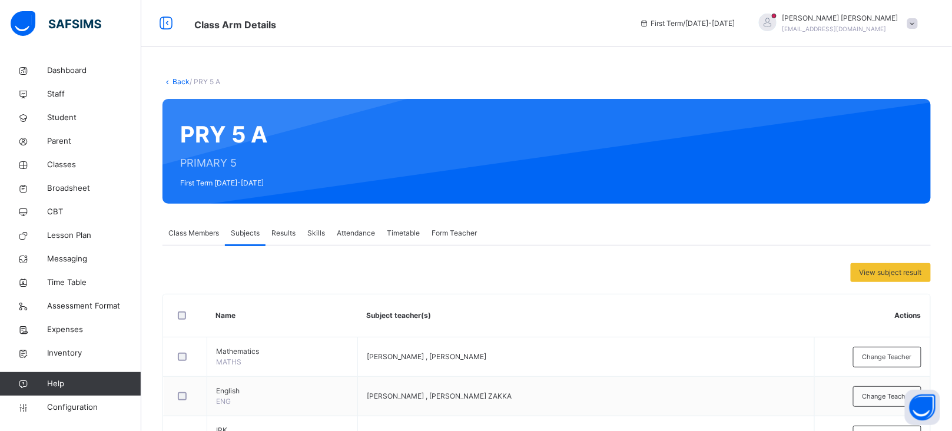
click at [181, 81] on link "Back" at bounding box center [181, 81] width 17 height 9
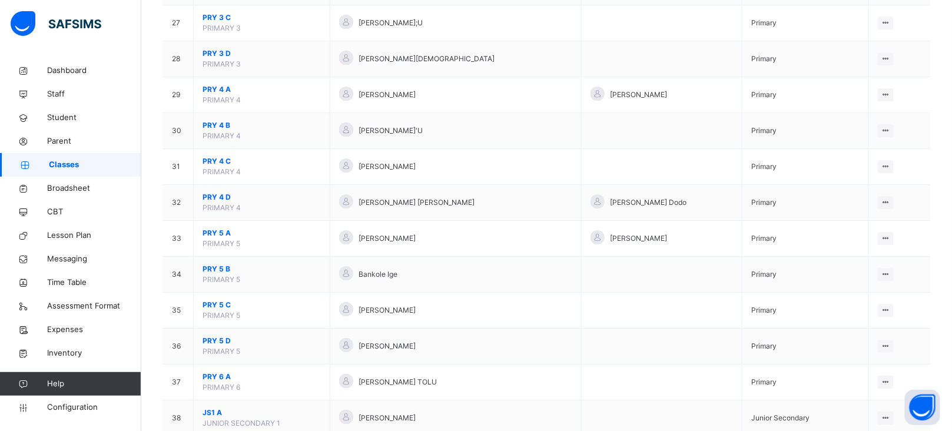
scroll to position [1069, 0]
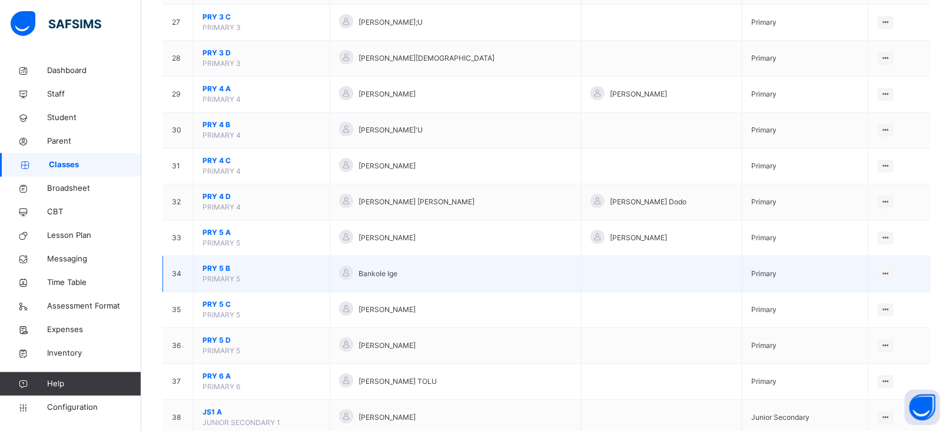
click at [214, 270] on span "PRY 5 B" at bounding box center [262, 268] width 118 height 11
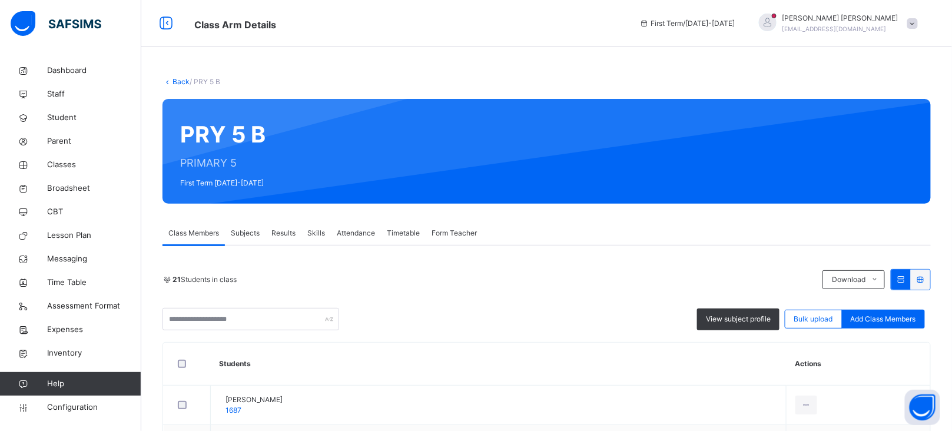
click at [249, 231] on span "Subjects" at bounding box center [245, 233] width 29 height 11
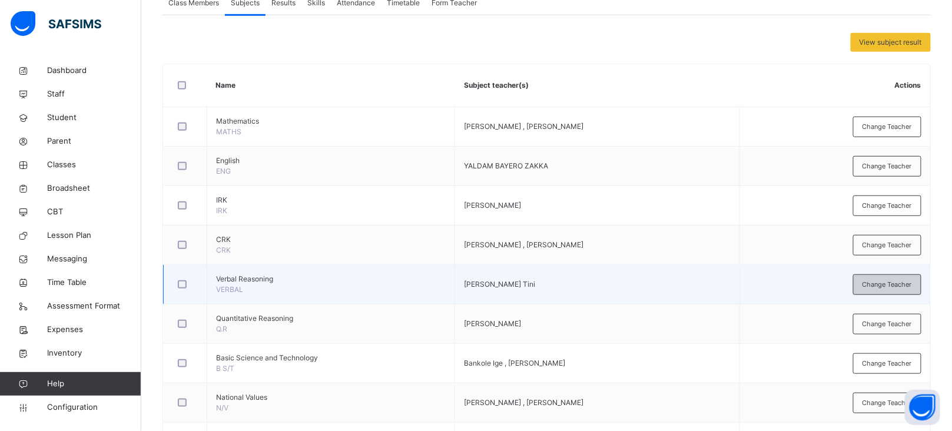
scroll to position [336, 0]
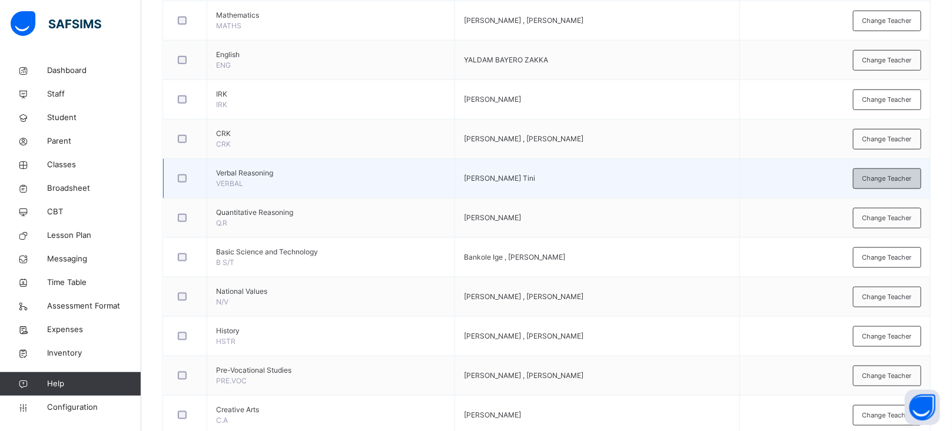
click at [886, 181] on span "Change Teacher" at bounding box center [887, 179] width 49 height 10
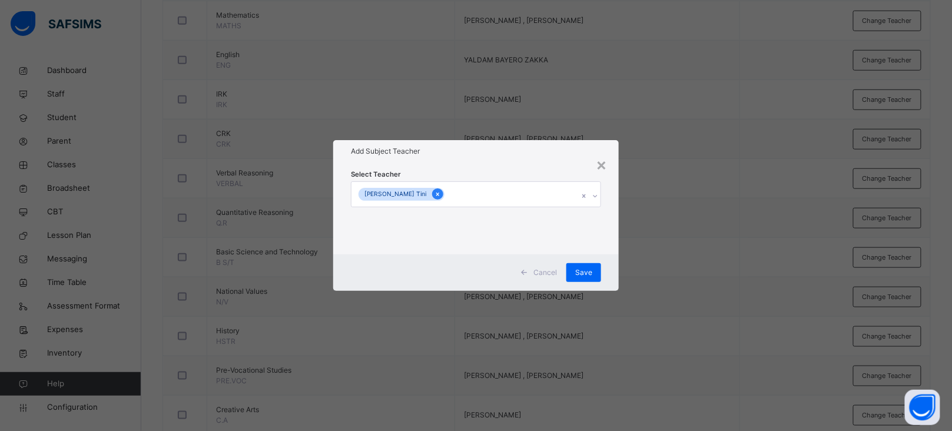
click at [434, 193] on div at bounding box center [437, 193] width 11 height 11
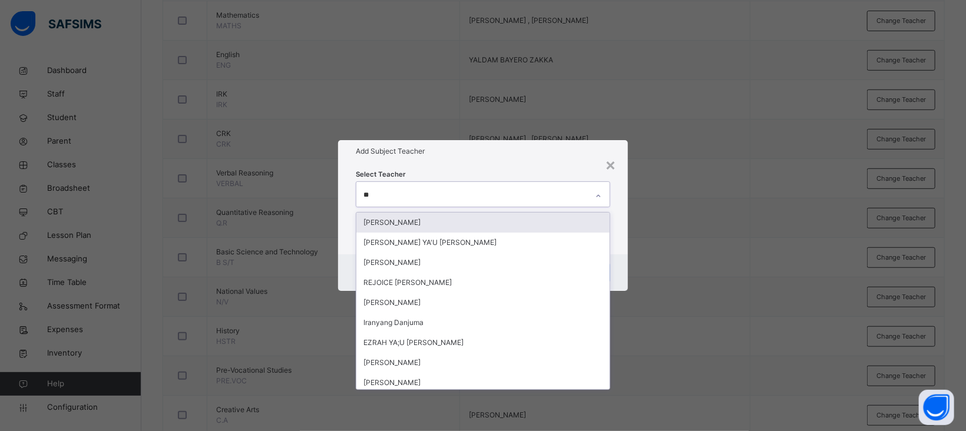
type input "***"
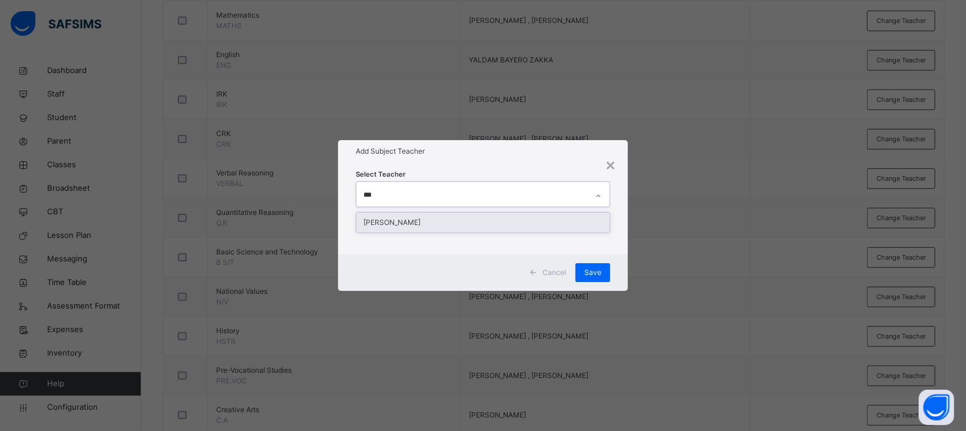
click at [425, 224] on div "[PERSON_NAME]" at bounding box center [482, 223] width 253 height 20
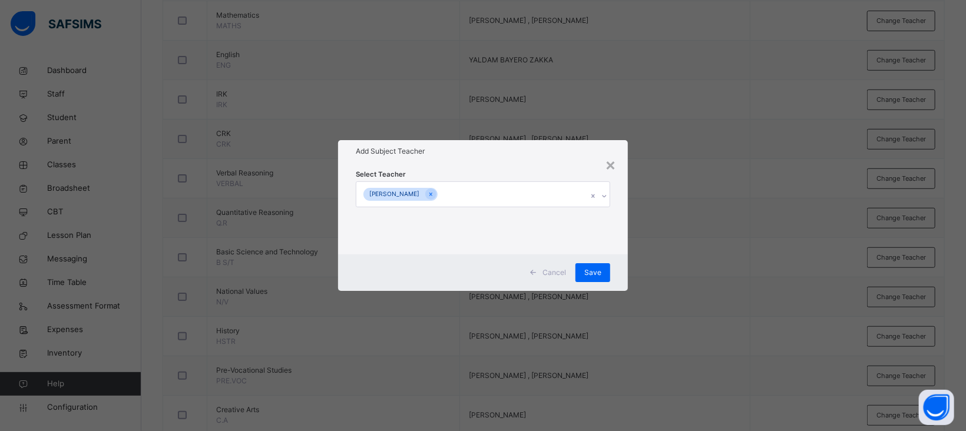
click at [501, 174] on div "Select Teacher YALDAM ZAKKA BAYERO" at bounding box center [483, 208] width 254 height 80
click at [591, 271] on span "Save" at bounding box center [592, 272] width 17 height 11
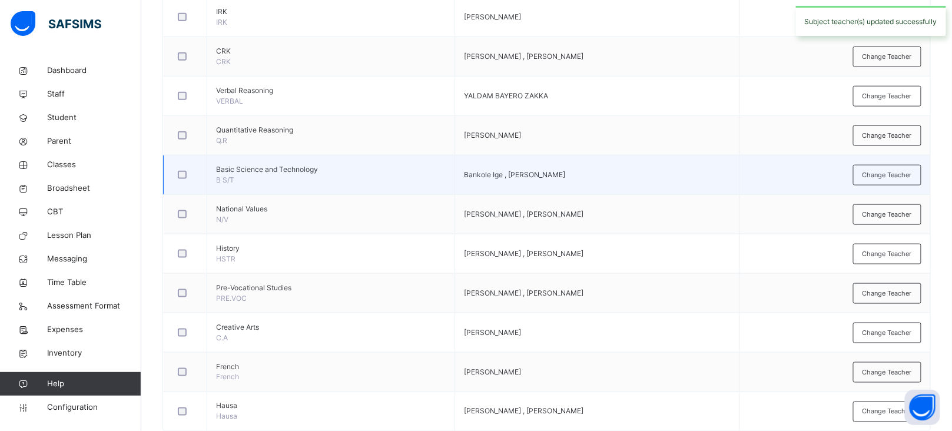
scroll to position [0, 0]
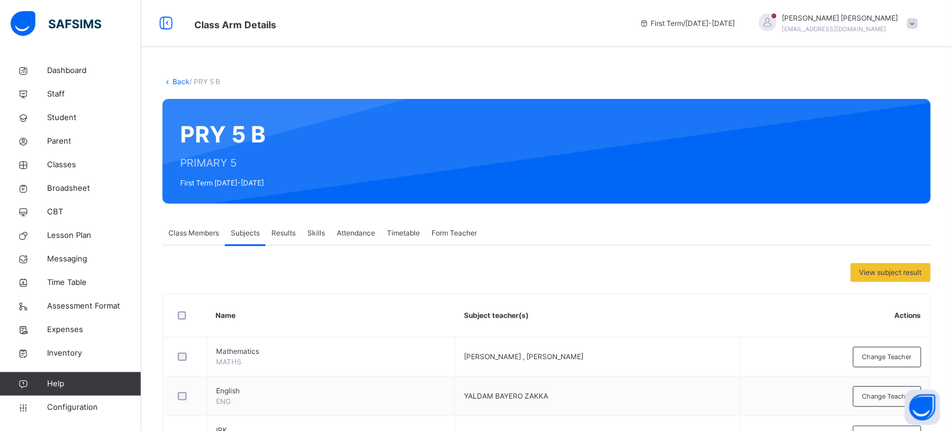
click at [175, 82] on link "Back" at bounding box center [181, 81] width 17 height 9
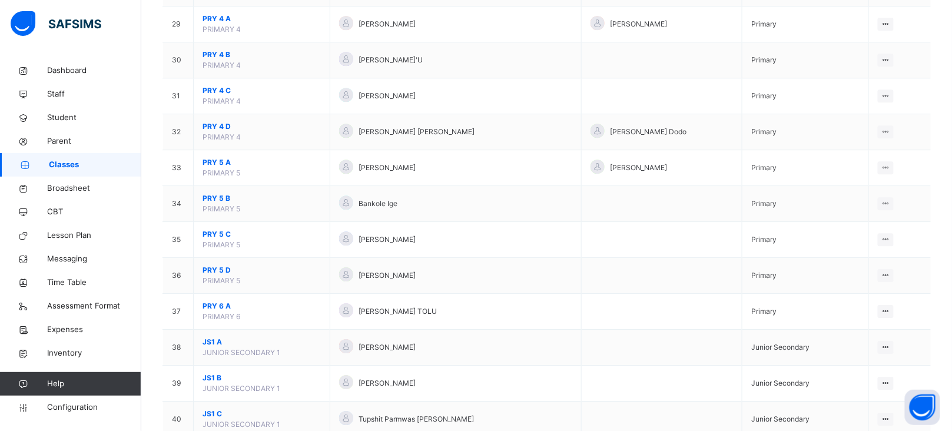
scroll to position [1140, 0]
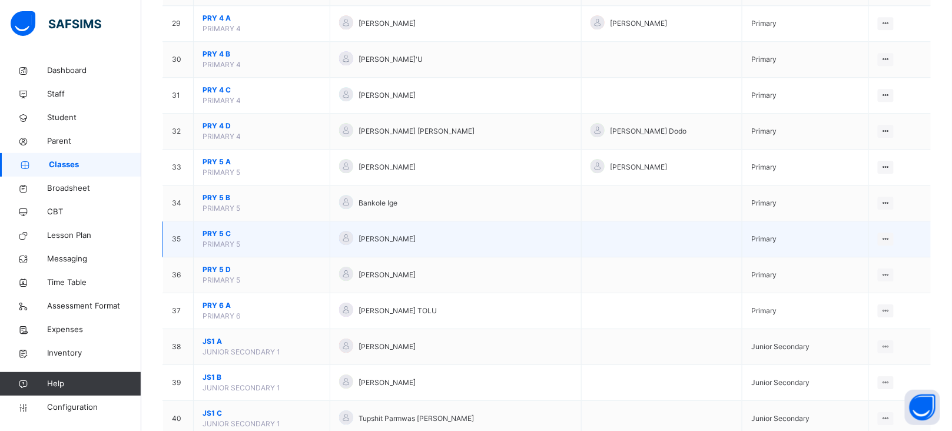
click at [213, 237] on span "PRY 5 C" at bounding box center [262, 233] width 118 height 11
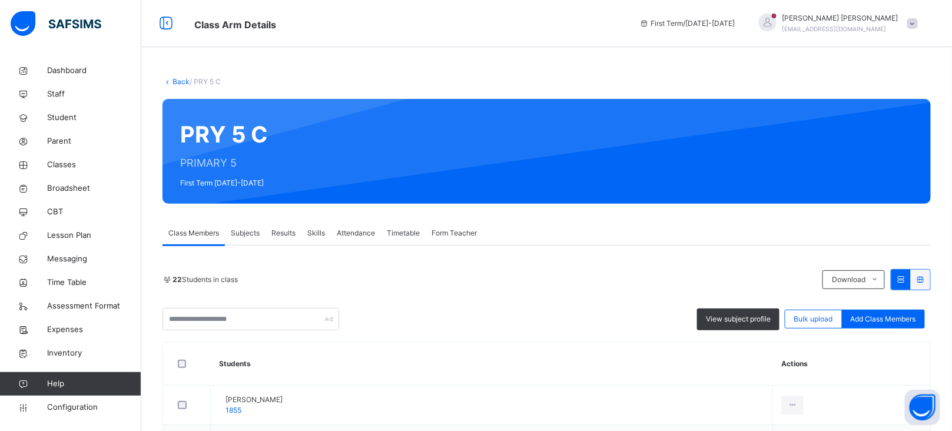
click at [253, 233] on span "Subjects" at bounding box center [245, 233] width 29 height 11
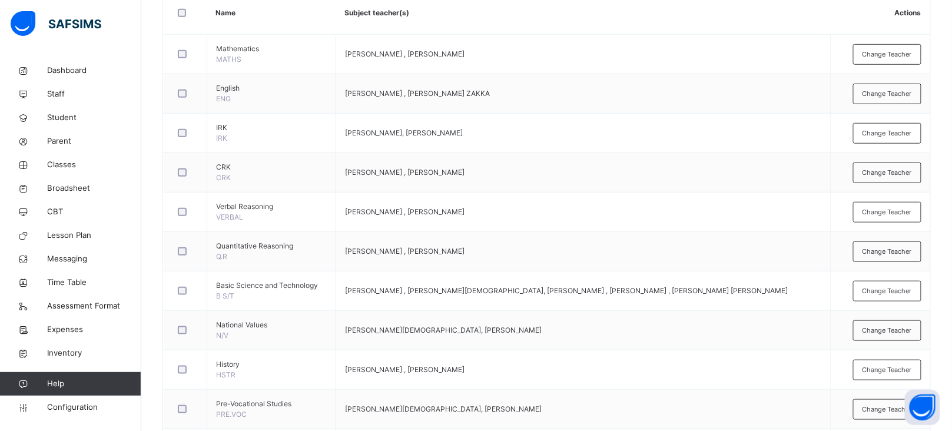
scroll to position [309, 0]
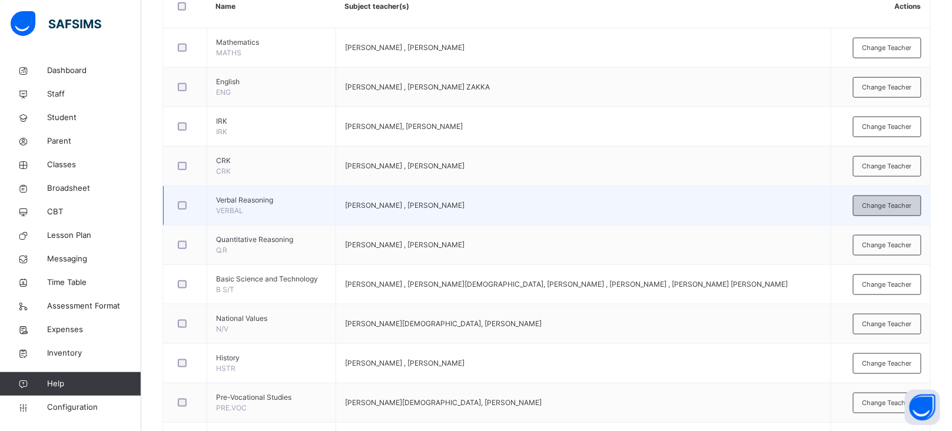
click at [878, 211] on div "Change Teacher" at bounding box center [887, 206] width 68 height 21
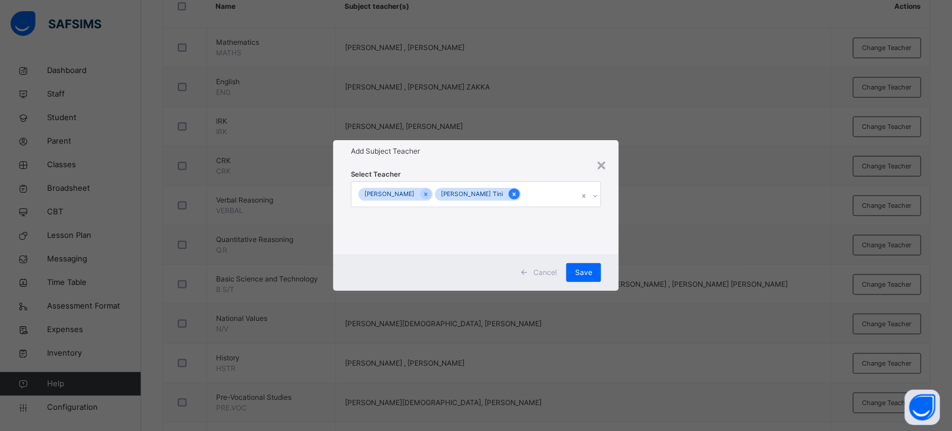
click at [516, 194] on icon at bounding box center [514, 195] width 3 height 4
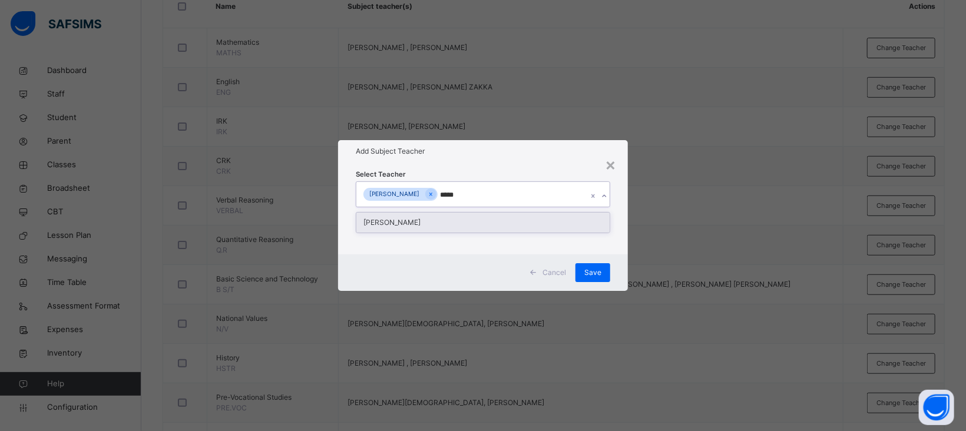
type input "******"
click at [469, 219] on div "[PERSON_NAME]" at bounding box center [482, 223] width 253 height 20
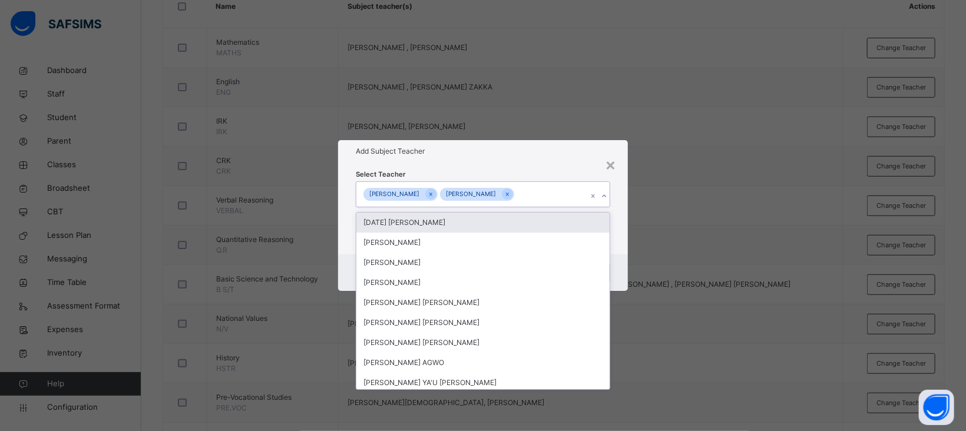
click at [522, 157] on div "Add Subject Teacher" at bounding box center [483, 151] width 290 height 22
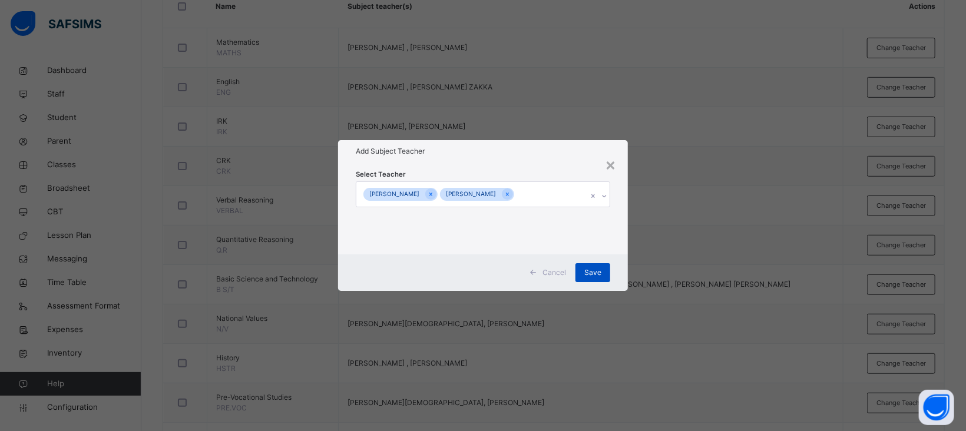
click at [594, 273] on span "Save" at bounding box center [592, 272] width 17 height 11
click at [896, 286] on span "Change Teacher" at bounding box center [887, 285] width 49 height 10
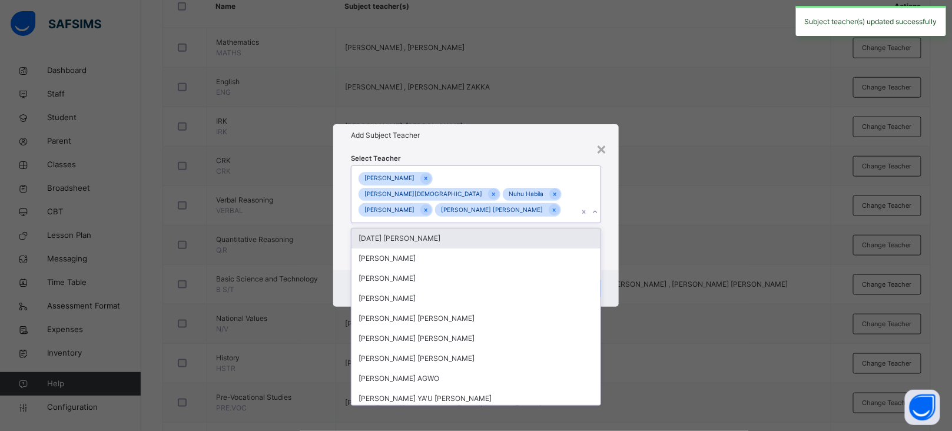
click at [489, 212] on div "MUSA YAKUBU KYOM REUBEN CHRISTIANA Nuhu Habila BENJAMIN JEREMIAH Tahir Ibrahim …" at bounding box center [465, 194] width 227 height 57
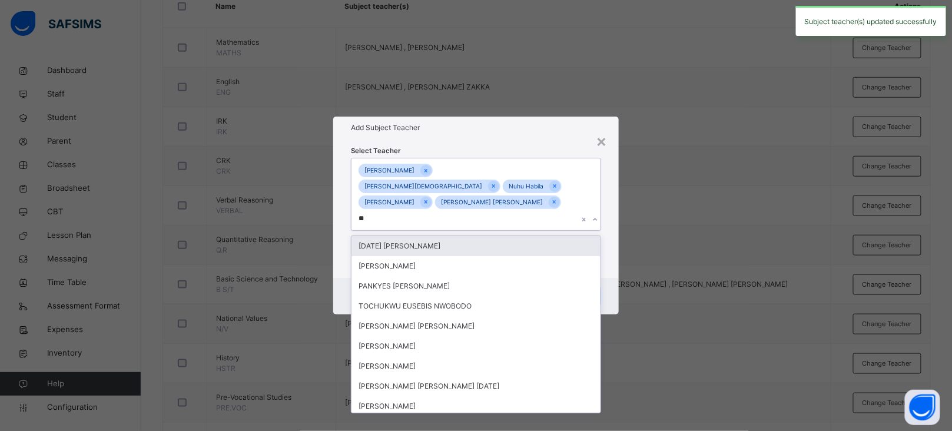
type input "***"
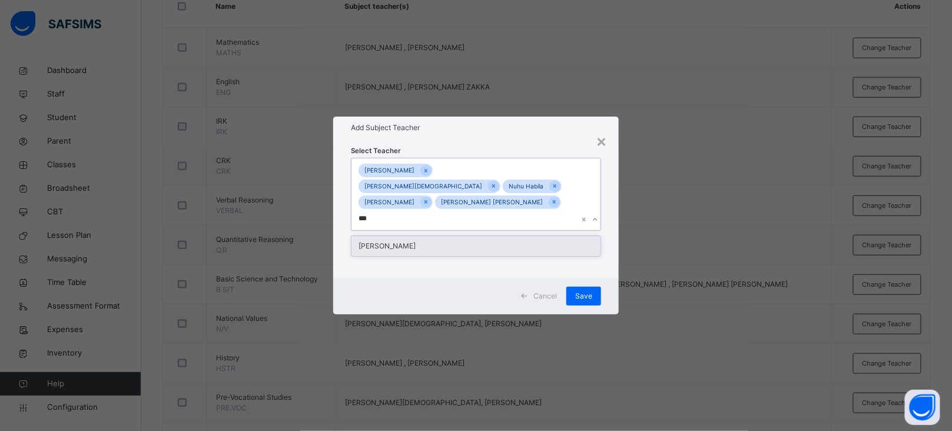
click at [443, 238] on div "[PERSON_NAME]" at bounding box center [476, 246] width 249 height 20
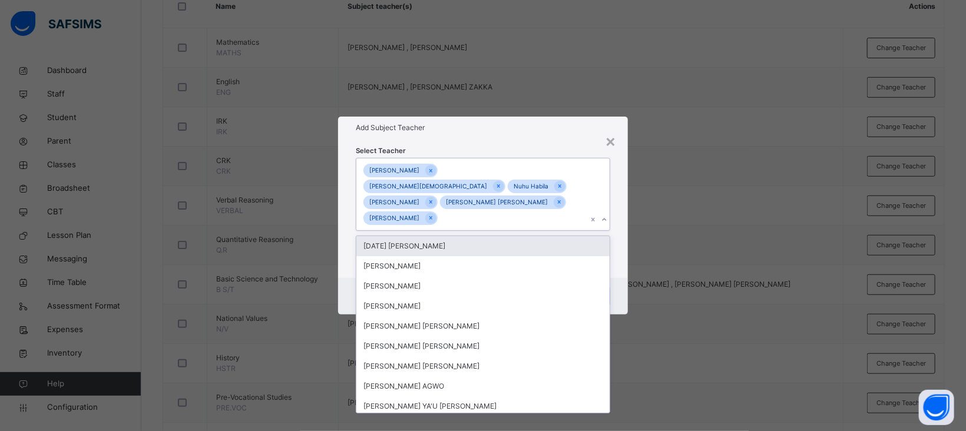
click at [533, 139] on div "Add Subject Teacher" at bounding box center [483, 128] width 290 height 22
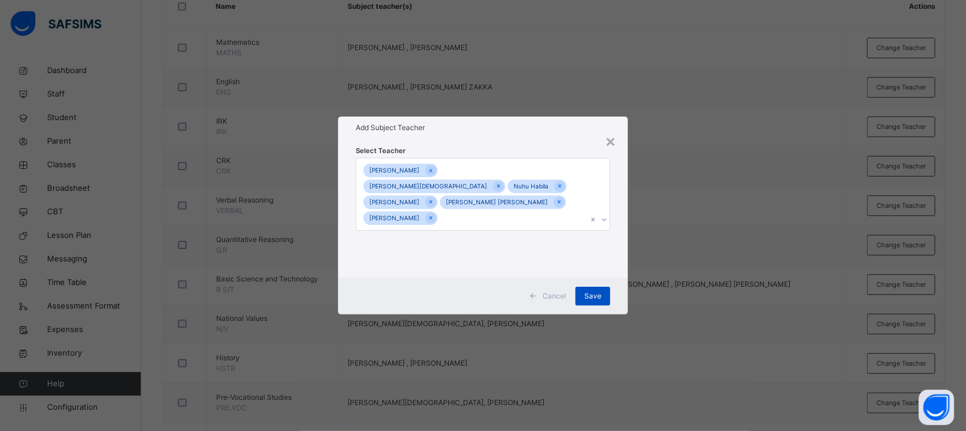
click at [592, 291] on span "Save" at bounding box center [592, 296] width 17 height 11
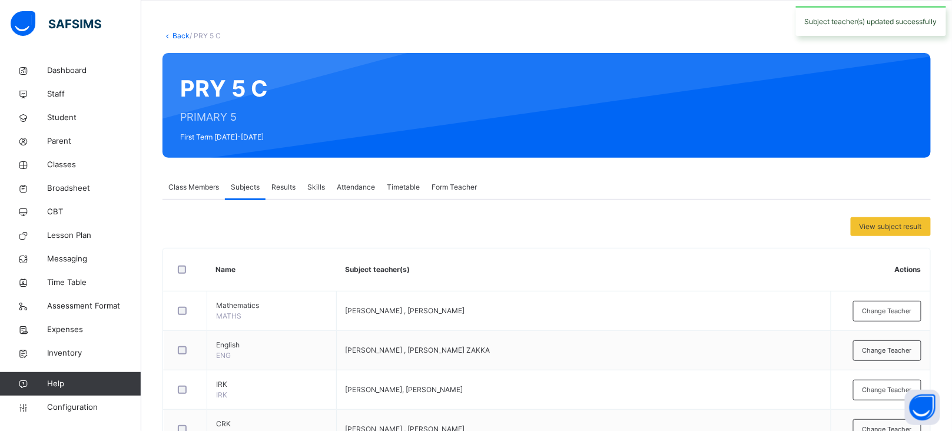
scroll to position [0, 0]
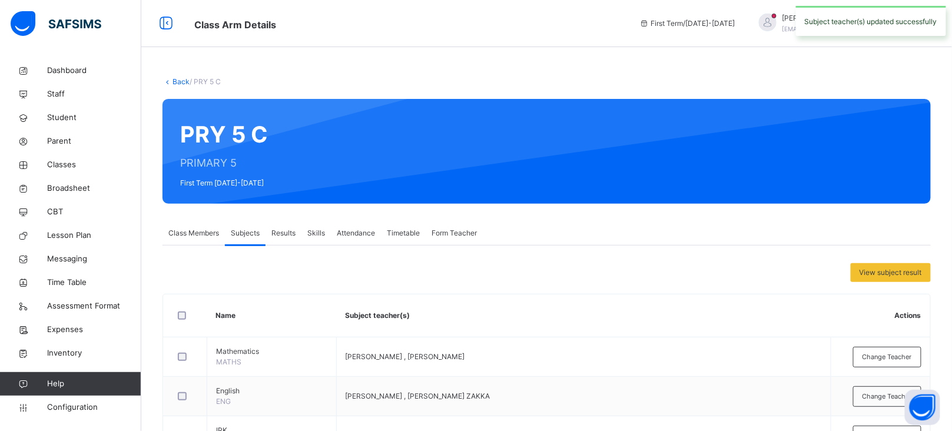
click at [179, 82] on link "Back" at bounding box center [181, 81] width 17 height 9
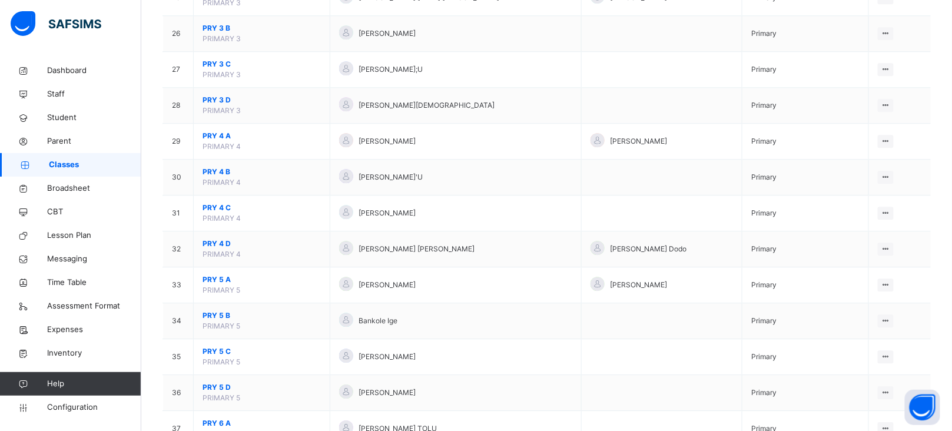
scroll to position [1029, 0]
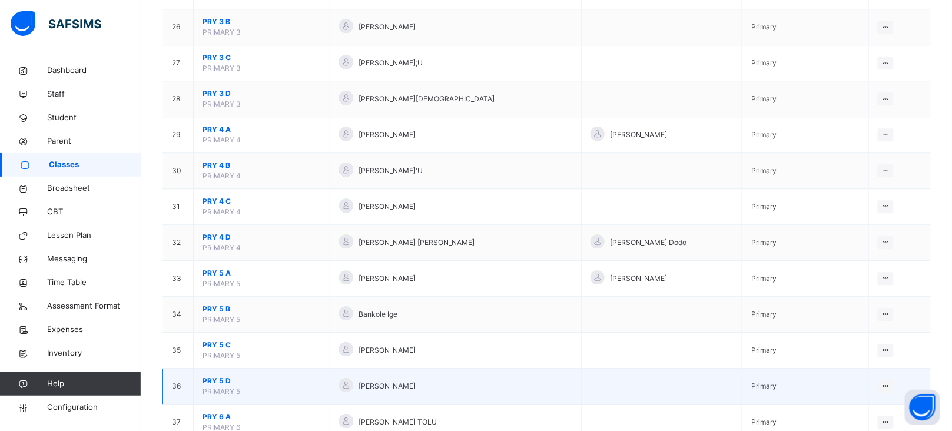
click at [214, 386] on span "PRY 5 D" at bounding box center [262, 381] width 118 height 11
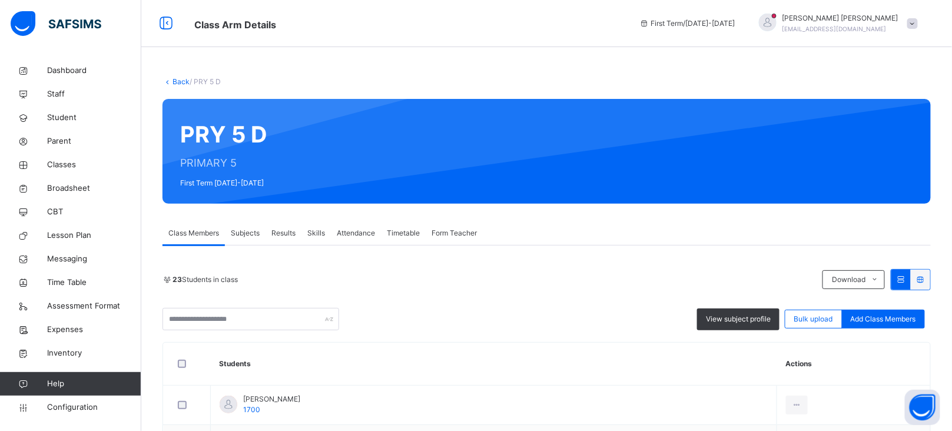
click at [239, 234] on span "Subjects" at bounding box center [245, 233] width 29 height 11
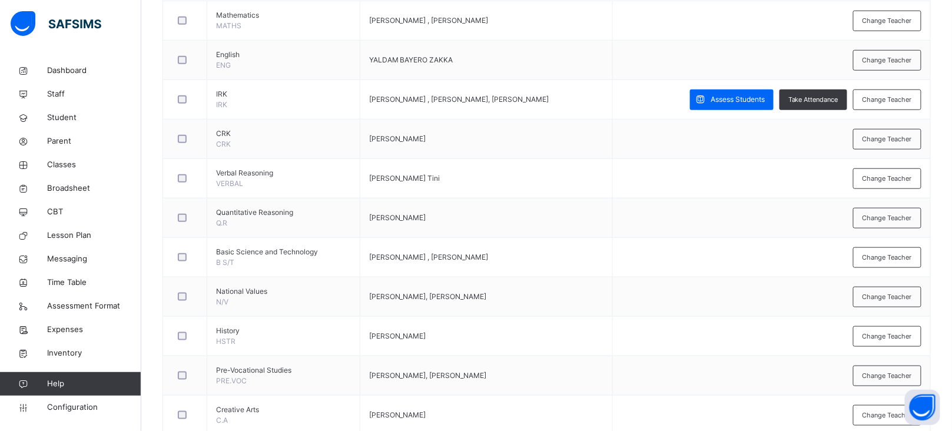
scroll to position [316, 0]
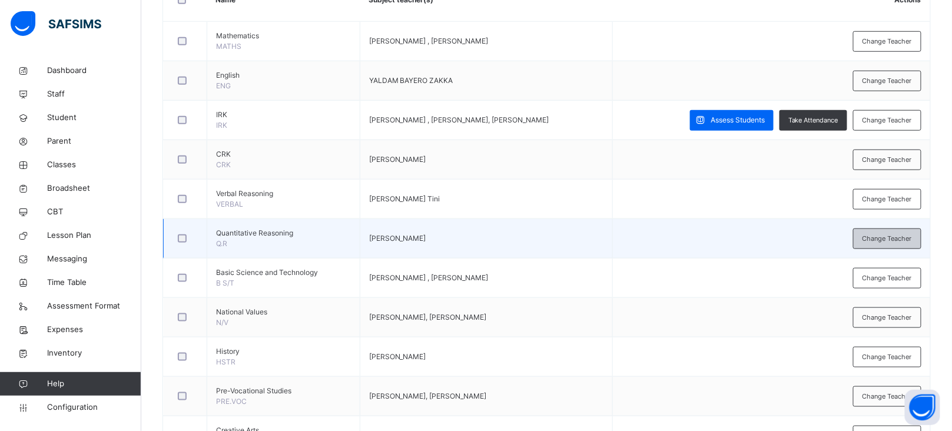
click at [887, 237] on span "Change Teacher" at bounding box center [887, 239] width 49 height 10
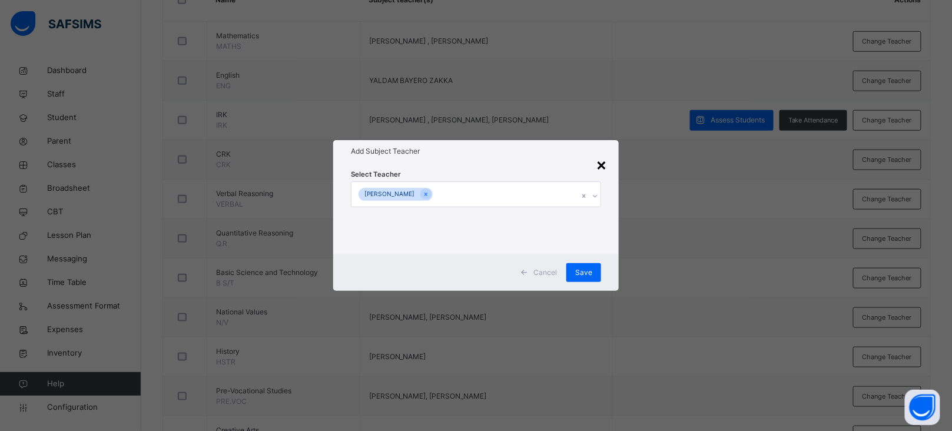
click at [597, 170] on div "Select Teacher Jesse Patrick" at bounding box center [476, 208] width 250 height 80
click at [609, 163] on div "Select Teacher Jesse Patrick" at bounding box center [476, 209] width 286 height 92
click at [601, 163] on div "×" at bounding box center [601, 164] width 11 height 25
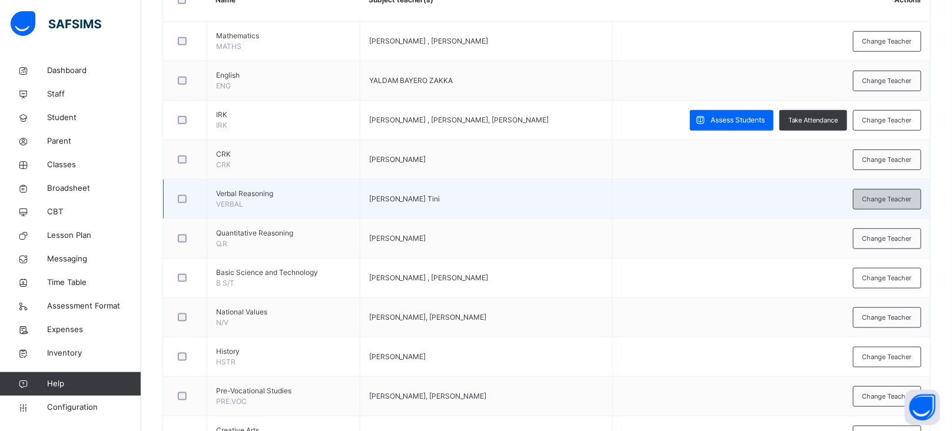
click at [887, 201] on span "Change Teacher" at bounding box center [887, 199] width 49 height 10
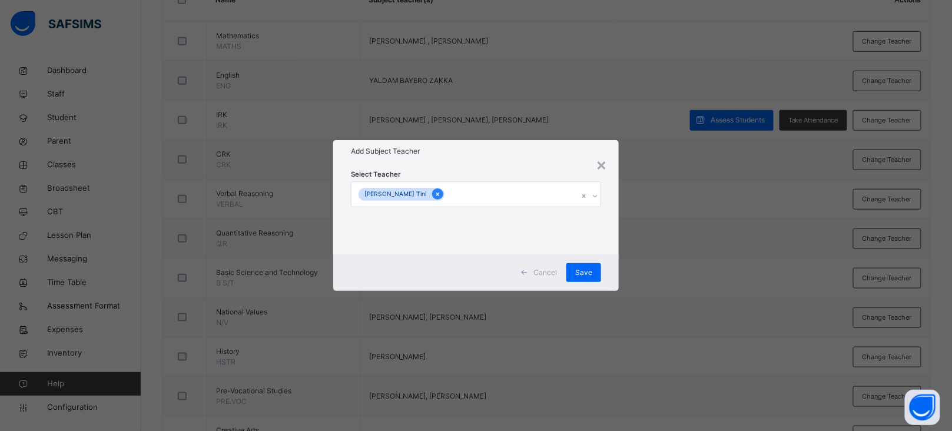
click at [435, 195] on icon at bounding box center [438, 194] width 6 height 8
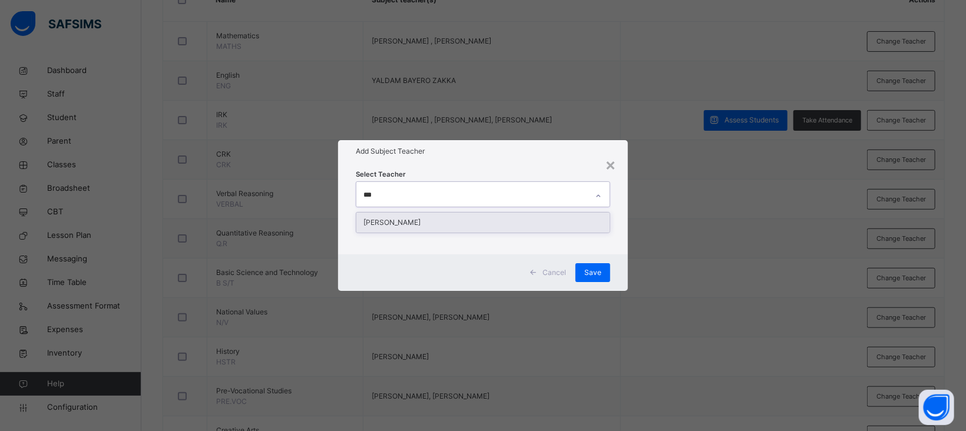
type input "****"
click at [438, 220] on div "[PERSON_NAME]" at bounding box center [482, 223] width 253 height 20
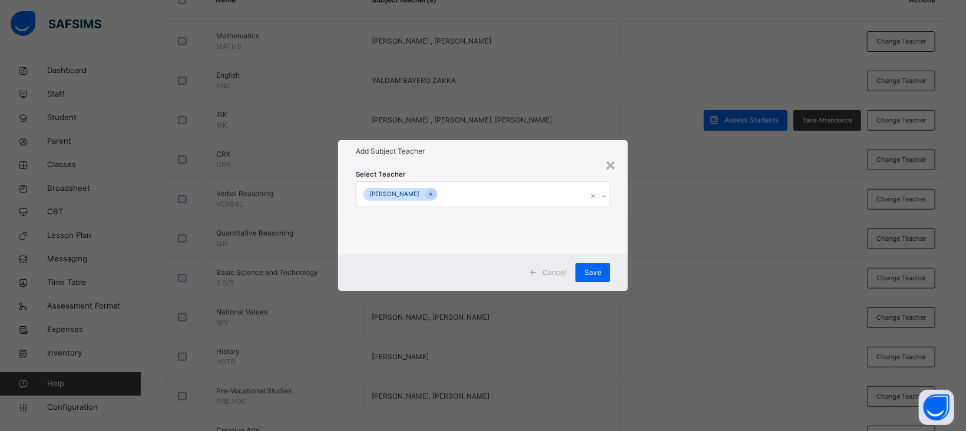
click at [508, 160] on div "Add Subject Teacher" at bounding box center [483, 151] width 290 height 22
click at [589, 264] on div "Save" at bounding box center [592, 272] width 35 height 19
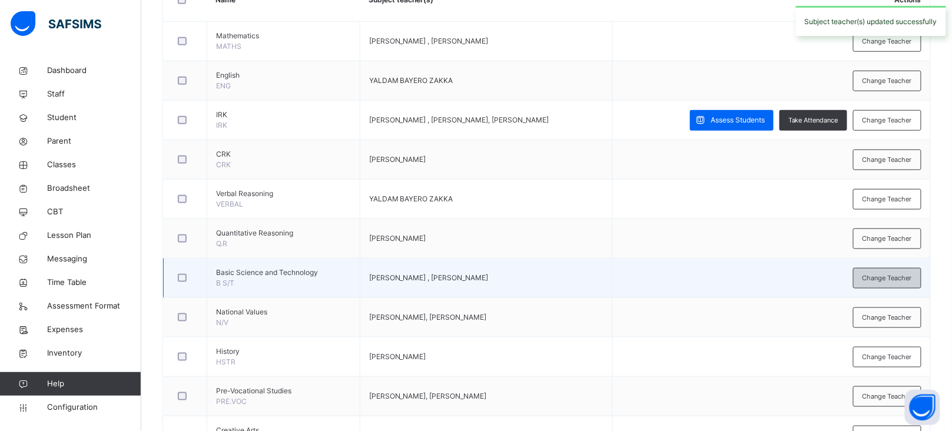
click at [887, 279] on span "Change Teacher" at bounding box center [887, 278] width 49 height 10
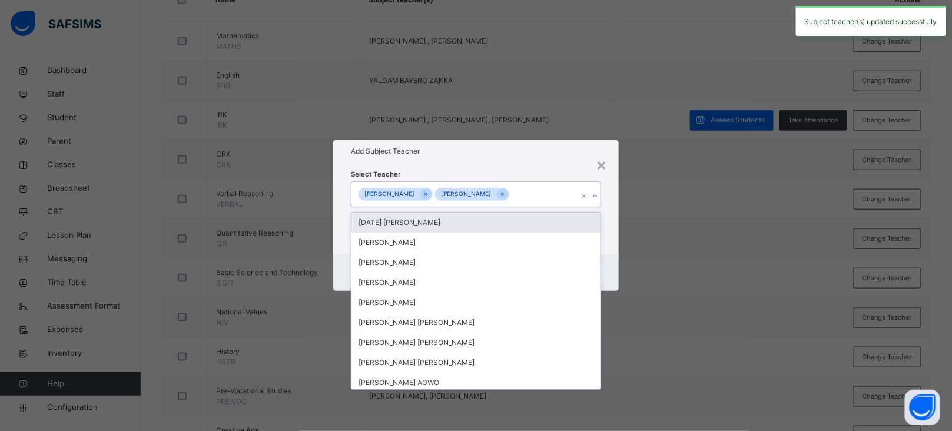
click at [540, 191] on div "MUSA YAKUBU DANIEL SULE MAGAJI" at bounding box center [465, 194] width 227 height 25
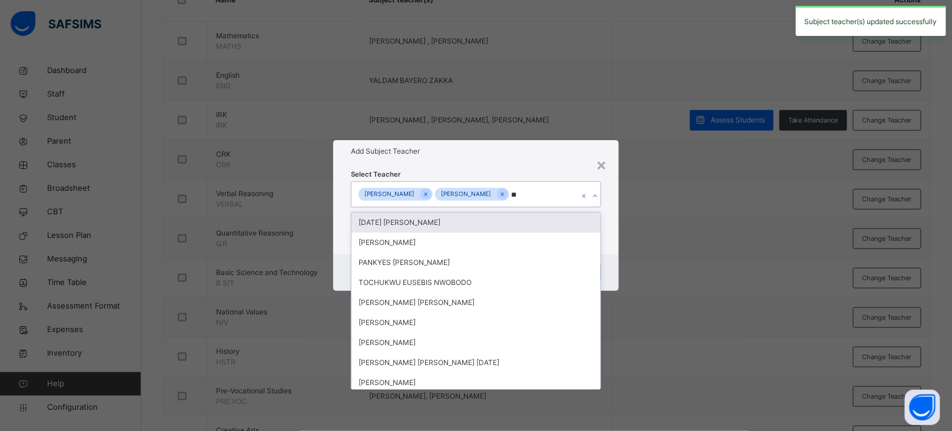
type input "***"
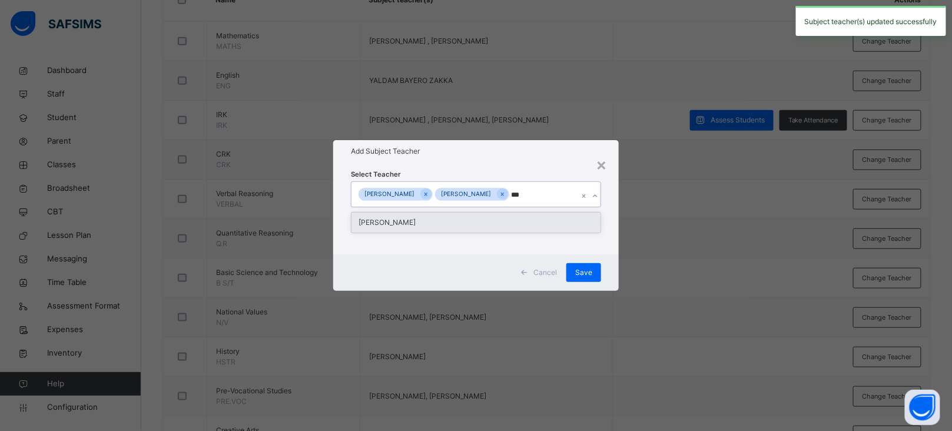
click at [462, 220] on div "[PERSON_NAME]" at bounding box center [476, 223] width 249 height 20
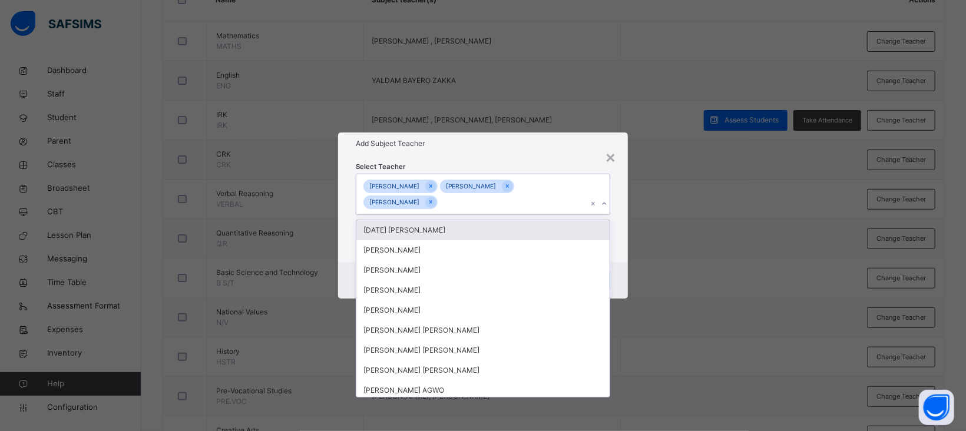
click at [532, 162] on div "Select Teacher option Isaac Sekav Yangeaor, selected. option Sunday Ugbede Jose…" at bounding box center [483, 209] width 254 height 96
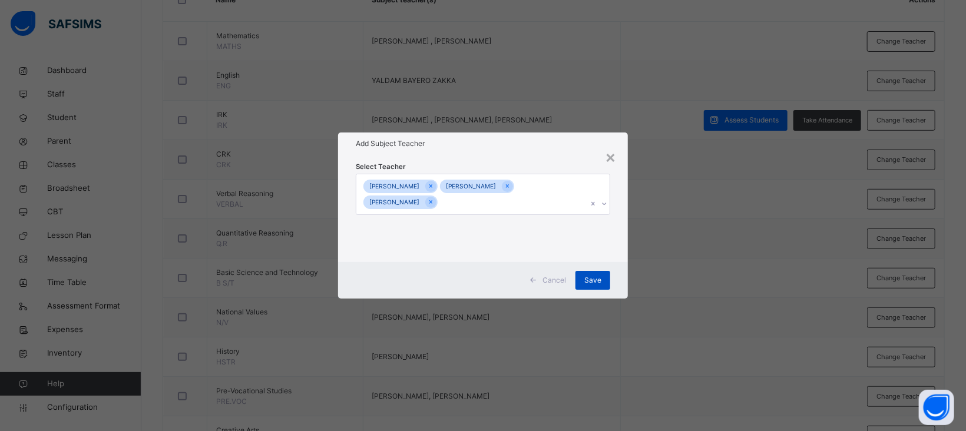
click at [597, 281] on span "Save" at bounding box center [592, 280] width 17 height 11
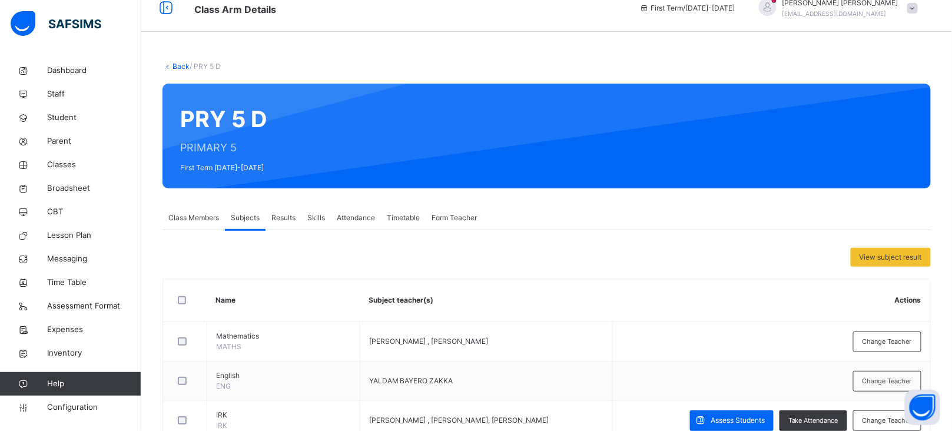
scroll to position [0, 0]
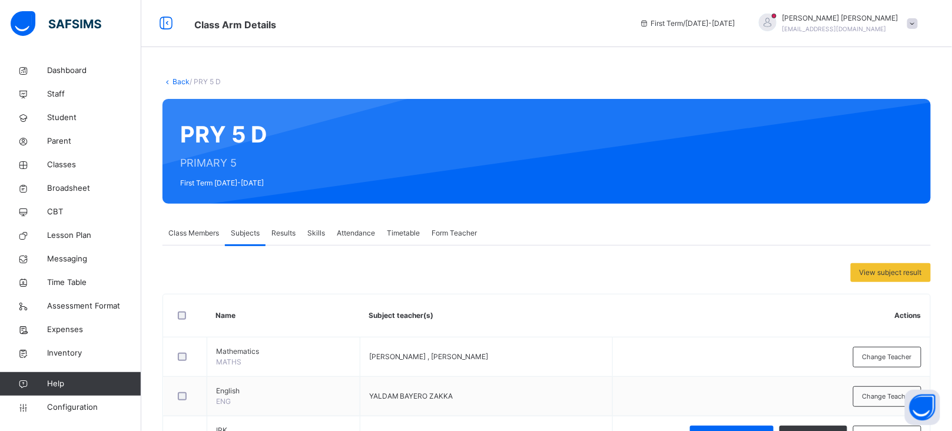
click at [177, 79] on link "Back" at bounding box center [181, 81] width 17 height 9
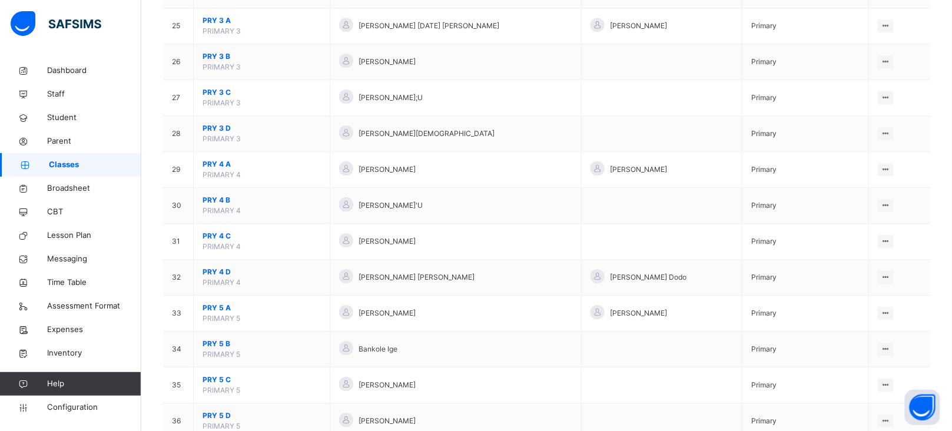
scroll to position [996, 0]
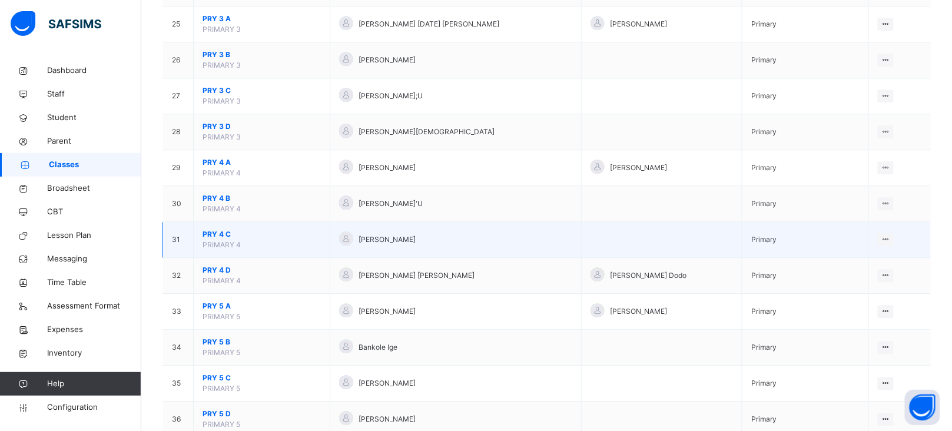
click at [220, 234] on span "PRY 4 C" at bounding box center [262, 234] width 118 height 11
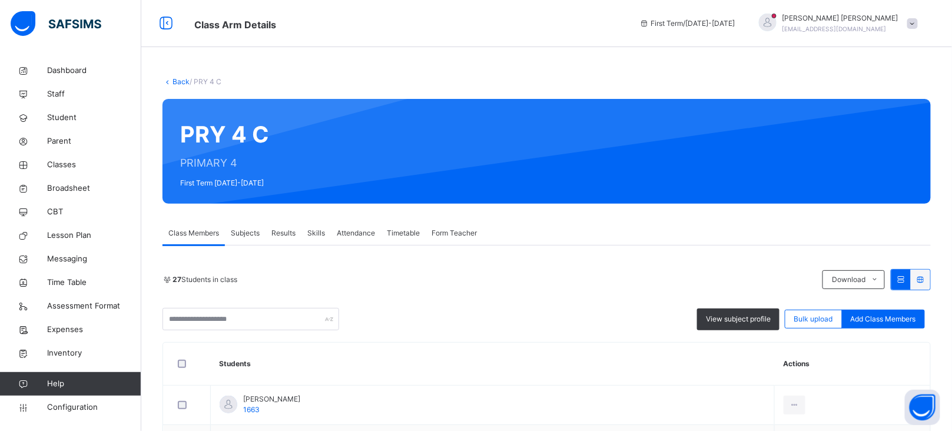
click at [244, 231] on span "Subjects" at bounding box center [245, 233] width 29 height 11
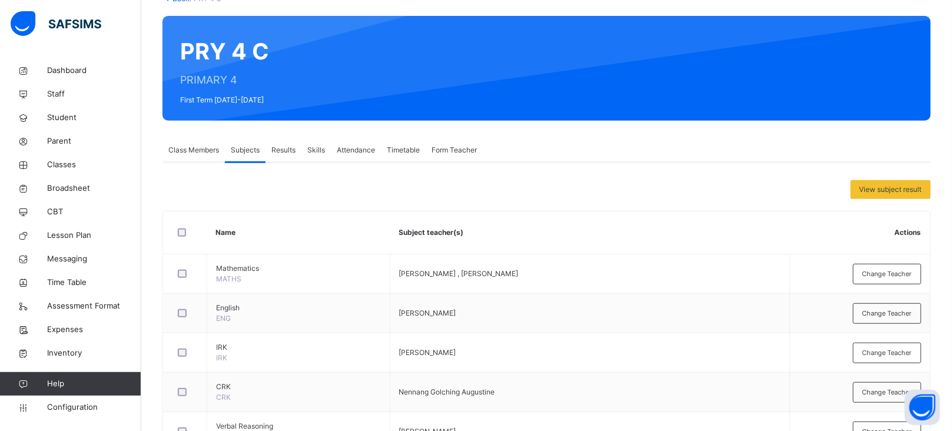
scroll to position [330, 0]
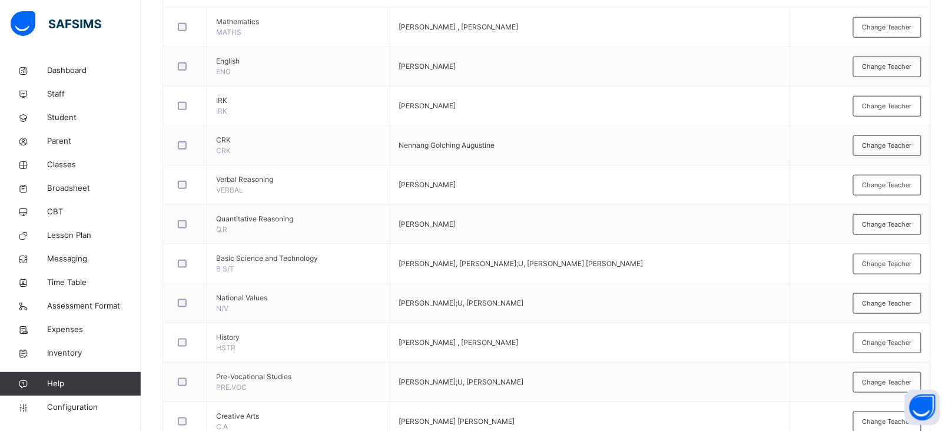
click at [881, 259] on div "Change Teacher" at bounding box center [887, 264] width 68 height 21
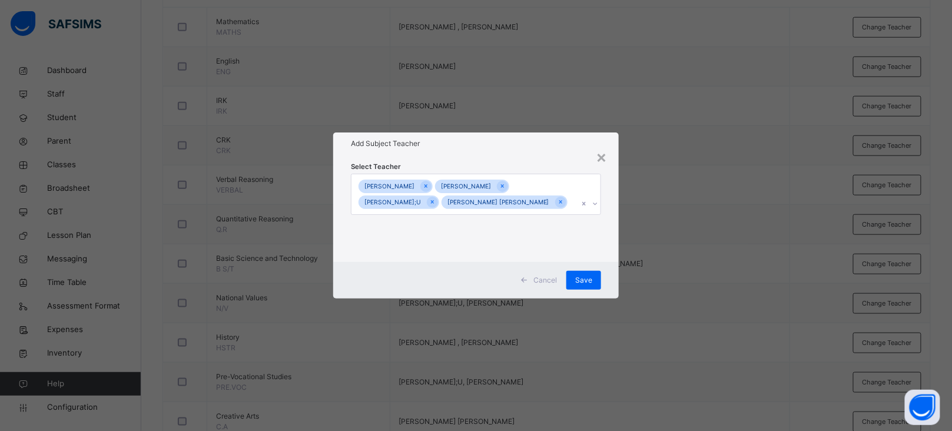
click at [555, 203] on div "MUSA YAKUBU Isaac Yangeaor Sekav EZRAH DANIEL YA;U Tahir Ibrahim Nurudeen" at bounding box center [465, 194] width 227 height 41
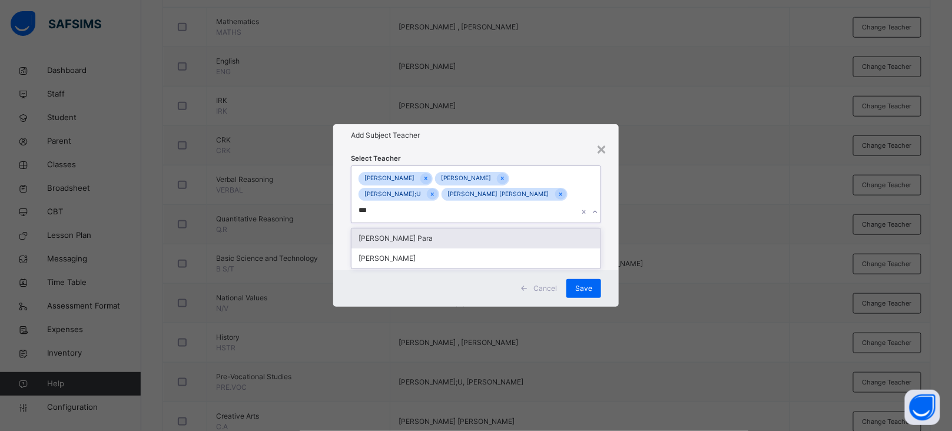
type input "****"
click at [465, 229] on div "[PERSON_NAME]" at bounding box center [476, 238] width 249 height 20
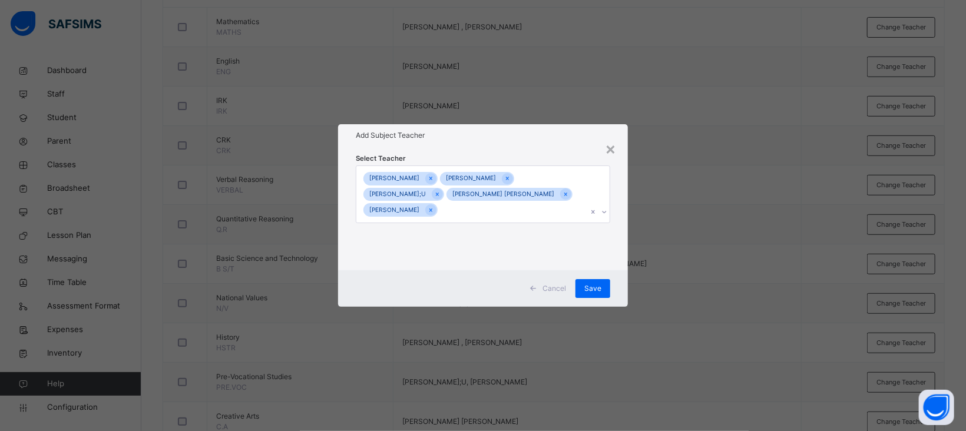
click at [505, 153] on div "Select Teacher MUSA YAKUBU Isaac Yangeaor Sekav EZRAH DANIEL YA;U Tahir Ibrahim…" at bounding box center [483, 209] width 254 height 112
click at [596, 288] on span "Save" at bounding box center [592, 288] width 17 height 11
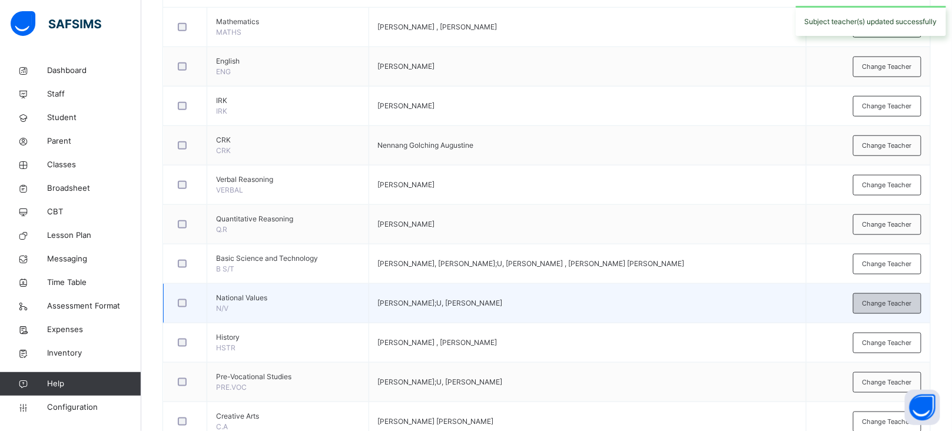
click at [902, 305] on span "Change Teacher" at bounding box center [887, 304] width 49 height 10
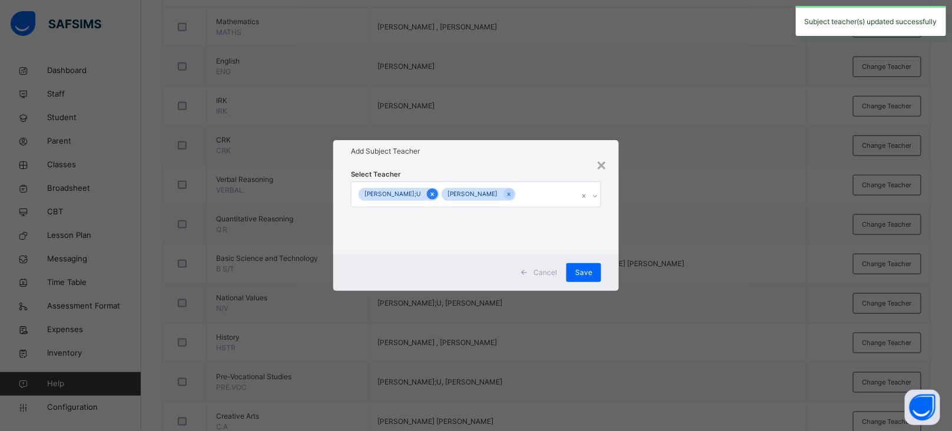
click at [430, 196] on icon at bounding box center [432, 194] width 6 height 8
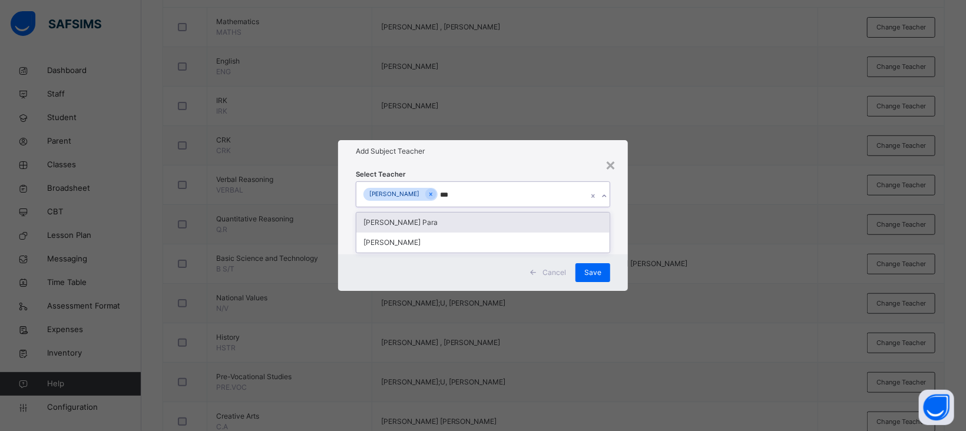
type input "****"
click at [432, 217] on div "[PERSON_NAME]" at bounding box center [482, 223] width 253 height 20
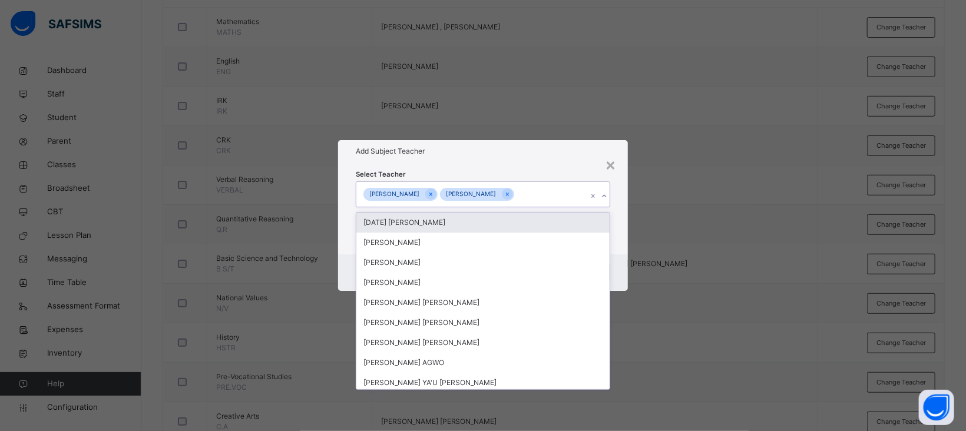
click at [515, 163] on div "Select Teacher option Vincent Emmanuel, selected. option Sunday Ugbede Joseph f…" at bounding box center [483, 209] width 290 height 92
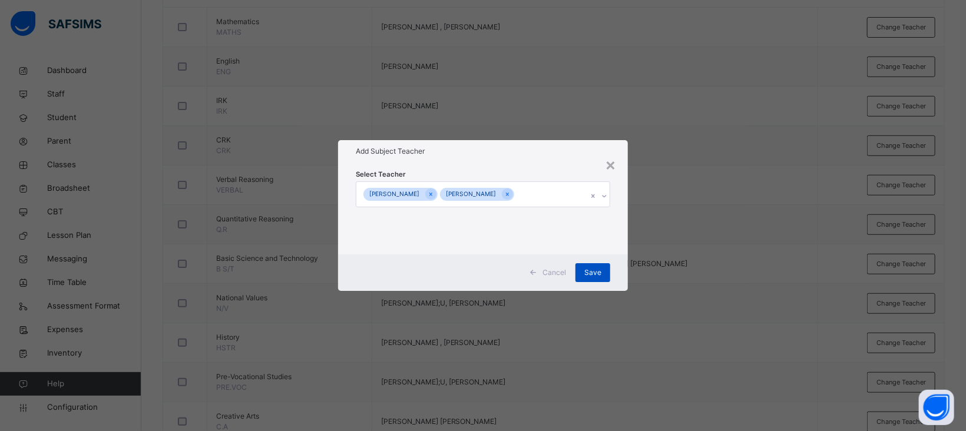
click at [588, 276] on span "Save" at bounding box center [592, 272] width 17 height 11
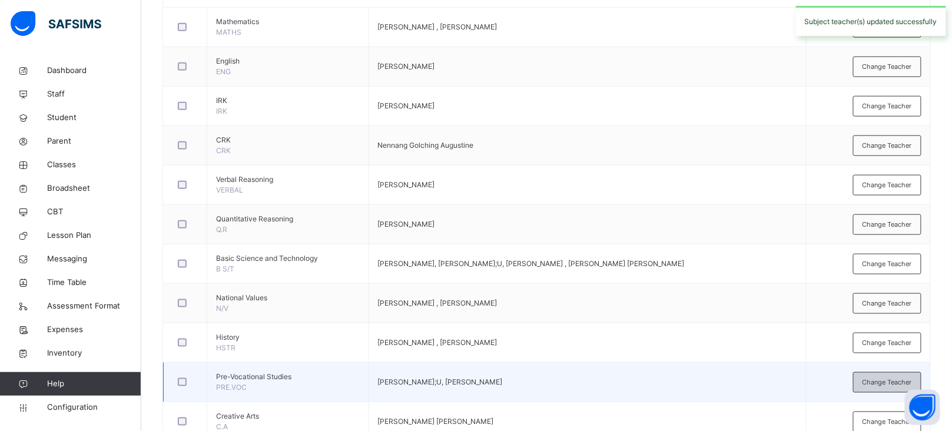
click at [884, 379] on span "Change Teacher" at bounding box center [887, 382] width 49 height 10
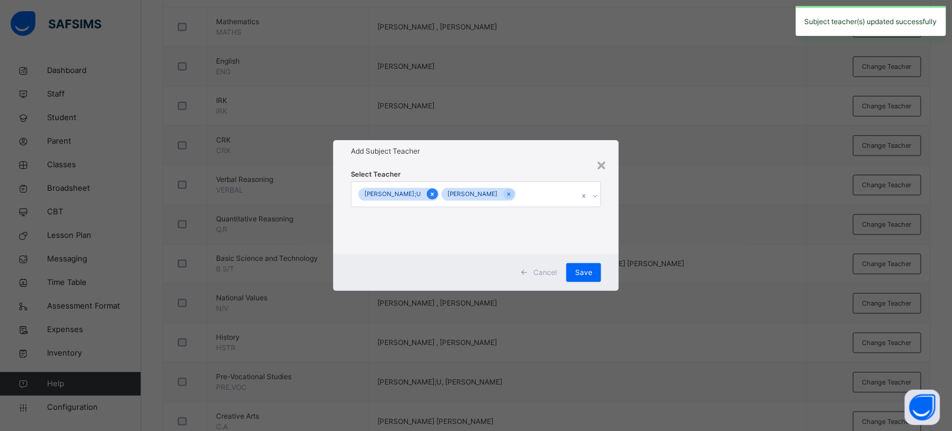
click at [432, 194] on icon at bounding box center [432, 195] width 3 height 4
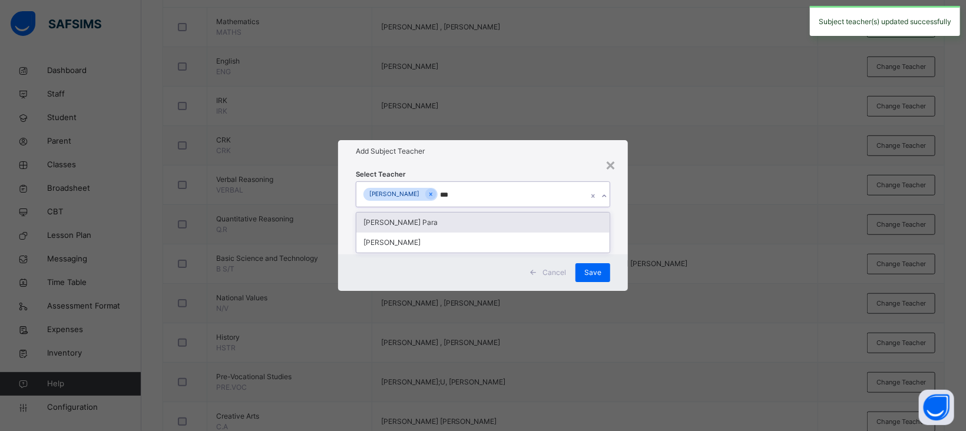
type input "****"
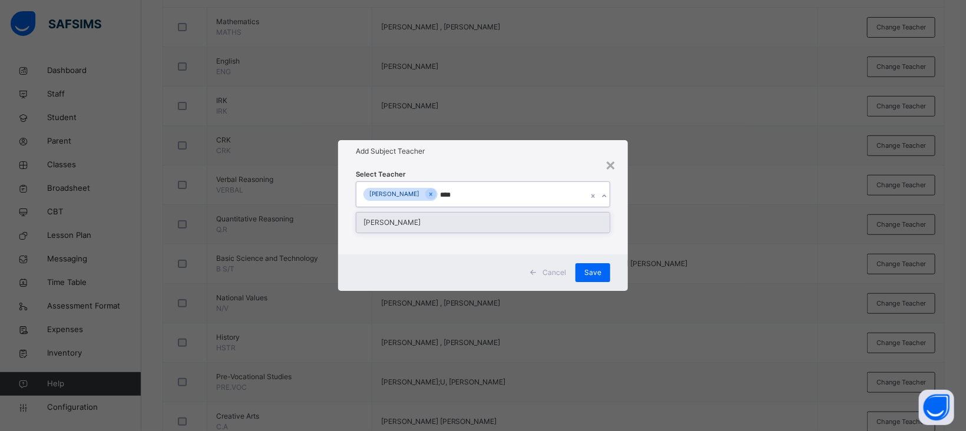
click at [433, 218] on div "[PERSON_NAME]" at bounding box center [482, 223] width 253 height 20
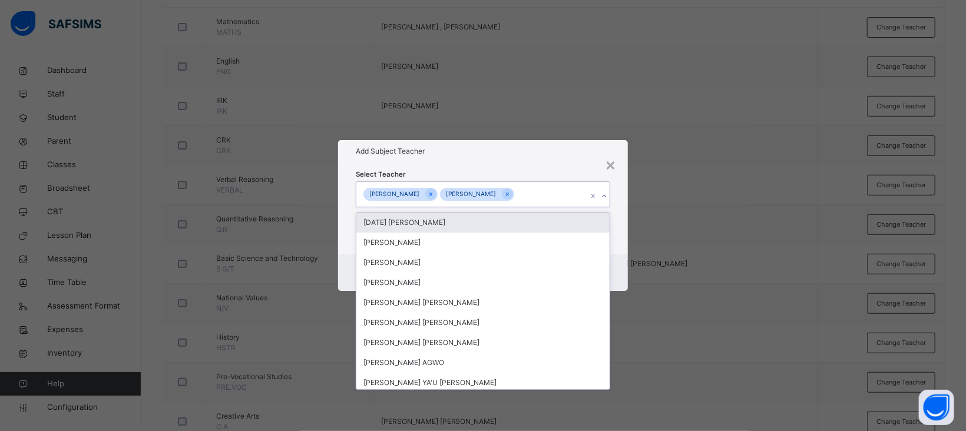
click at [511, 171] on div "Select Teacher option Vincent Emmanuel, selected. option Sunday Ugbede Joseph f…" at bounding box center [483, 208] width 254 height 80
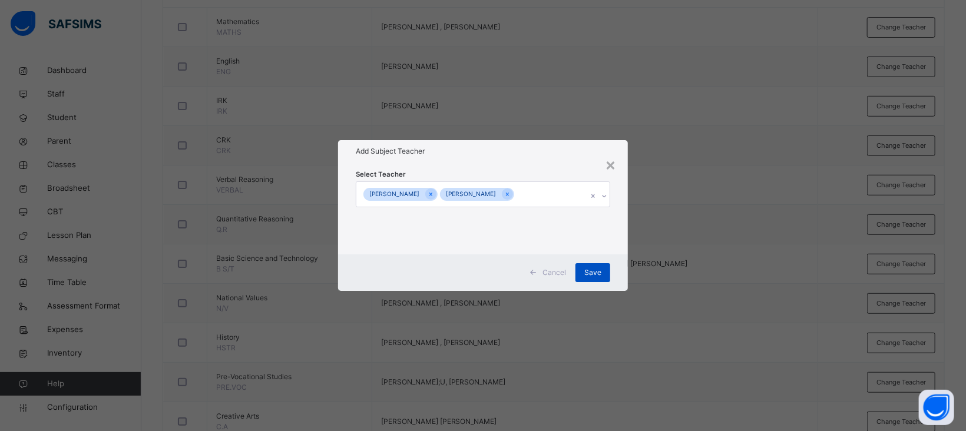
click at [591, 276] on span "Save" at bounding box center [592, 272] width 17 height 11
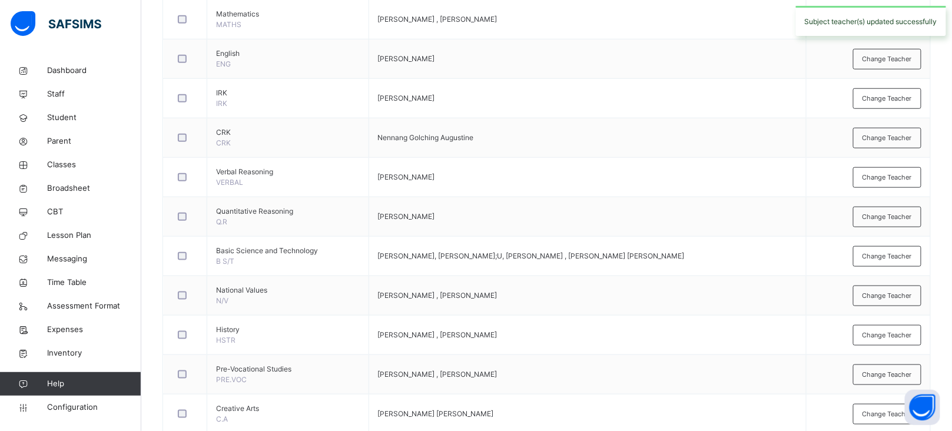
scroll to position [334, 0]
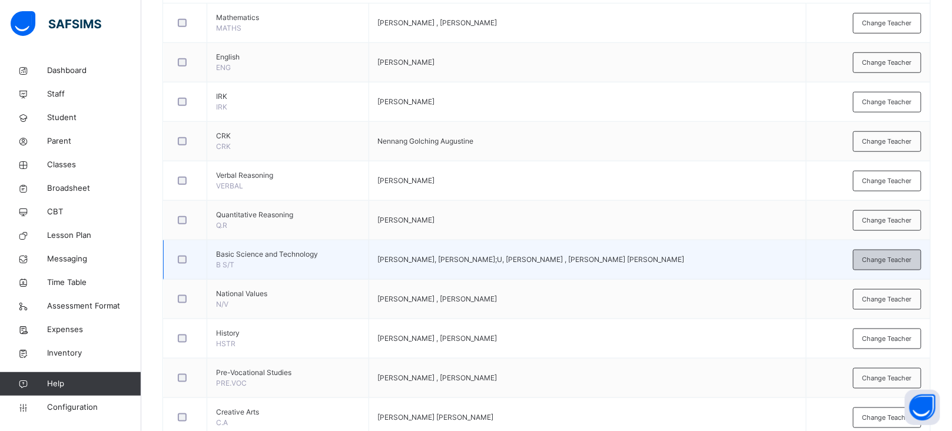
click at [880, 259] on span "Change Teacher" at bounding box center [887, 260] width 49 height 10
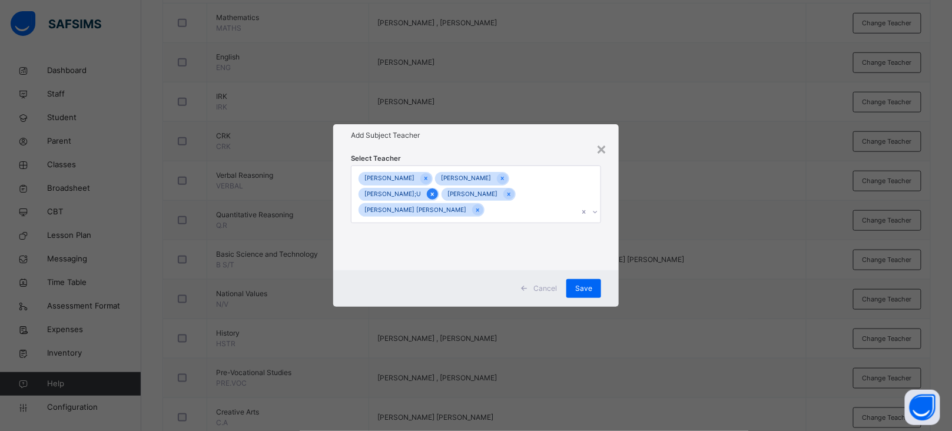
click at [430, 192] on icon at bounding box center [432, 194] width 6 height 8
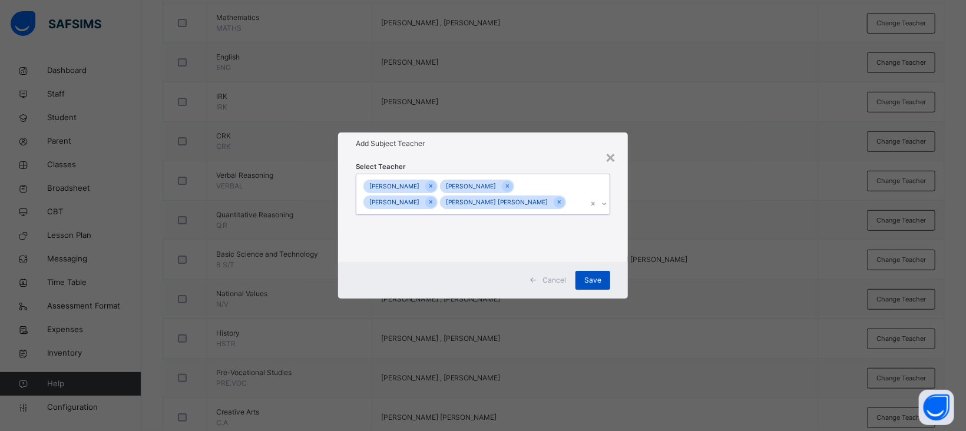
click at [596, 287] on div "Save" at bounding box center [592, 280] width 35 height 19
click at [592, 279] on span "Save" at bounding box center [583, 280] width 17 height 11
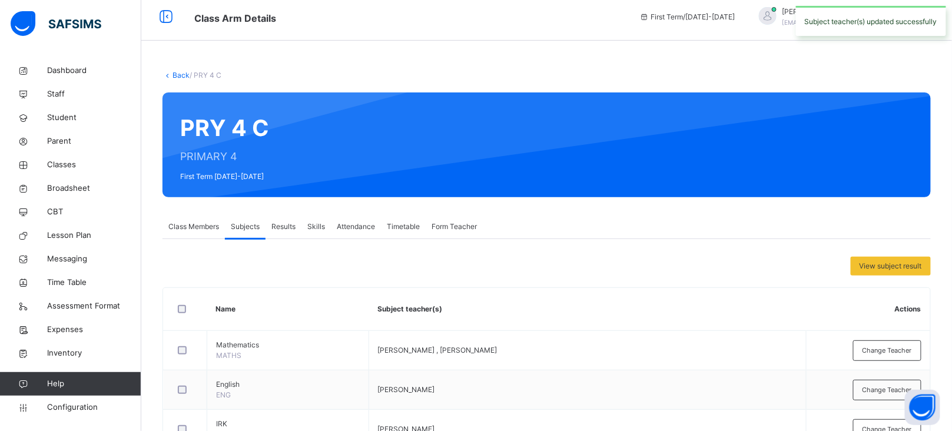
scroll to position [0, 0]
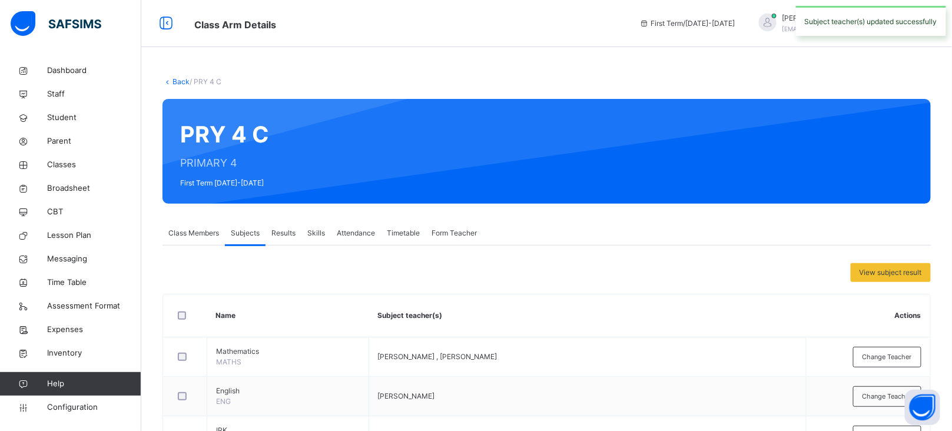
click at [175, 82] on link "Back" at bounding box center [181, 81] width 17 height 9
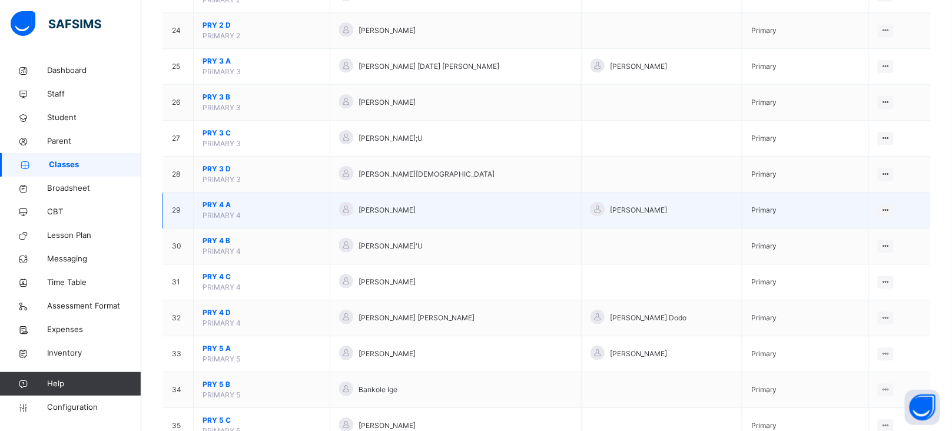
scroll to position [962, 0]
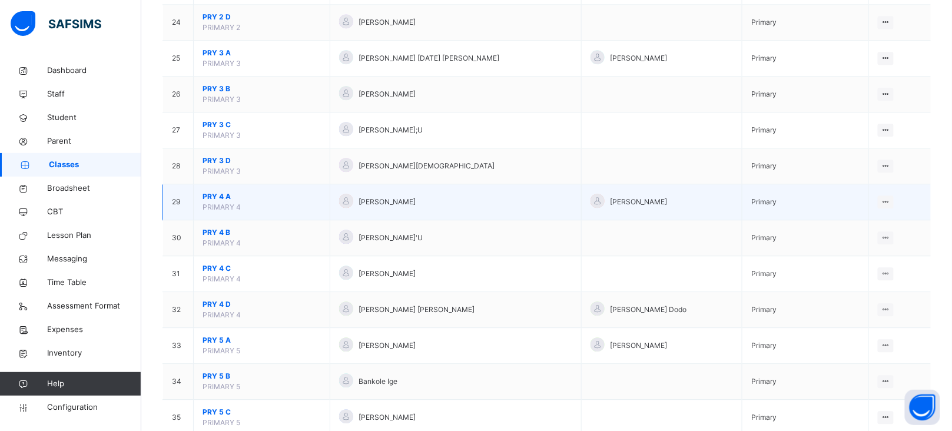
click at [223, 197] on span "PRY 4 A" at bounding box center [262, 196] width 118 height 11
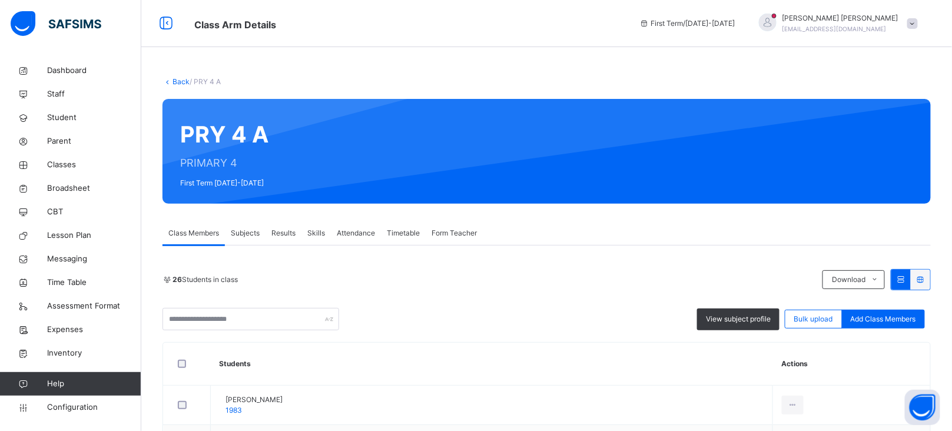
click at [256, 233] on span "Subjects" at bounding box center [245, 233] width 29 height 11
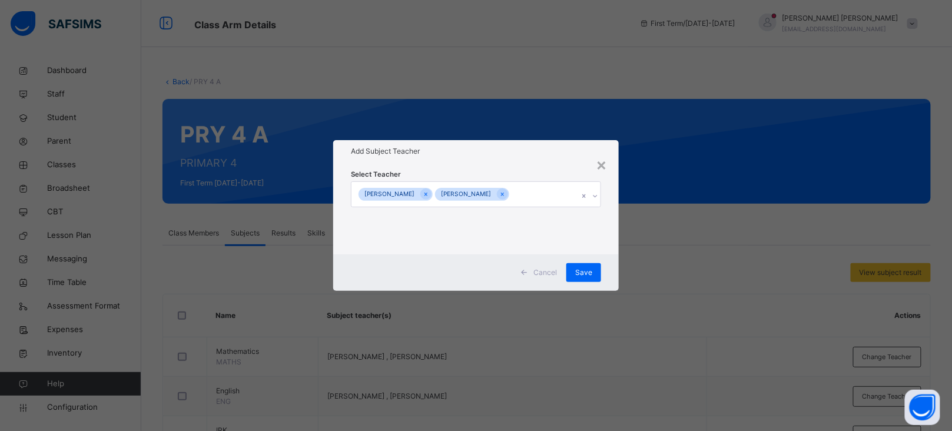
scroll to position [213, 0]
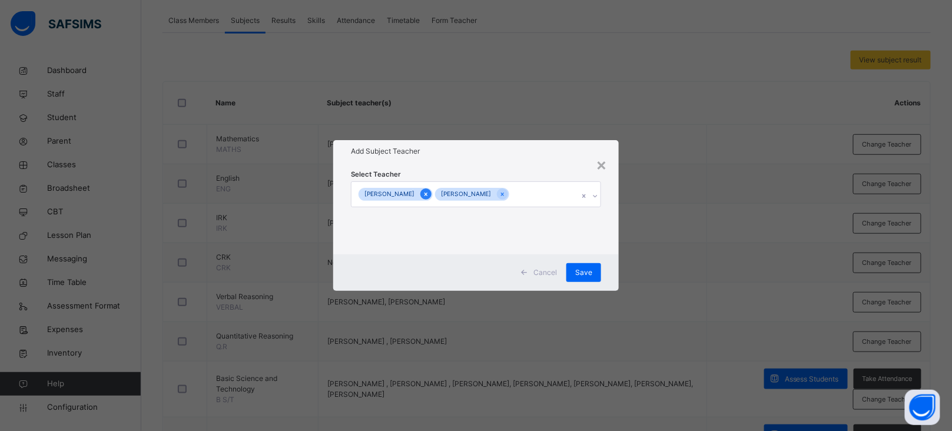
click at [425, 197] on icon at bounding box center [426, 194] width 6 height 8
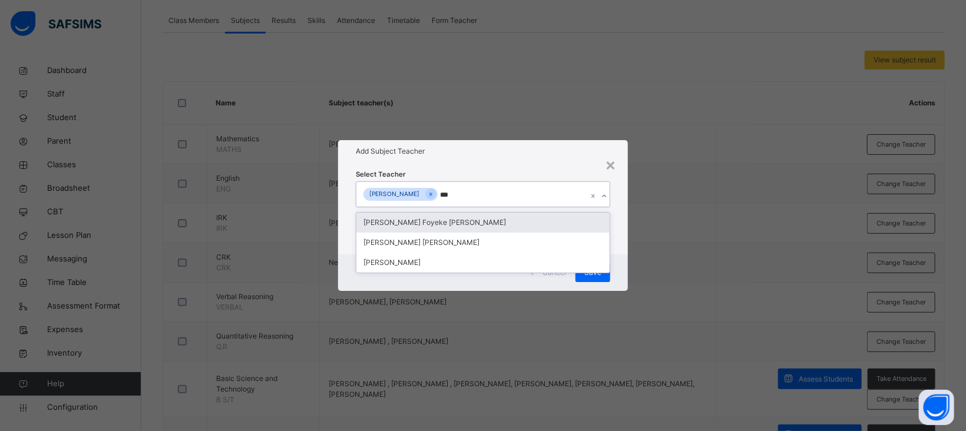
type input "****"
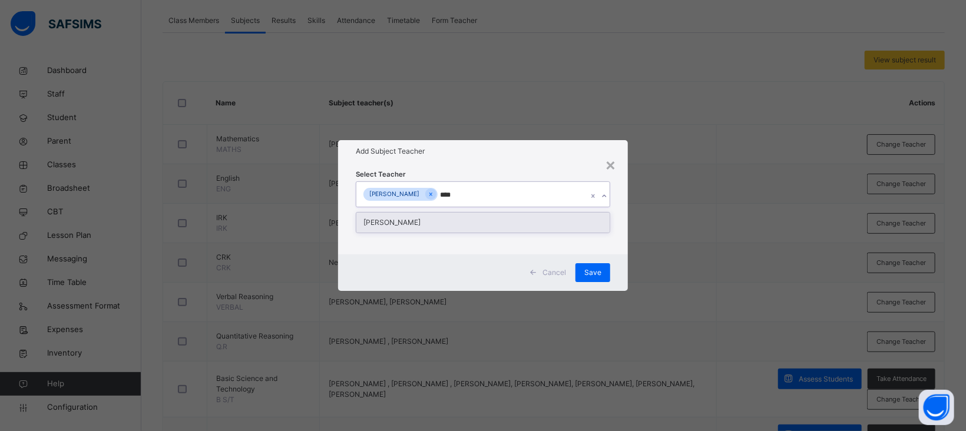
click at [426, 226] on div "[PERSON_NAME]" at bounding box center [482, 223] width 253 height 20
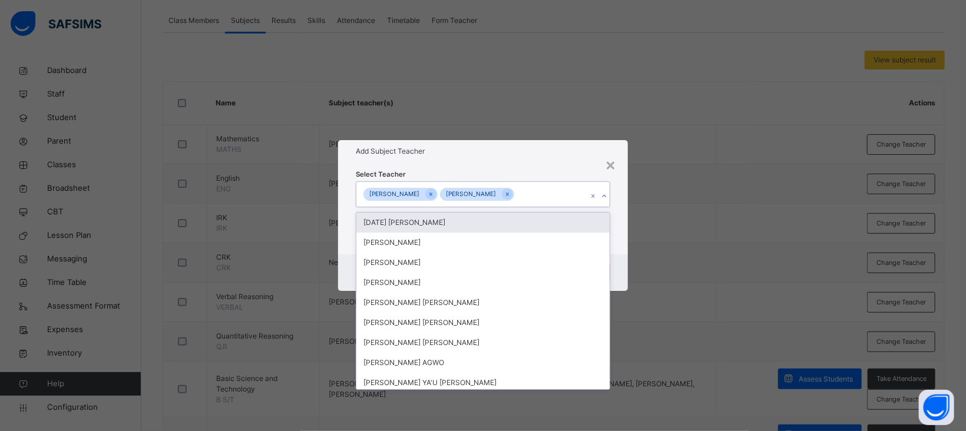
click at [500, 163] on div "Select Teacher option KINGSLEY KELECHI, selected. option Sunday Ugbede Joseph f…" at bounding box center [483, 209] width 290 height 92
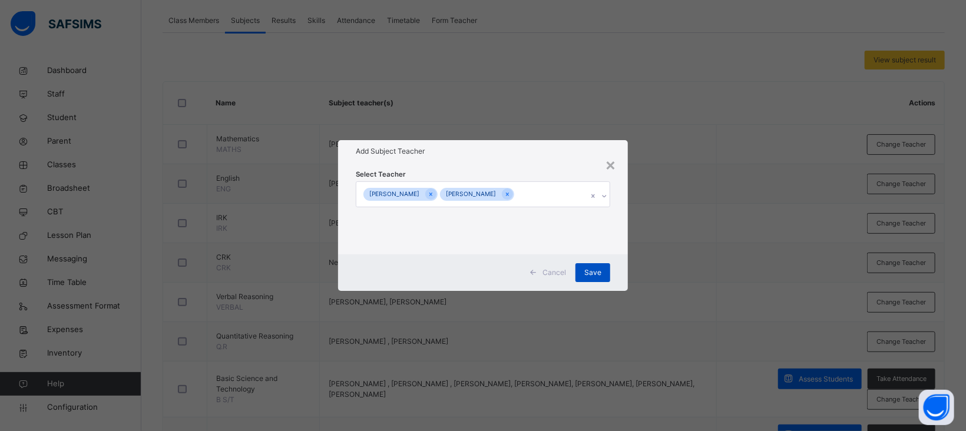
click at [595, 269] on span "Save" at bounding box center [592, 272] width 17 height 11
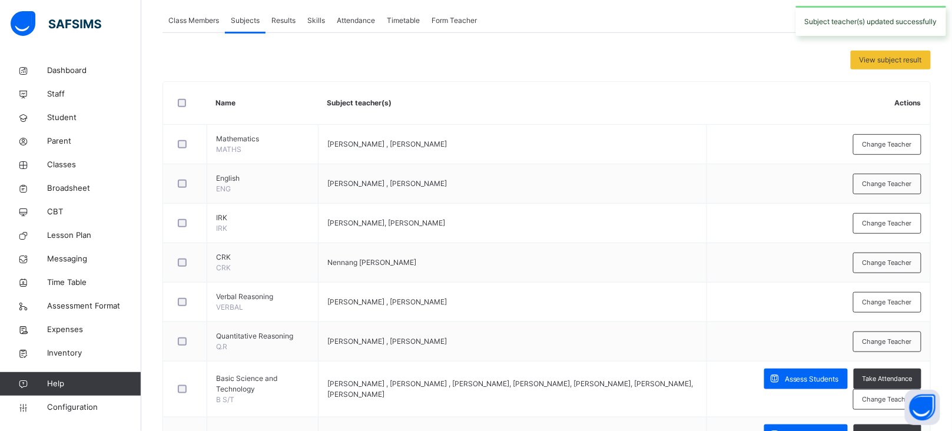
scroll to position [0, 0]
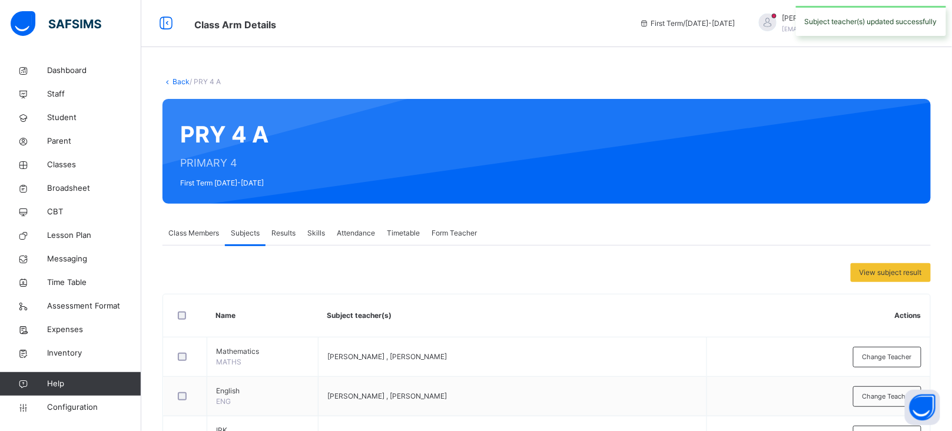
click at [181, 81] on link "Back" at bounding box center [181, 81] width 17 height 9
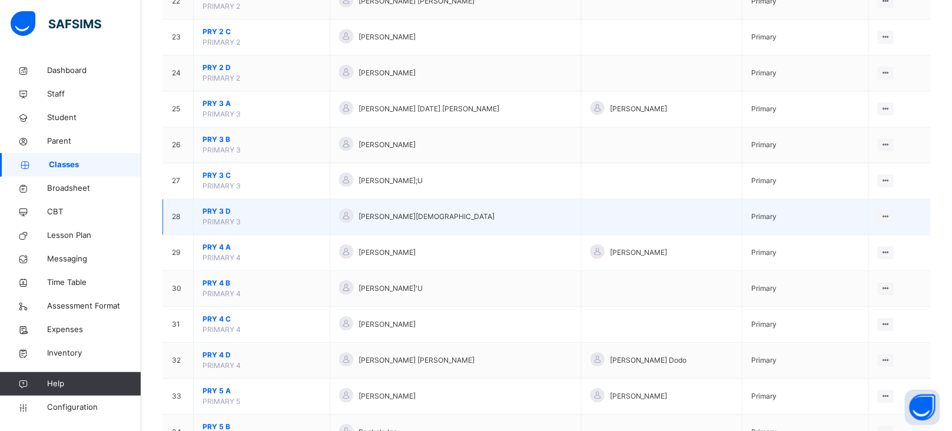
scroll to position [918, 0]
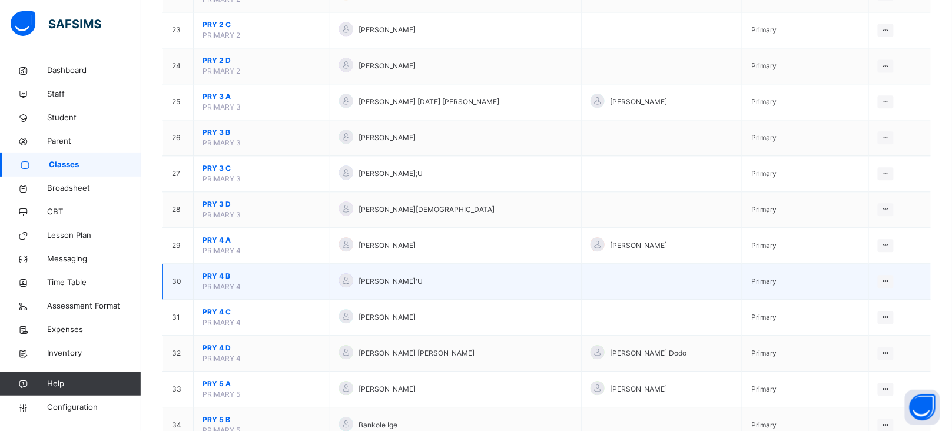
click at [221, 277] on span "PRY 4 B" at bounding box center [262, 276] width 118 height 11
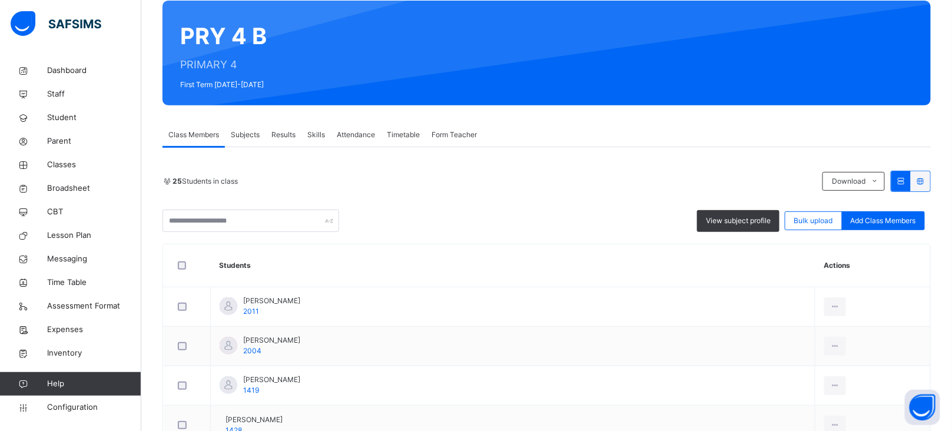
scroll to position [130, 0]
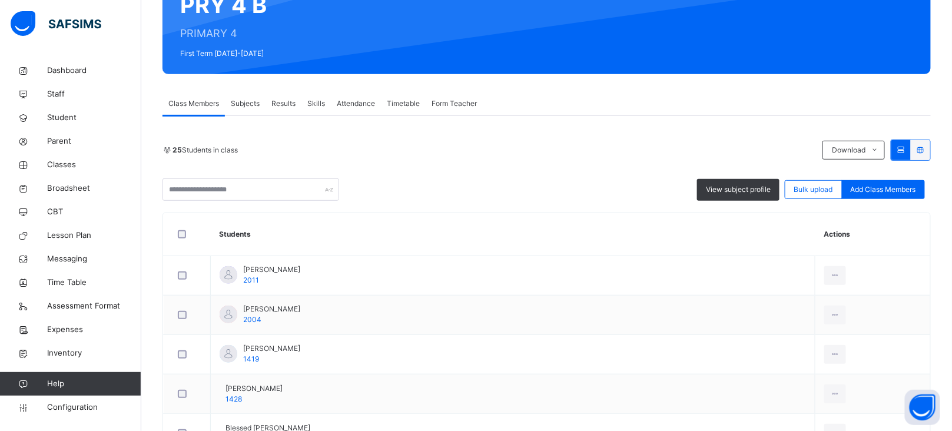
click at [251, 109] on span "Subjects" at bounding box center [245, 103] width 29 height 11
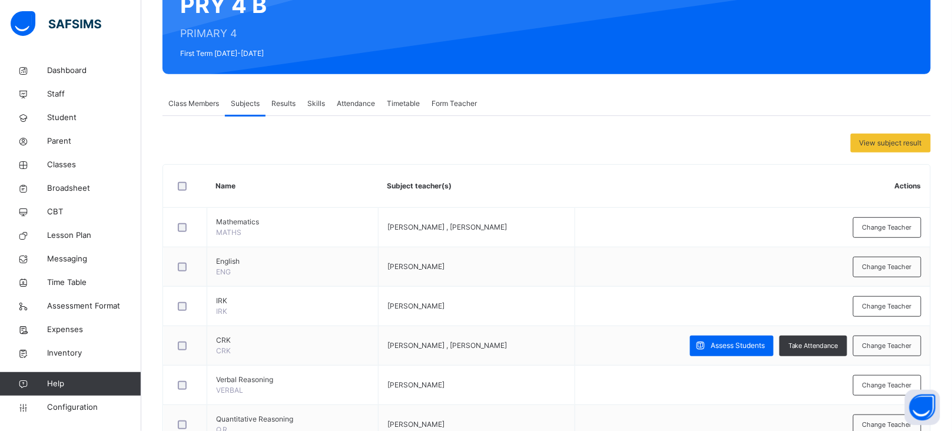
scroll to position [288, 0]
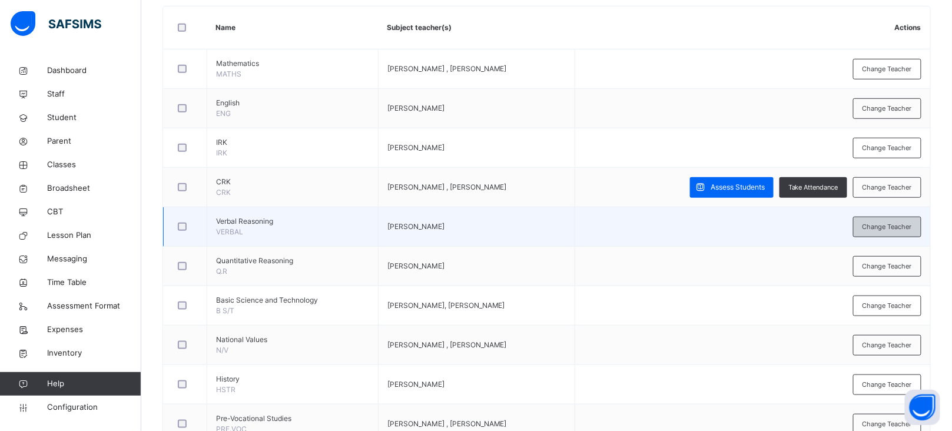
click at [890, 235] on div "Change Teacher" at bounding box center [887, 227] width 68 height 21
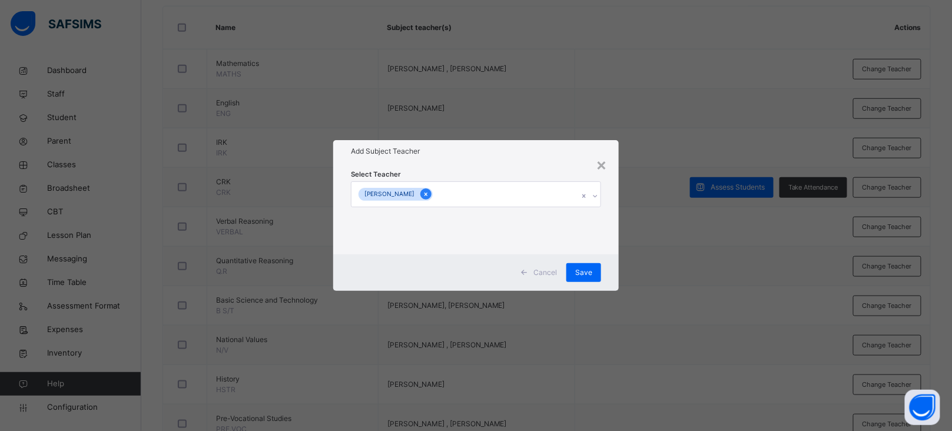
click at [423, 196] on icon at bounding box center [426, 194] width 6 height 8
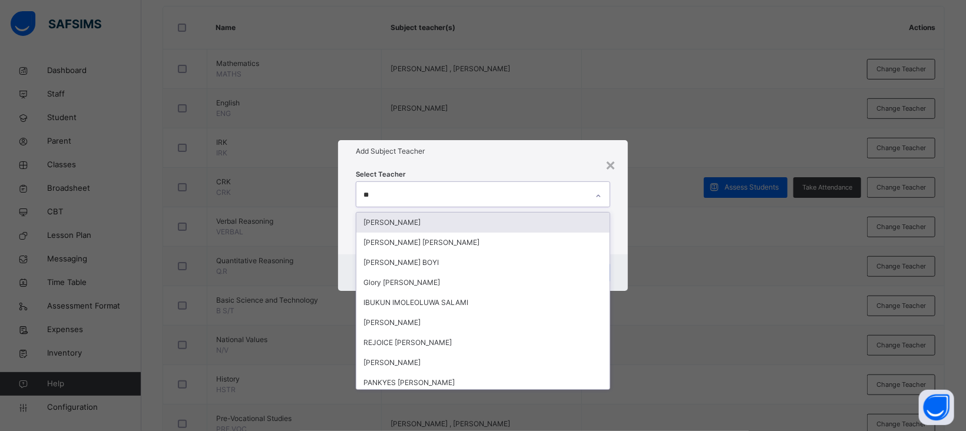
type input "***"
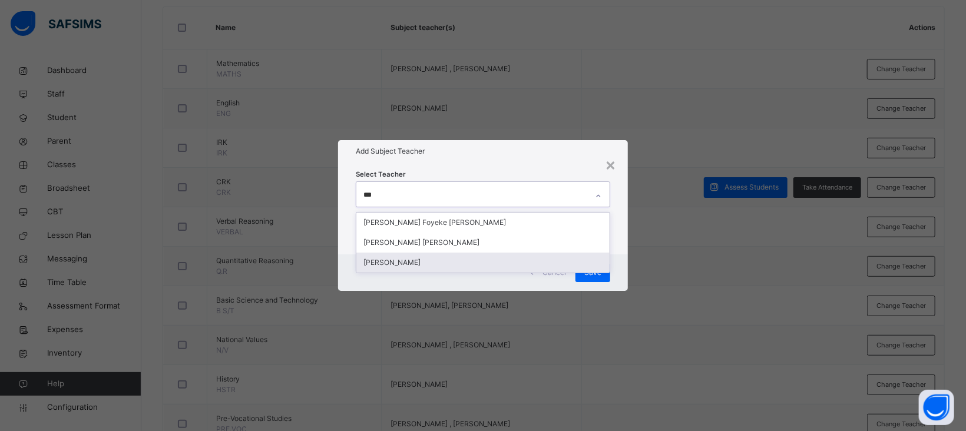
click at [433, 257] on div "[PERSON_NAME]" at bounding box center [482, 263] width 253 height 20
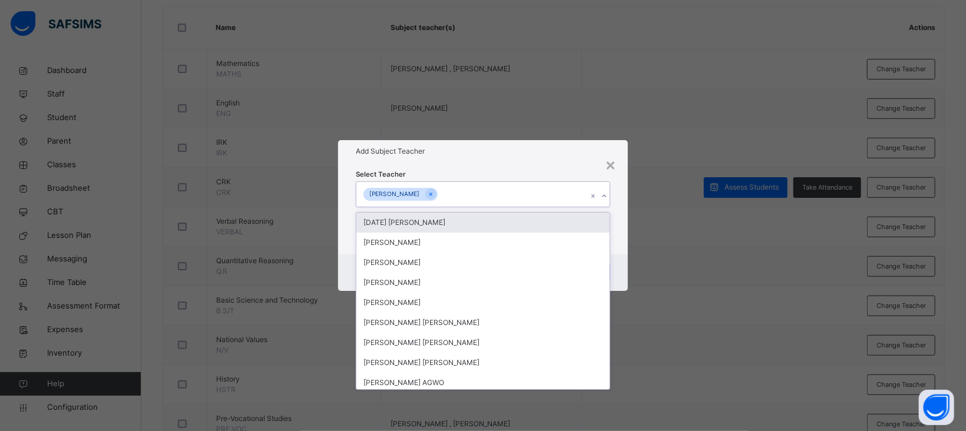
click at [524, 170] on div "Select Teacher option KINGSLEY KELECHI, selected. option Sunday Ugbede Joseph f…" at bounding box center [483, 208] width 254 height 80
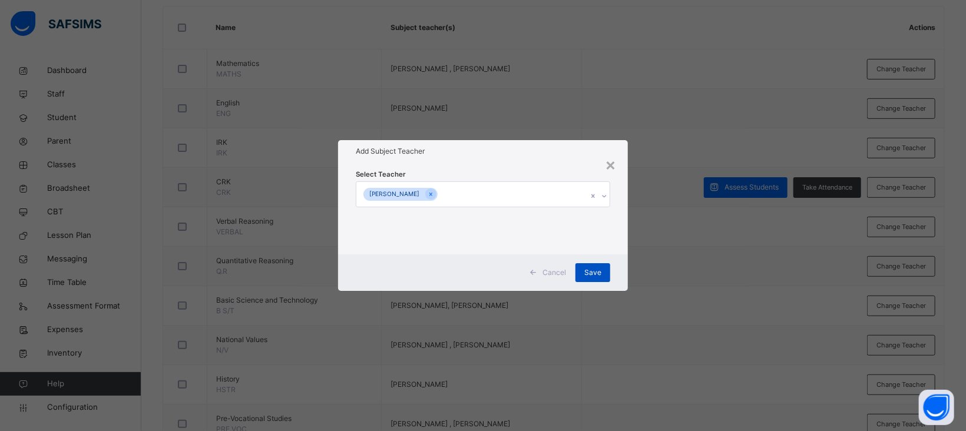
click at [596, 274] on span "Save" at bounding box center [592, 272] width 17 height 11
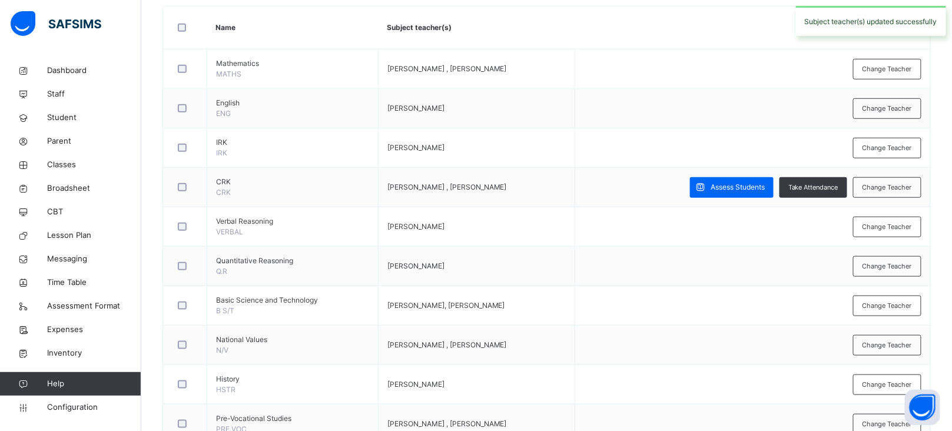
scroll to position [0, 0]
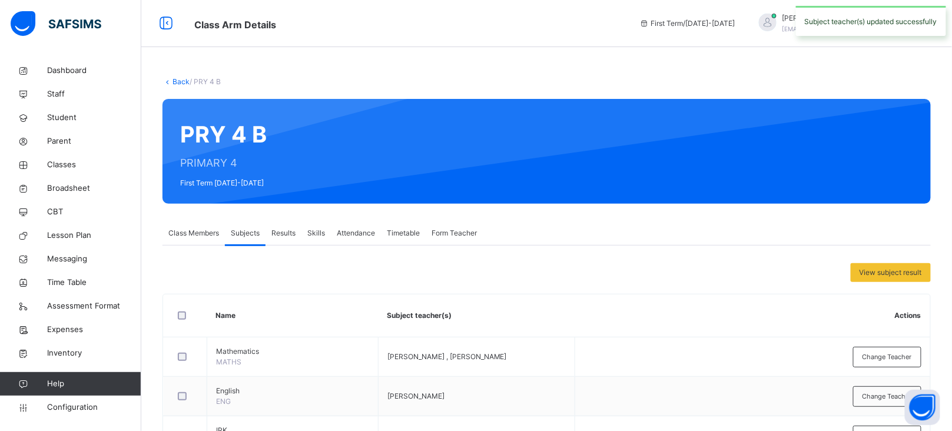
click at [178, 83] on link "Back" at bounding box center [181, 81] width 17 height 9
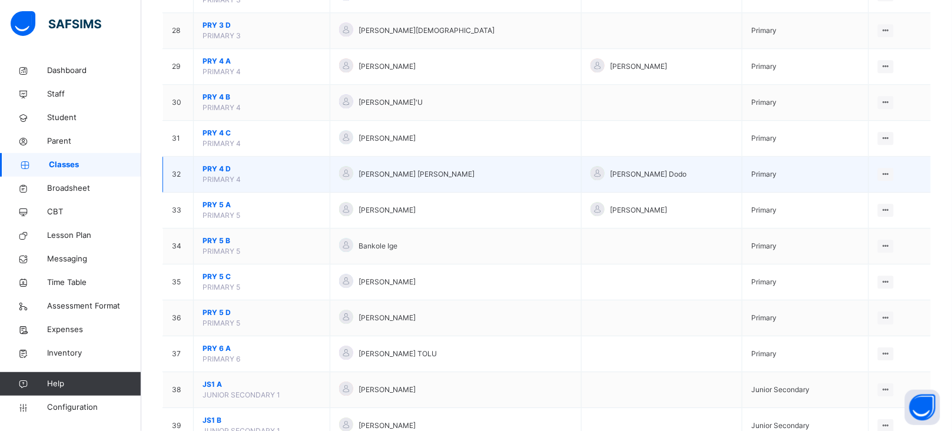
scroll to position [1121, 0]
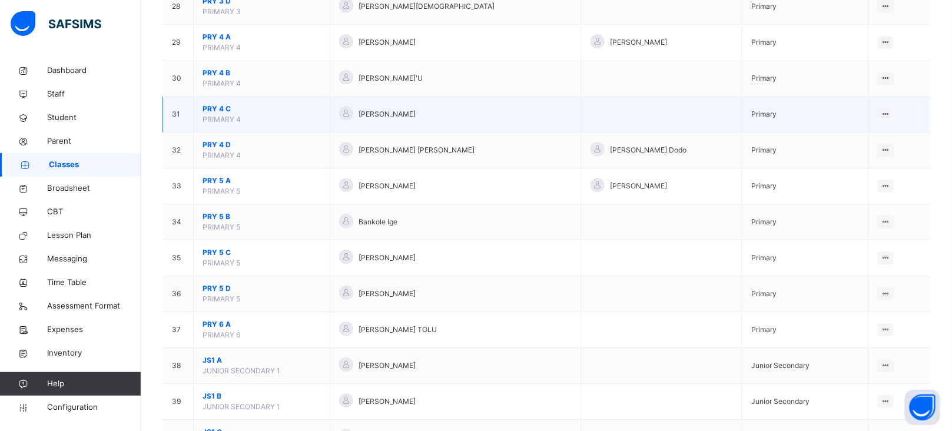
click at [221, 110] on span "PRY 4 C" at bounding box center [262, 109] width 118 height 11
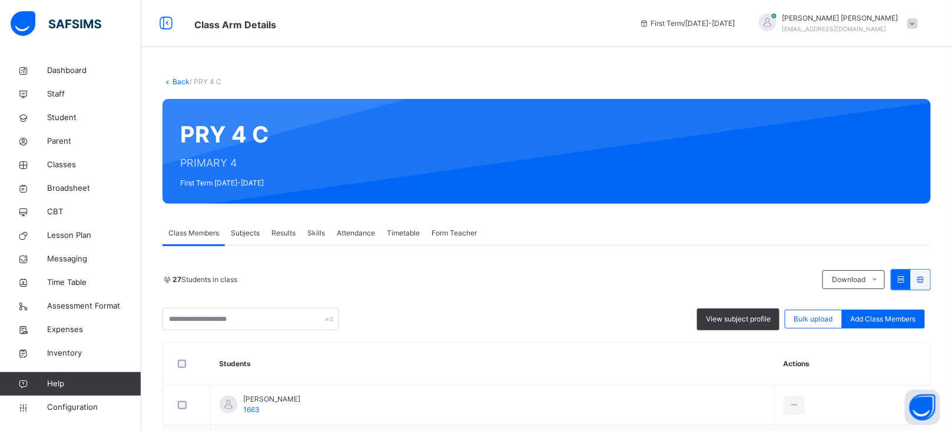
click at [243, 230] on span "Subjects" at bounding box center [245, 233] width 29 height 11
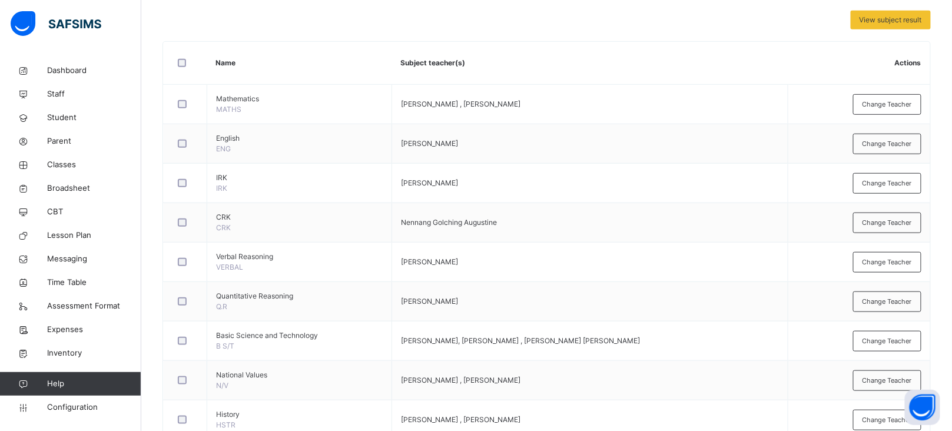
scroll to position [254, 0]
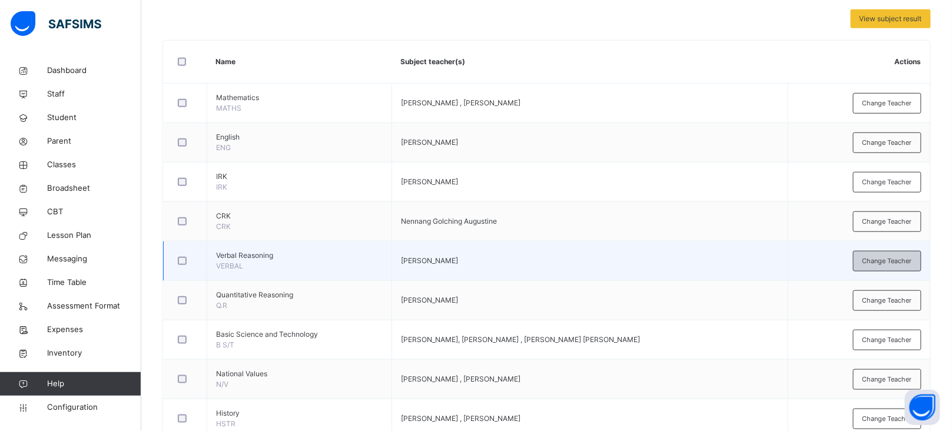
click at [898, 257] on span "Change Teacher" at bounding box center [887, 261] width 49 height 10
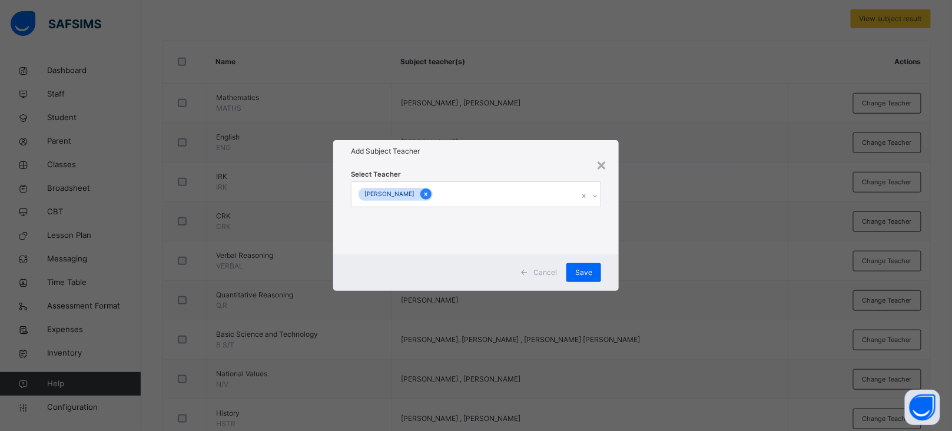
click at [425, 191] on icon at bounding box center [426, 194] width 6 height 8
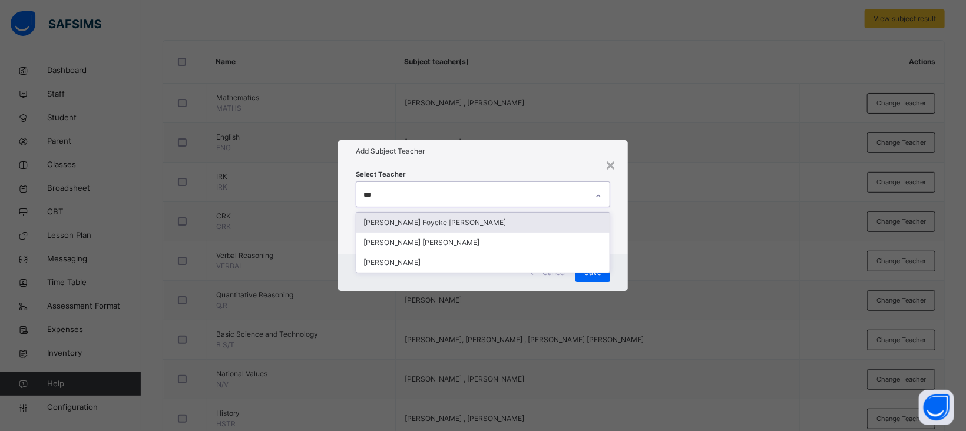
type input "****"
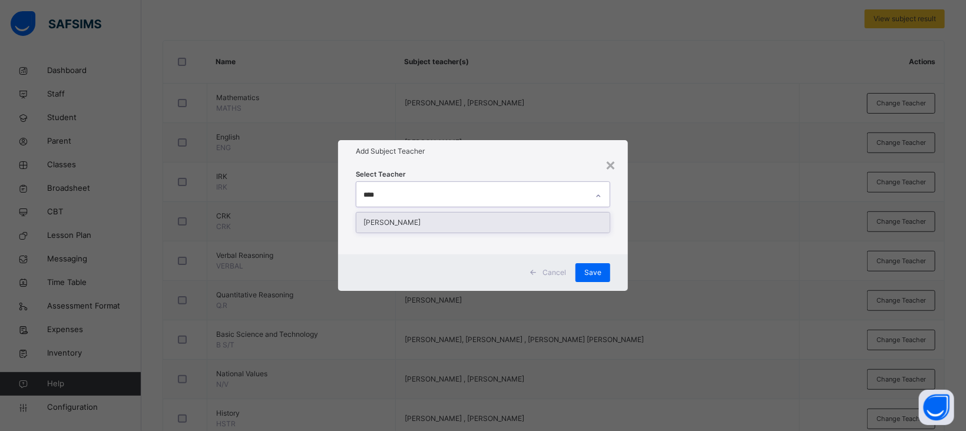
click at [430, 218] on div "[PERSON_NAME]" at bounding box center [482, 223] width 253 height 20
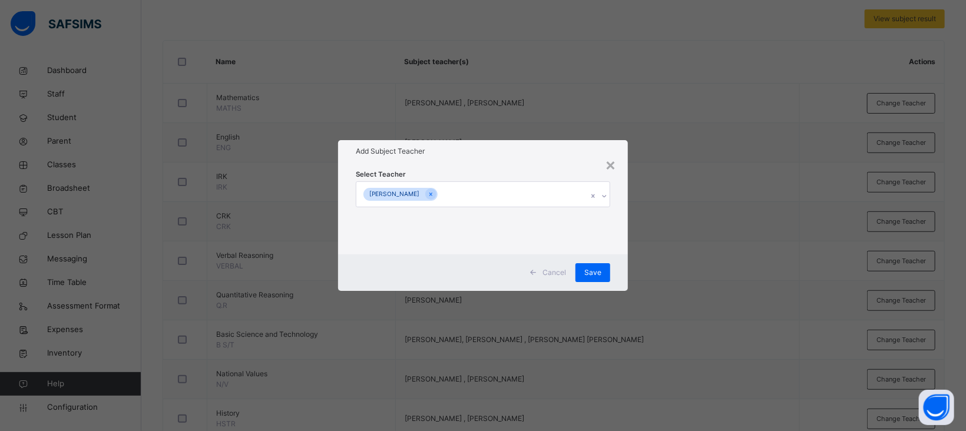
click at [479, 160] on div "Add Subject Teacher" at bounding box center [483, 151] width 290 height 22
click at [600, 279] on div "Save" at bounding box center [592, 272] width 35 height 19
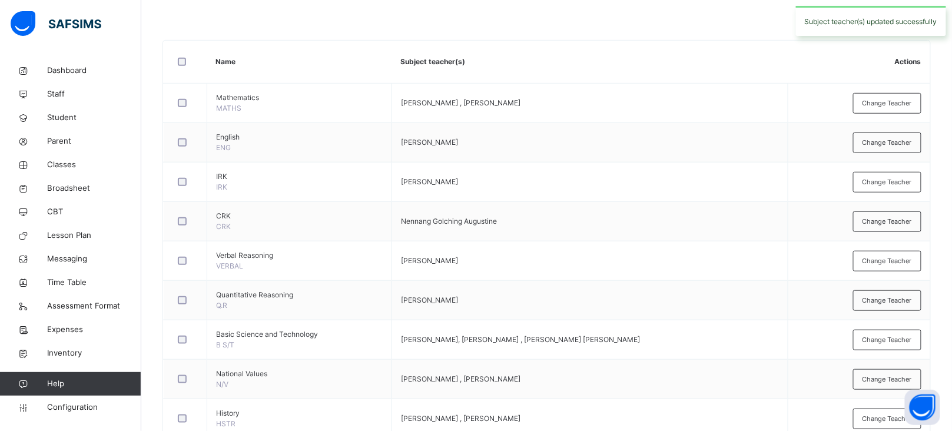
scroll to position [0, 0]
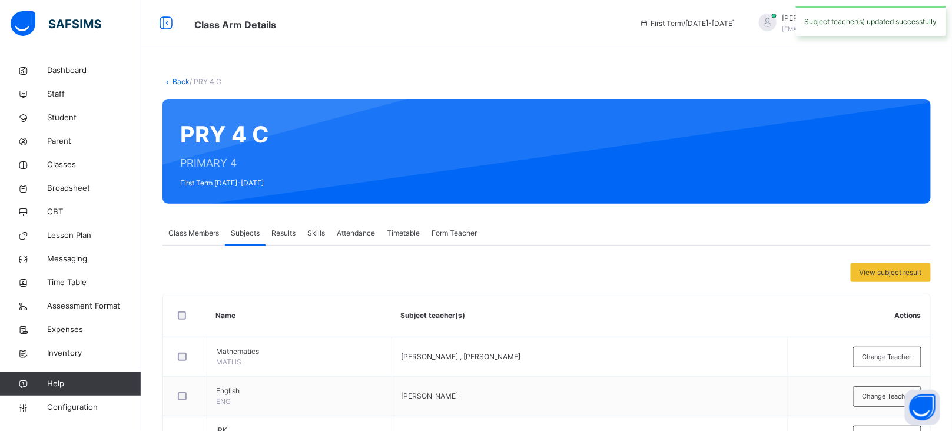
click at [179, 81] on link "Back" at bounding box center [181, 81] width 17 height 9
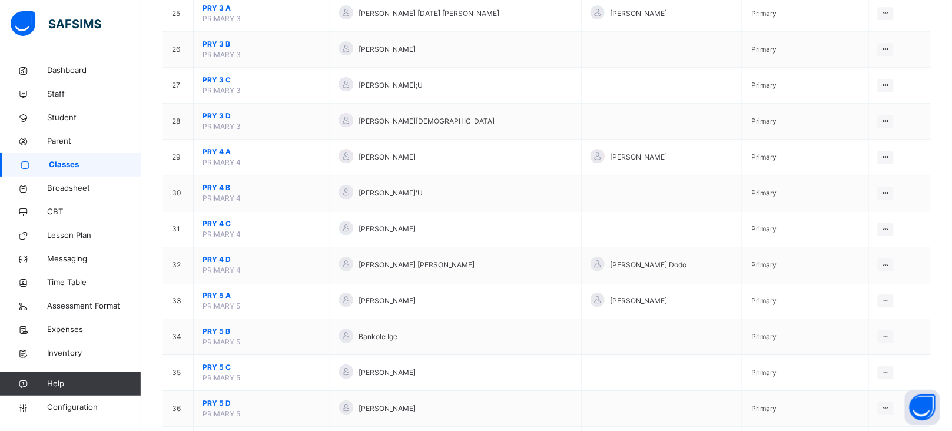
scroll to position [1012, 0]
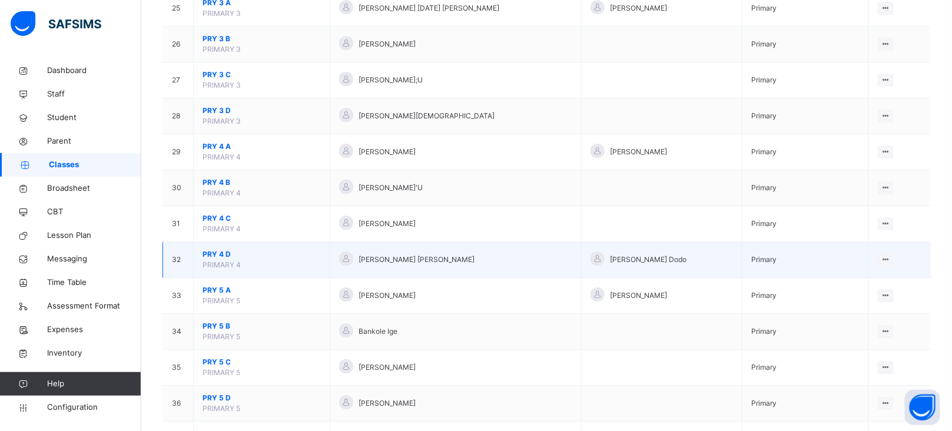
click at [218, 259] on span "PRY 4 D" at bounding box center [262, 254] width 118 height 11
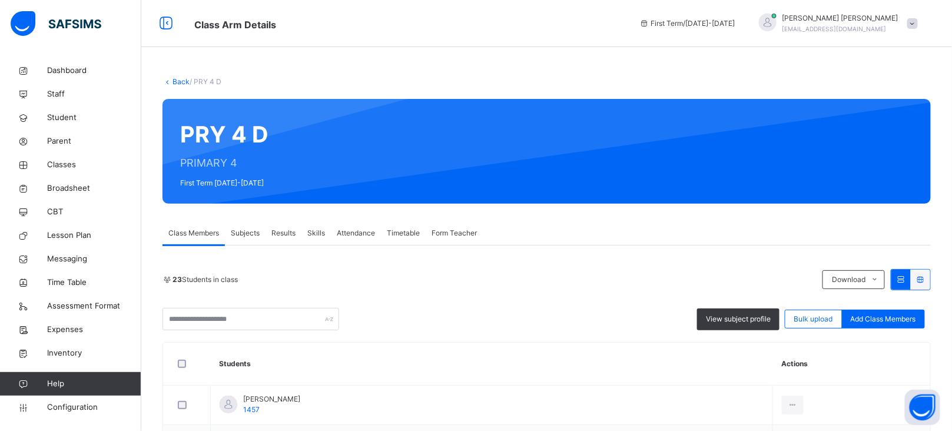
click at [245, 235] on span "Subjects" at bounding box center [245, 233] width 29 height 11
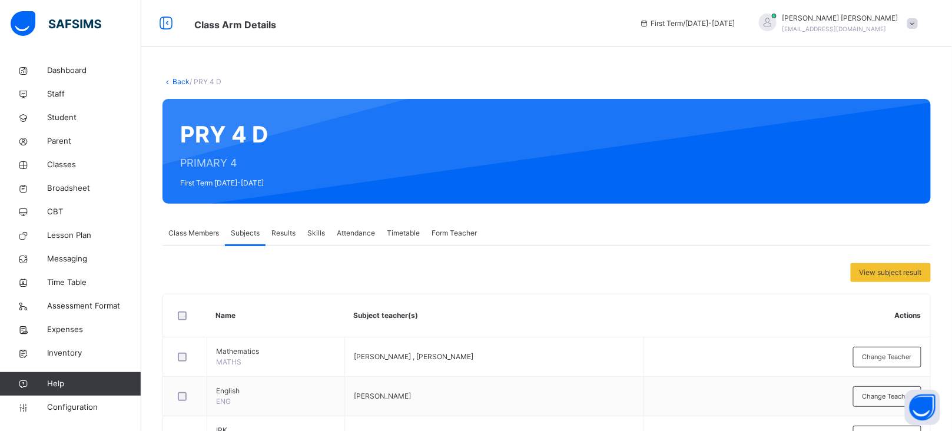
scroll to position [234, 0]
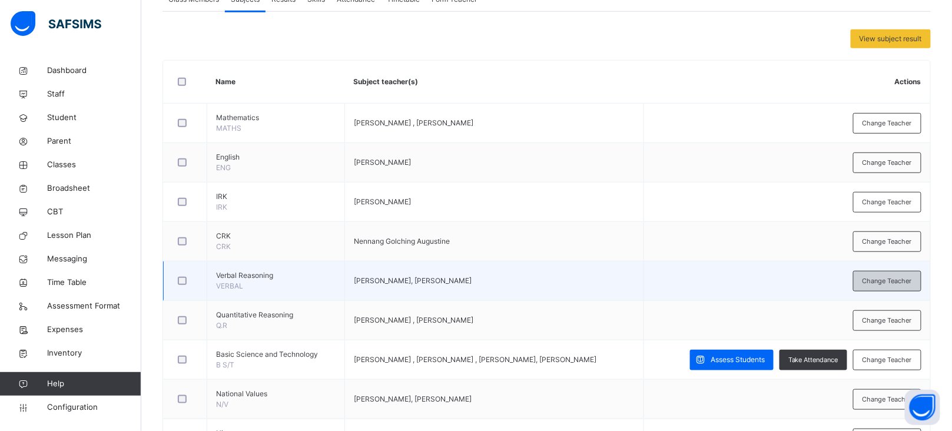
click at [885, 287] on div "Change Teacher" at bounding box center [887, 281] width 68 height 21
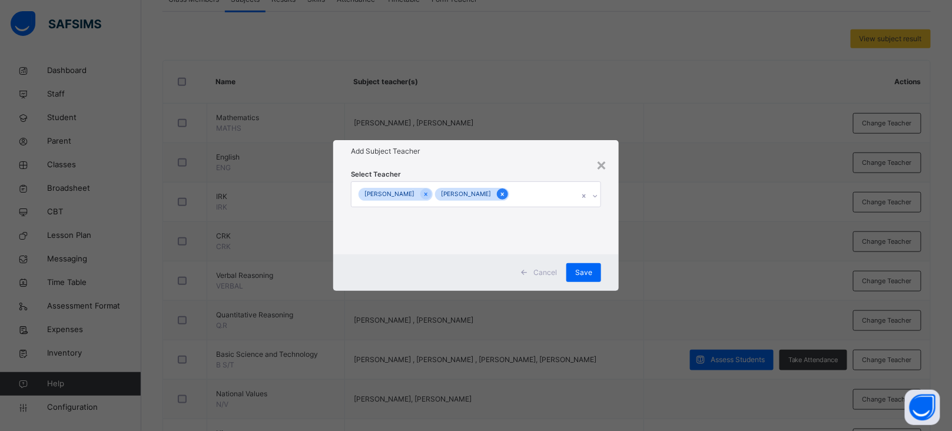
click at [499, 197] on icon at bounding box center [502, 194] width 6 height 8
click at [429, 194] on icon at bounding box center [431, 194] width 6 height 8
type input "*"
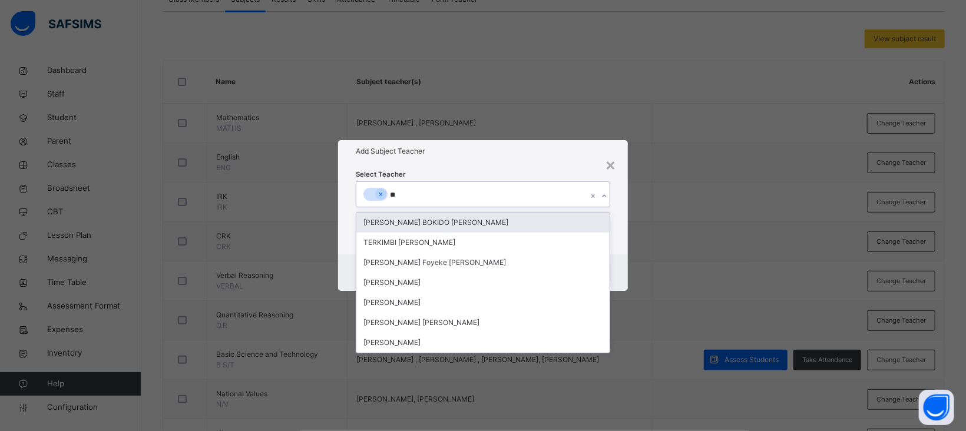
type input "***"
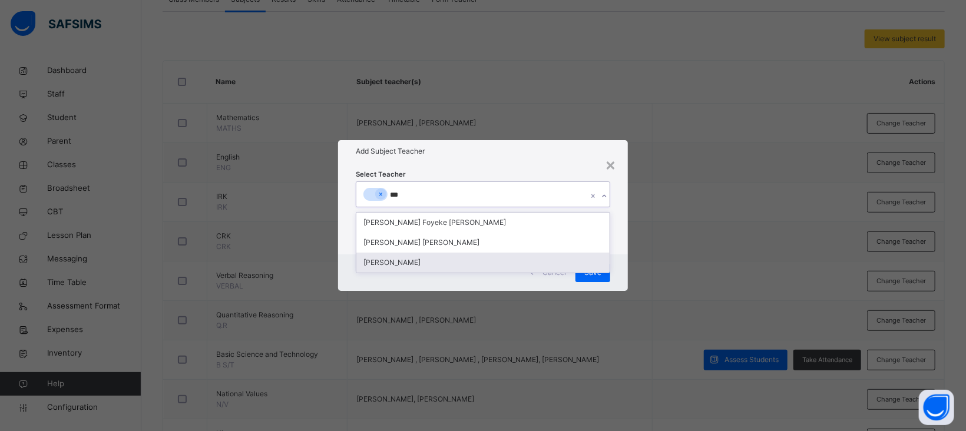
click at [412, 263] on div "[PERSON_NAME]" at bounding box center [482, 263] width 253 height 20
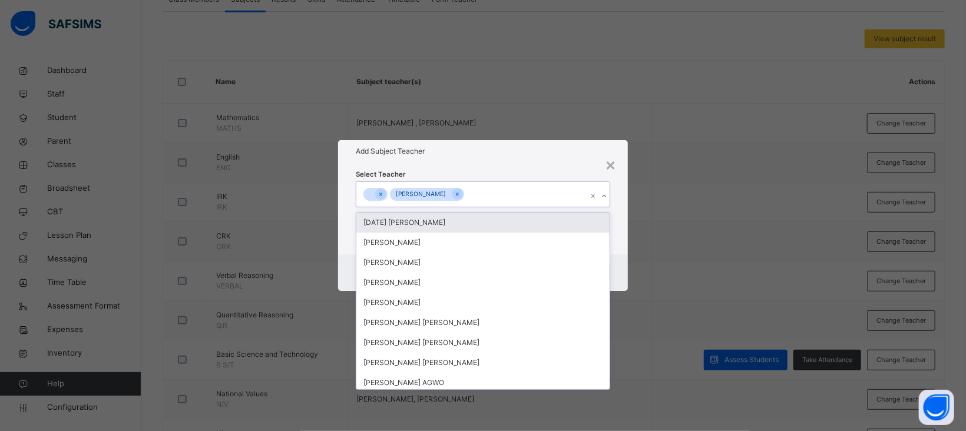
click at [506, 171] on div "Select Teacher option KINGSLEY KELECHI, selected. option Sunday Ugbede Joseph f…" at bounding box center [483, 208] width 254 height 80
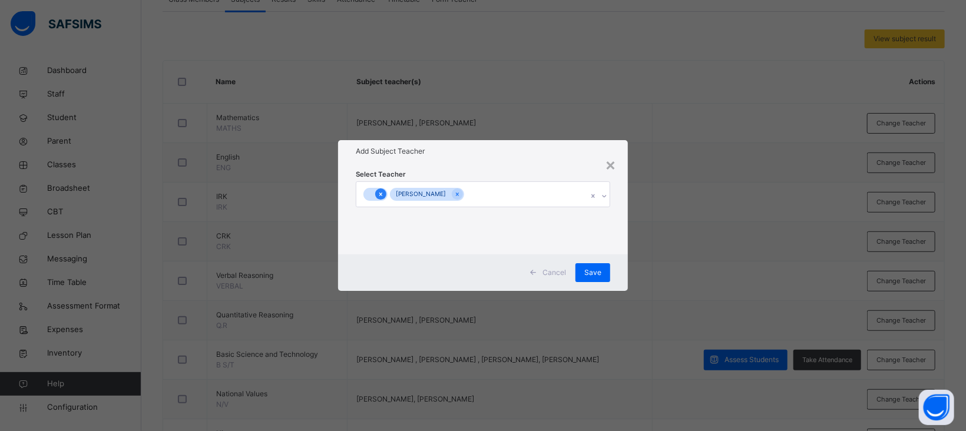
click at [383, 194] on icon at bounding box center [380, 194] width 6 height 8
click at [589, 267] on span "Save" at bounding box center [592, 272] width 17 height 11
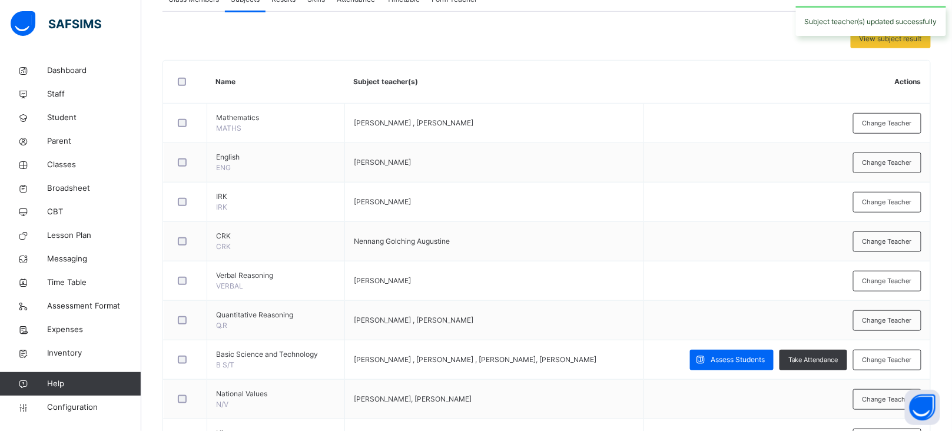
scroll to position [0, 0]
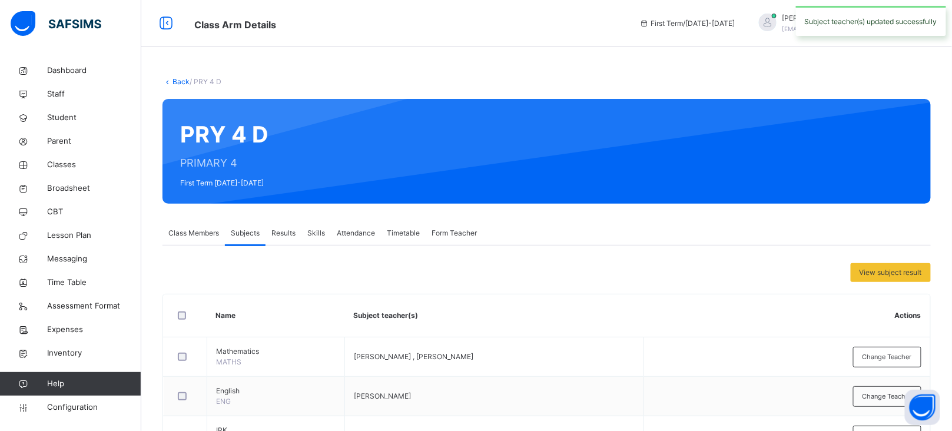
click at [183, 81] on link "Back" at bounding box center [181, 81] width 17 height 9
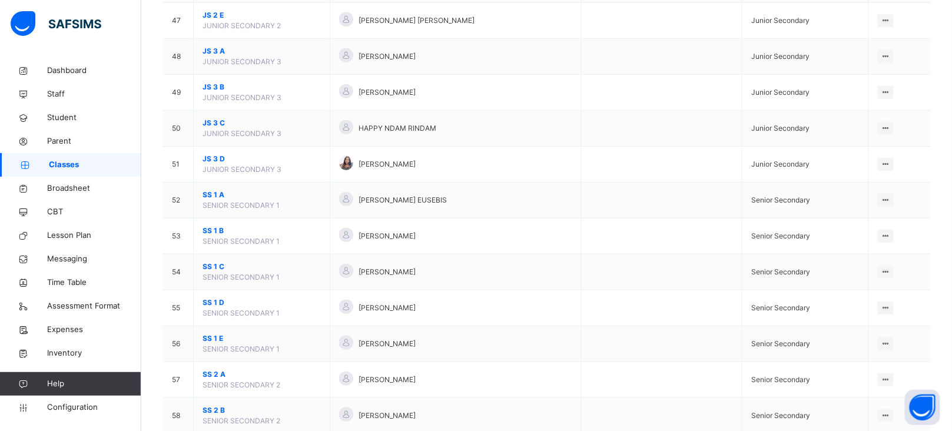
scroll to position [1793, 0]
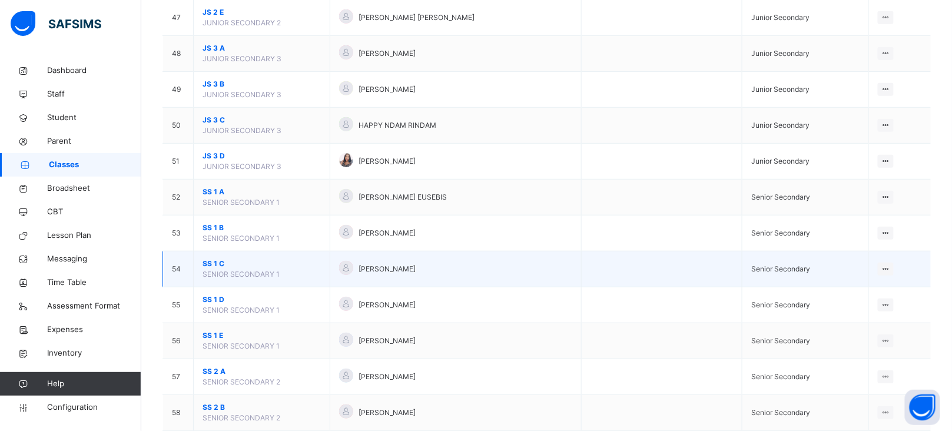
click at [213, 269] on span "SS 1 C" at bounding box center [262, 264] width 118 height 11
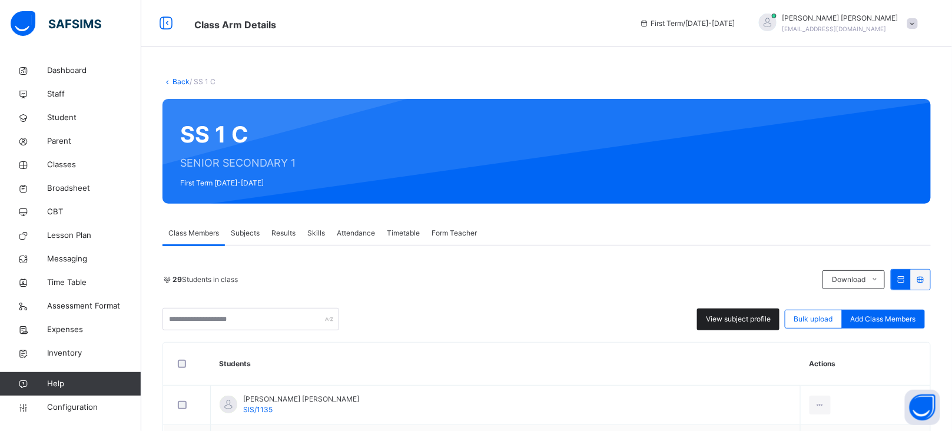
click at [727, 314] on span "View subject profile" at bounding box center [738, 319] width 65 height 11
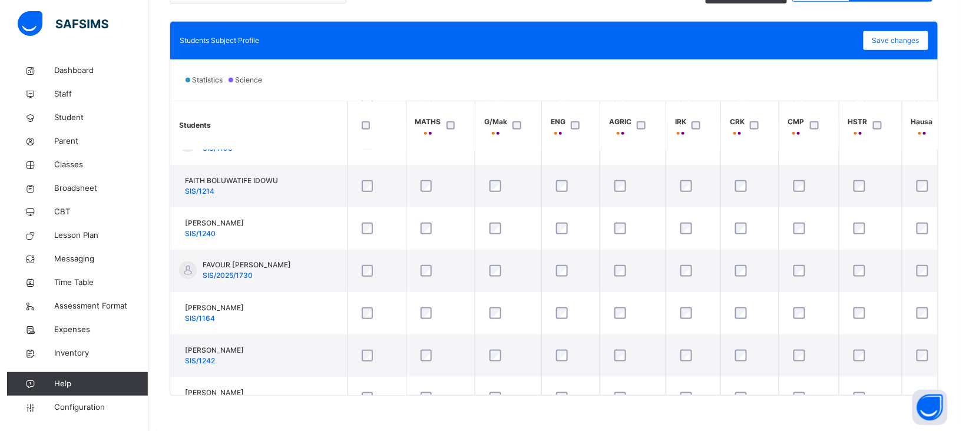
scroll to position [625, 0]
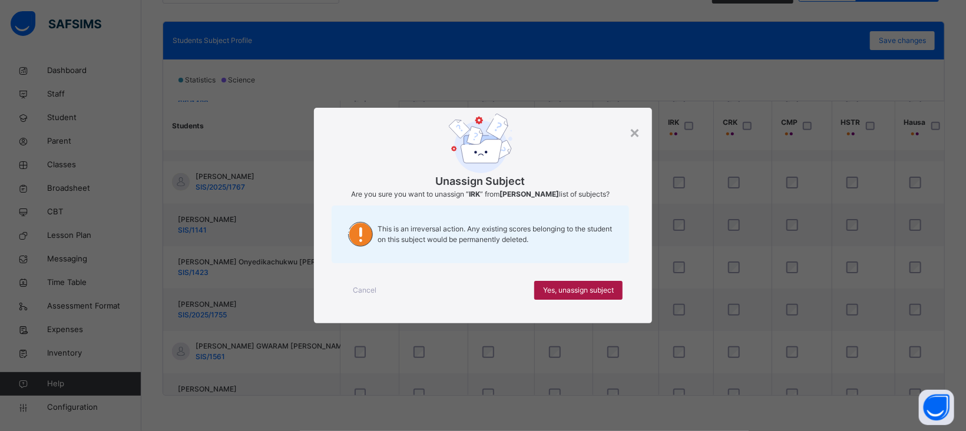
click at [592, 290] on span "Yes, unassign subject" at bounding box center [578, 290] width 71 height 11
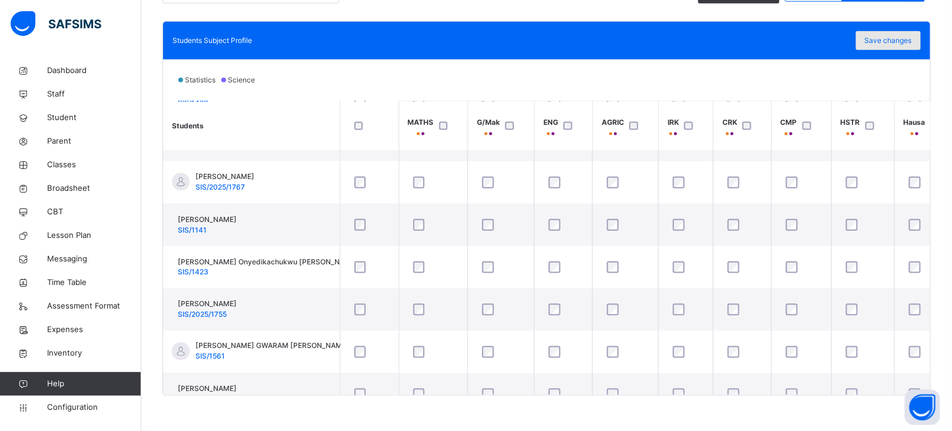
click at [899, 37] on span "Save changes" at bounding box center [888, 40] width 47 height 11
